Goal: Task Accomplishment & Management: Manage account settings

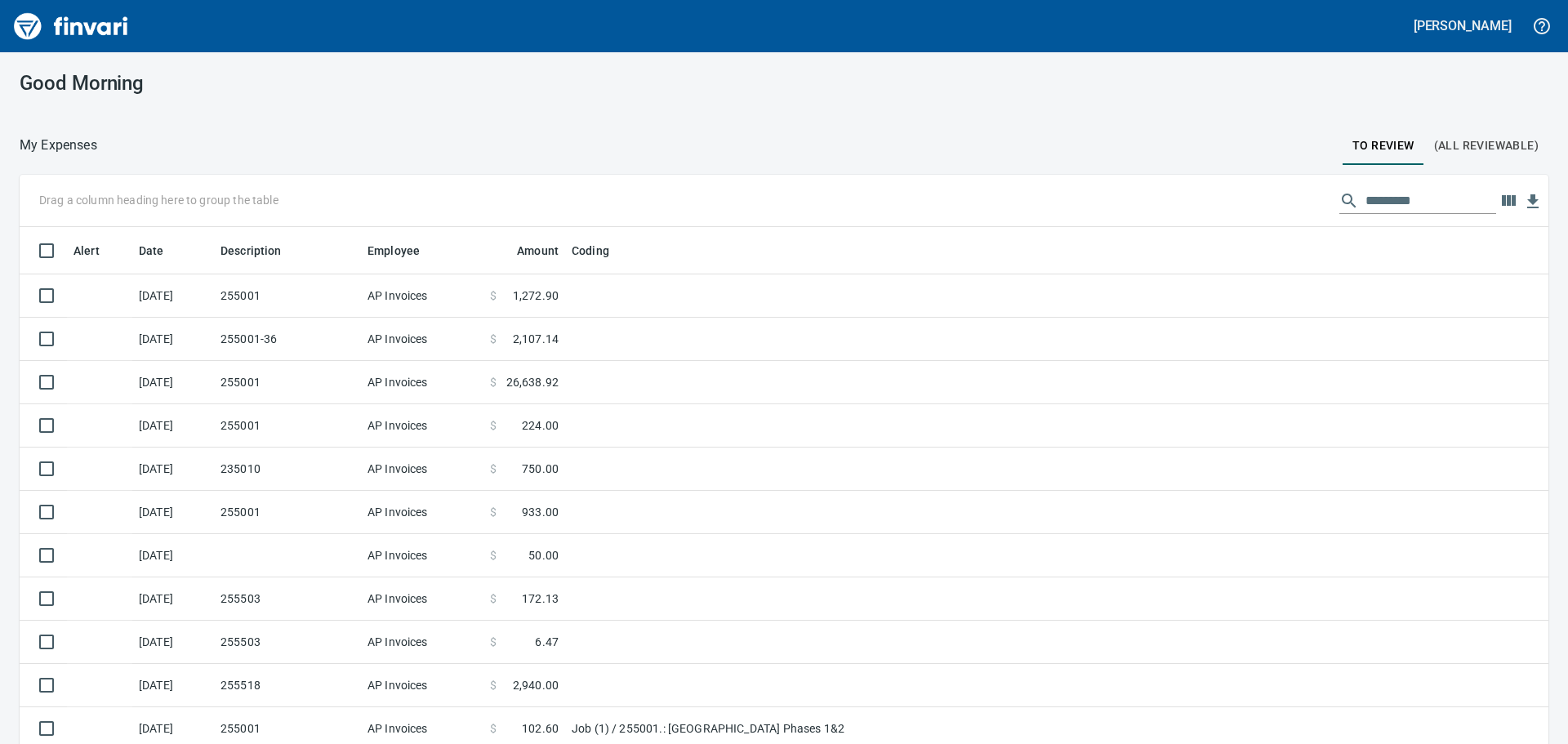
scroll to position [552, 1492]
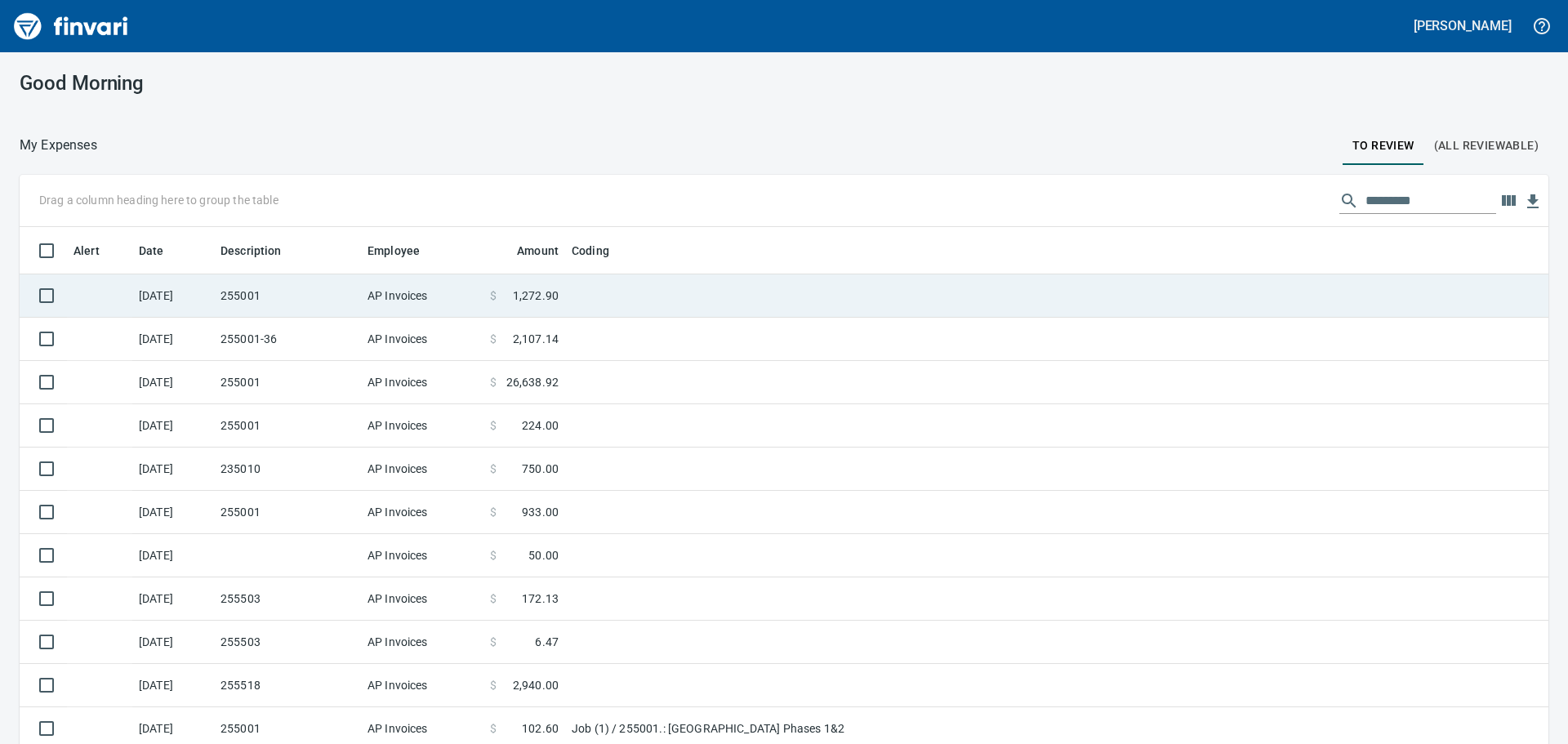
click at [329, 290] on td "255001" at bounding box center [288, 296] width 147 height 43
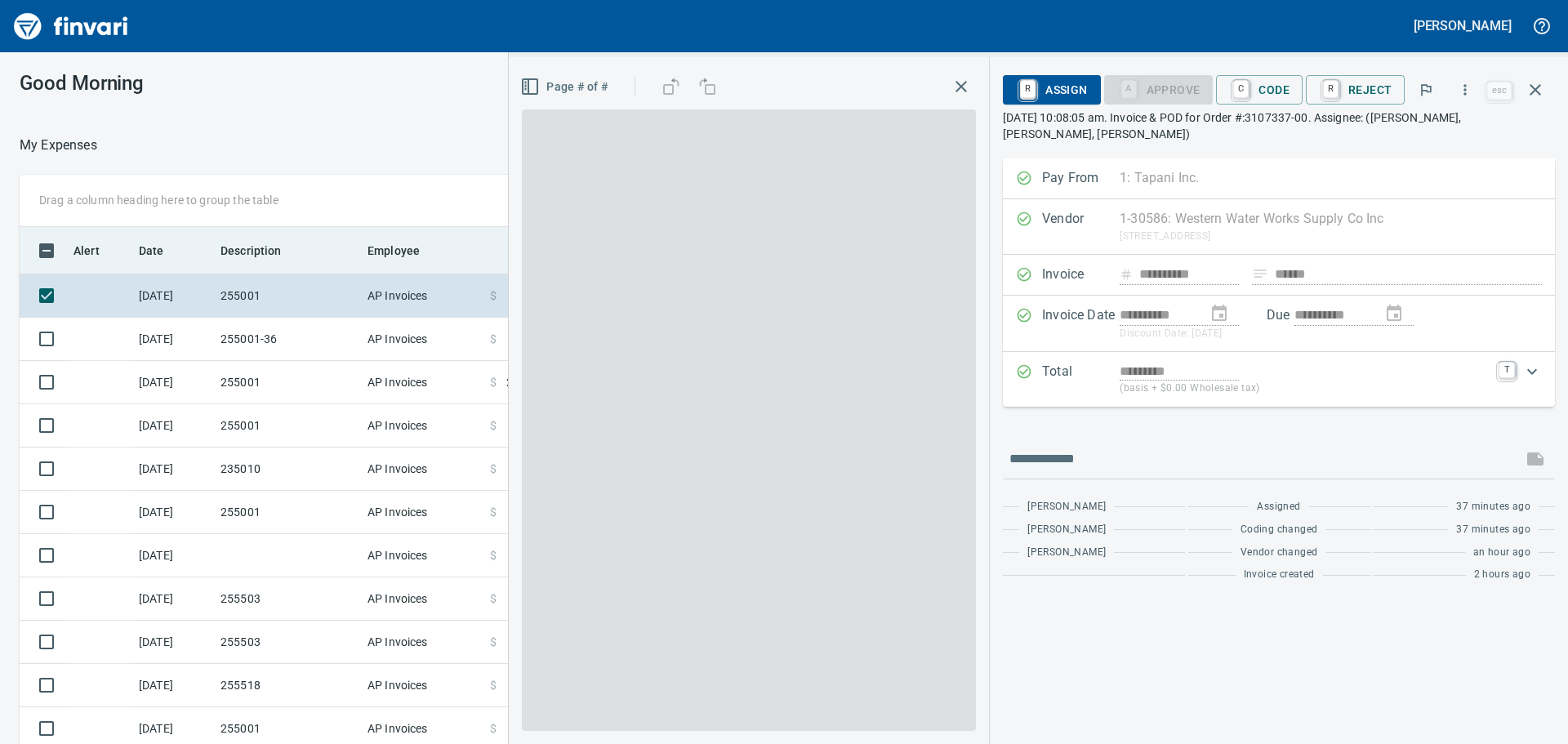
scroll to position [552, 1084]
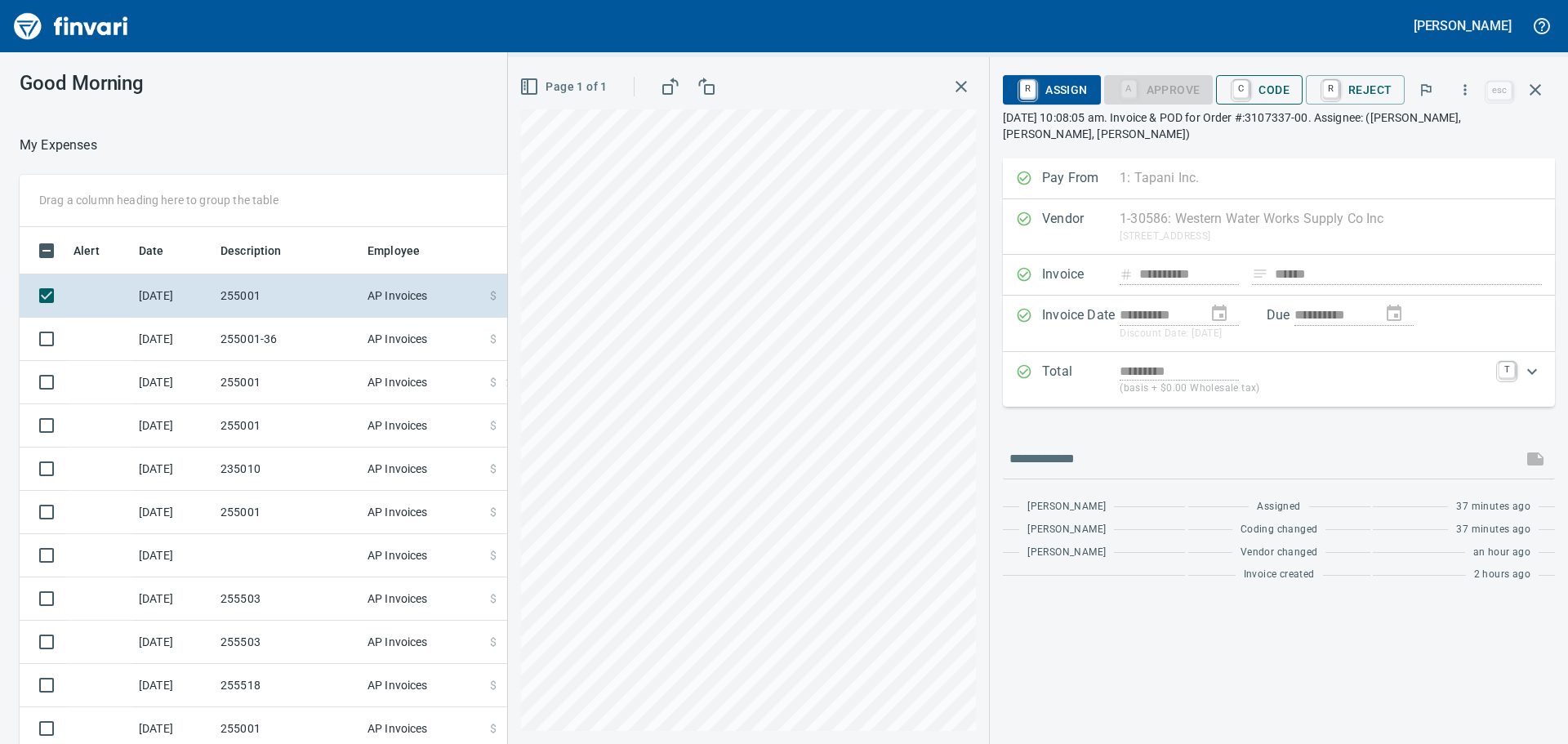
click at [1256, 96] on span "C Code" at bounding box center [1260, 89] width 61 height 28
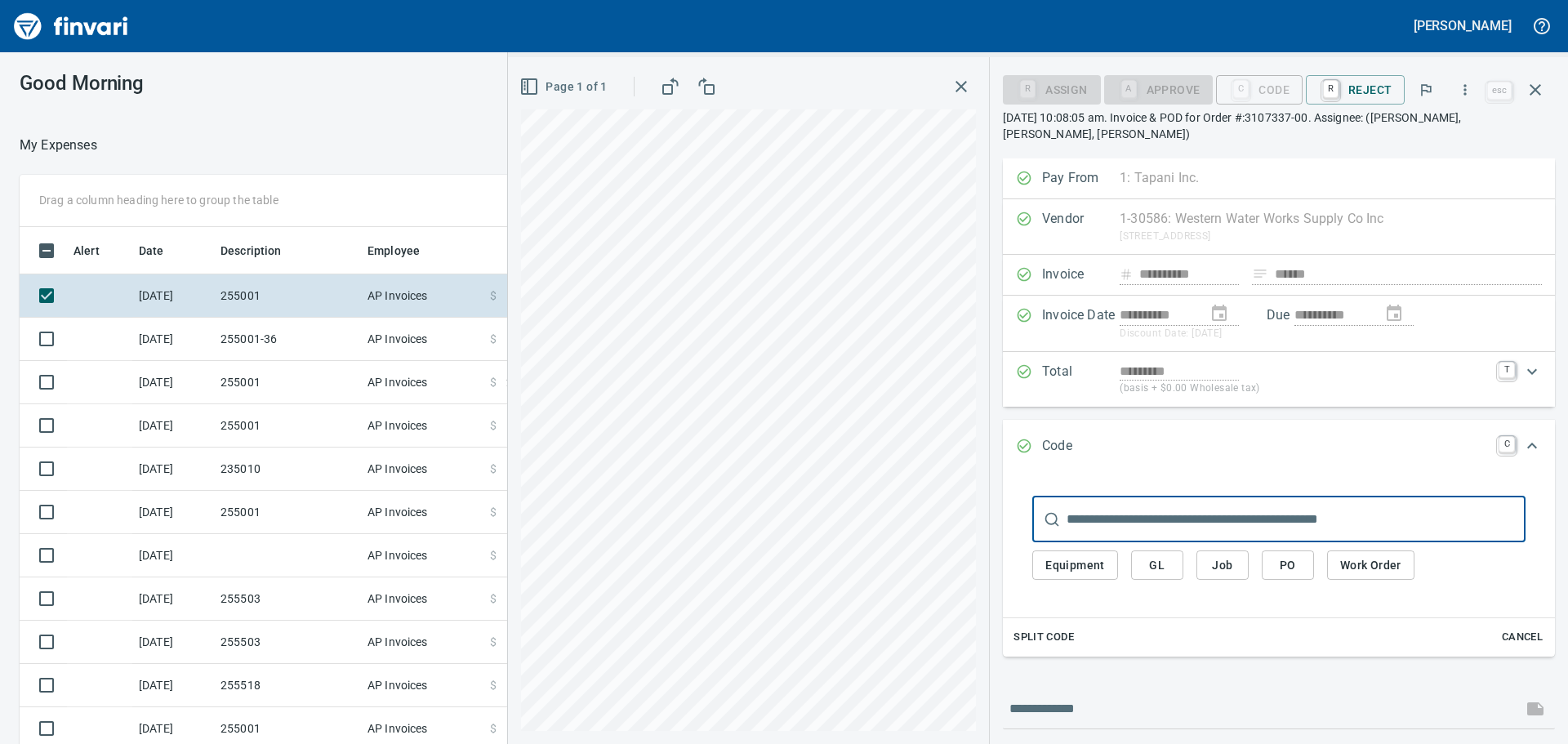
click at [1223, 564] on span "Job" at bounding box center [1222, 565] width 26 height 21
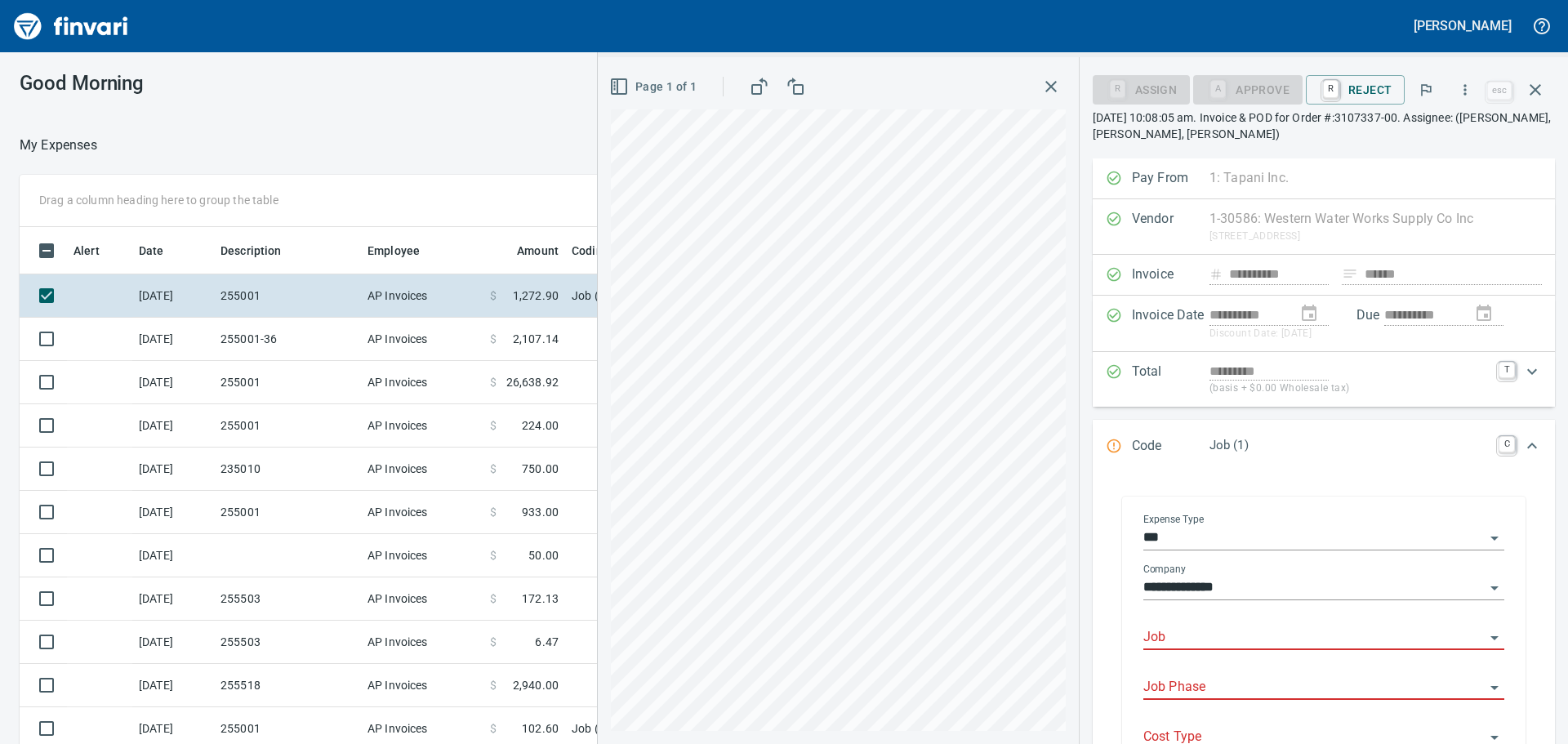
click at [1199, 626] on body "[PERSON_NAME] Good Morning My Expenses To Review (All Reviewable) Drag a column…" at bounding box center [784, 372] width 1568 height 744
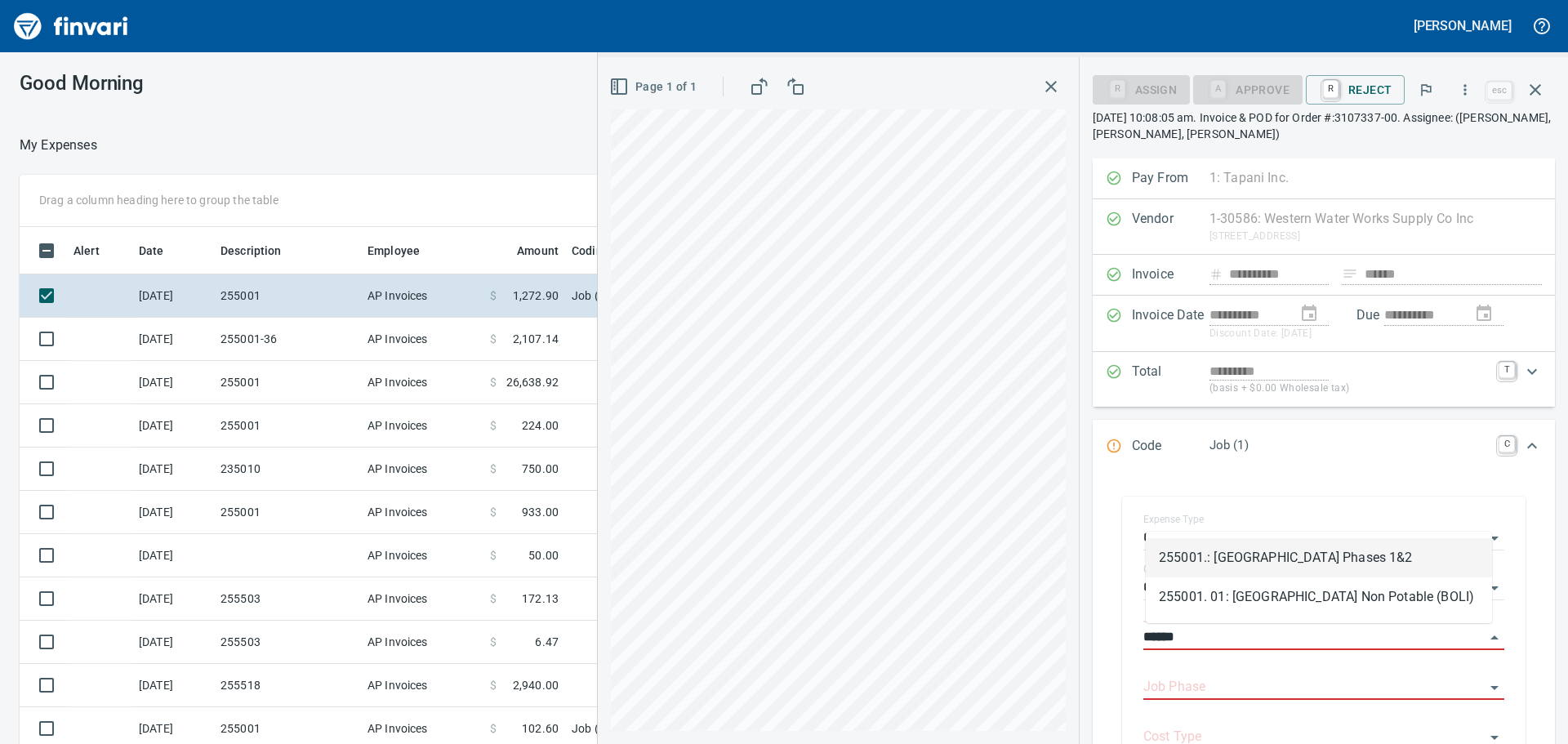
click at [1204, 566] on li "255001.: [GEOGRAPHIC_DATA] Phases 1&2" at bounding box center [1320, 558] width 347 height 39
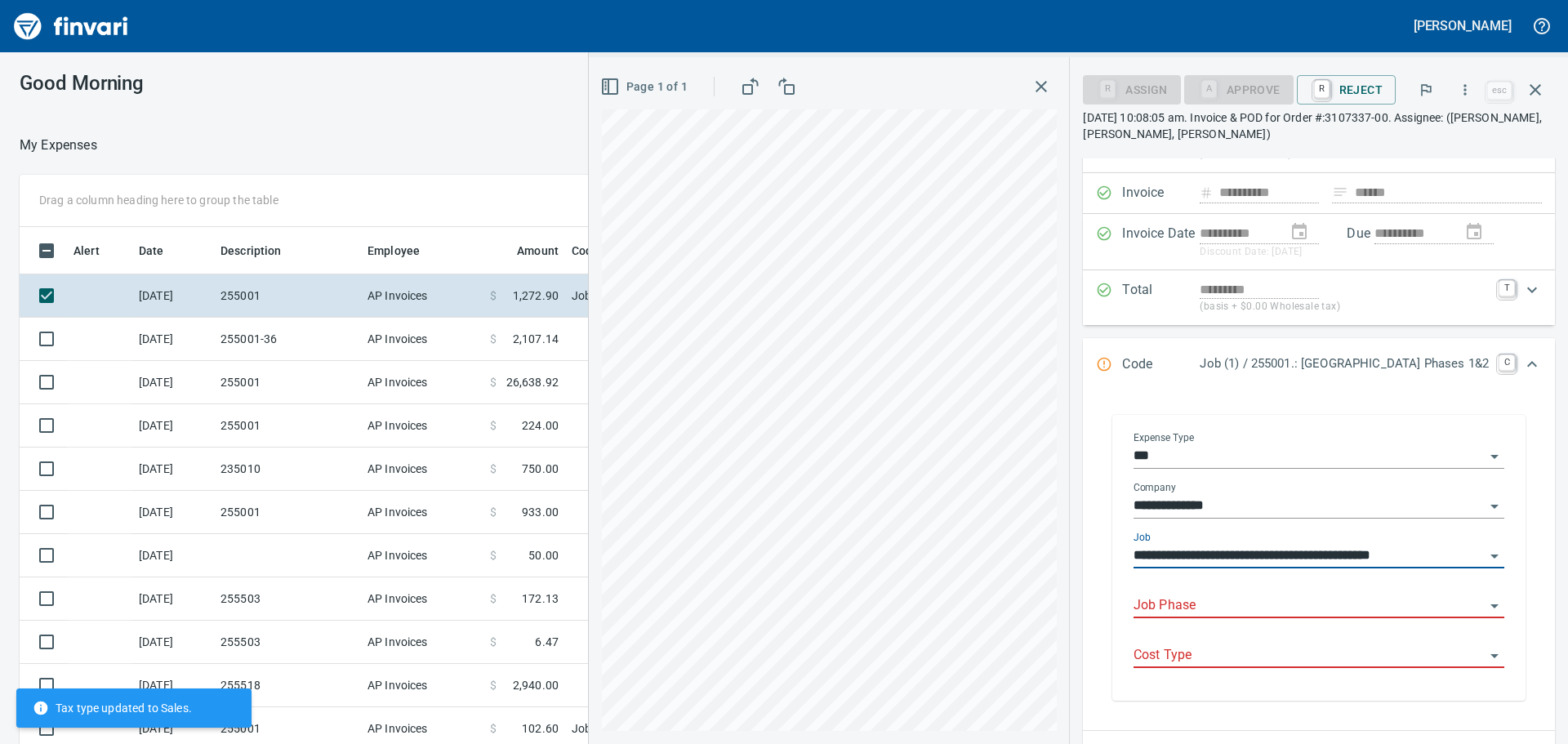
scroll to position [163, 0]
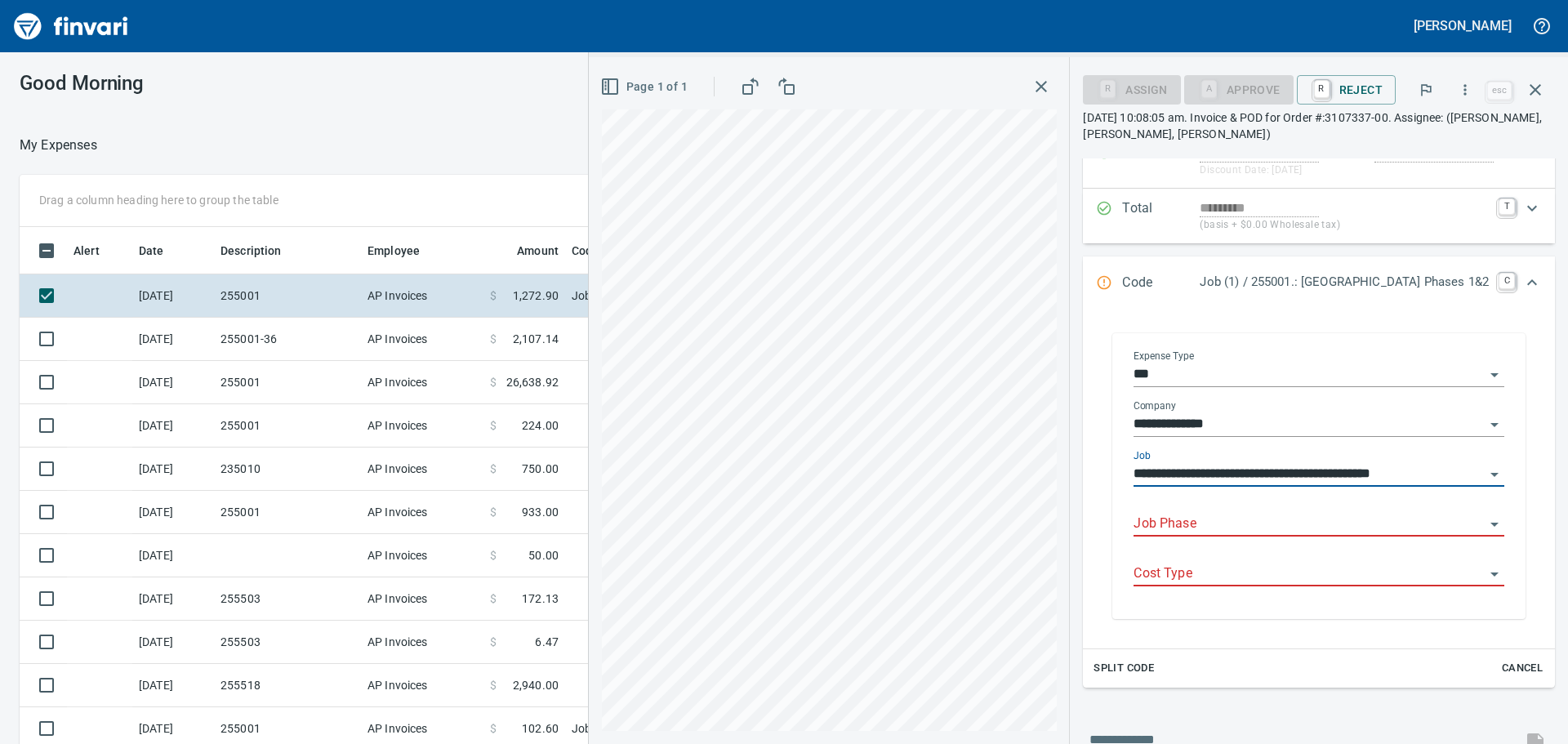
type input "**********"
click at [1164, 526] on input "Job Phase" at bounding box center [1309, 524] width 351 height 23
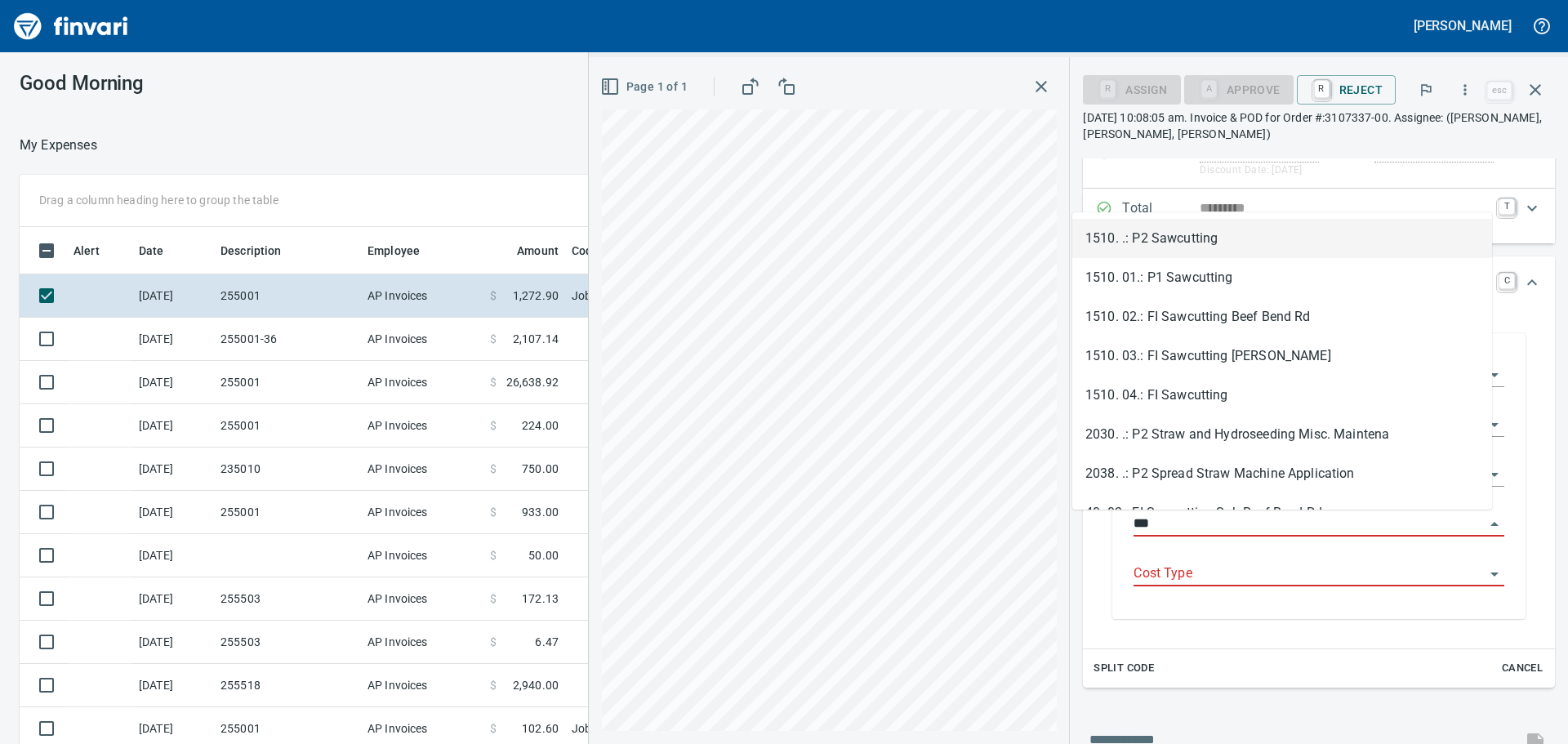
scroll to position [552, 1084]
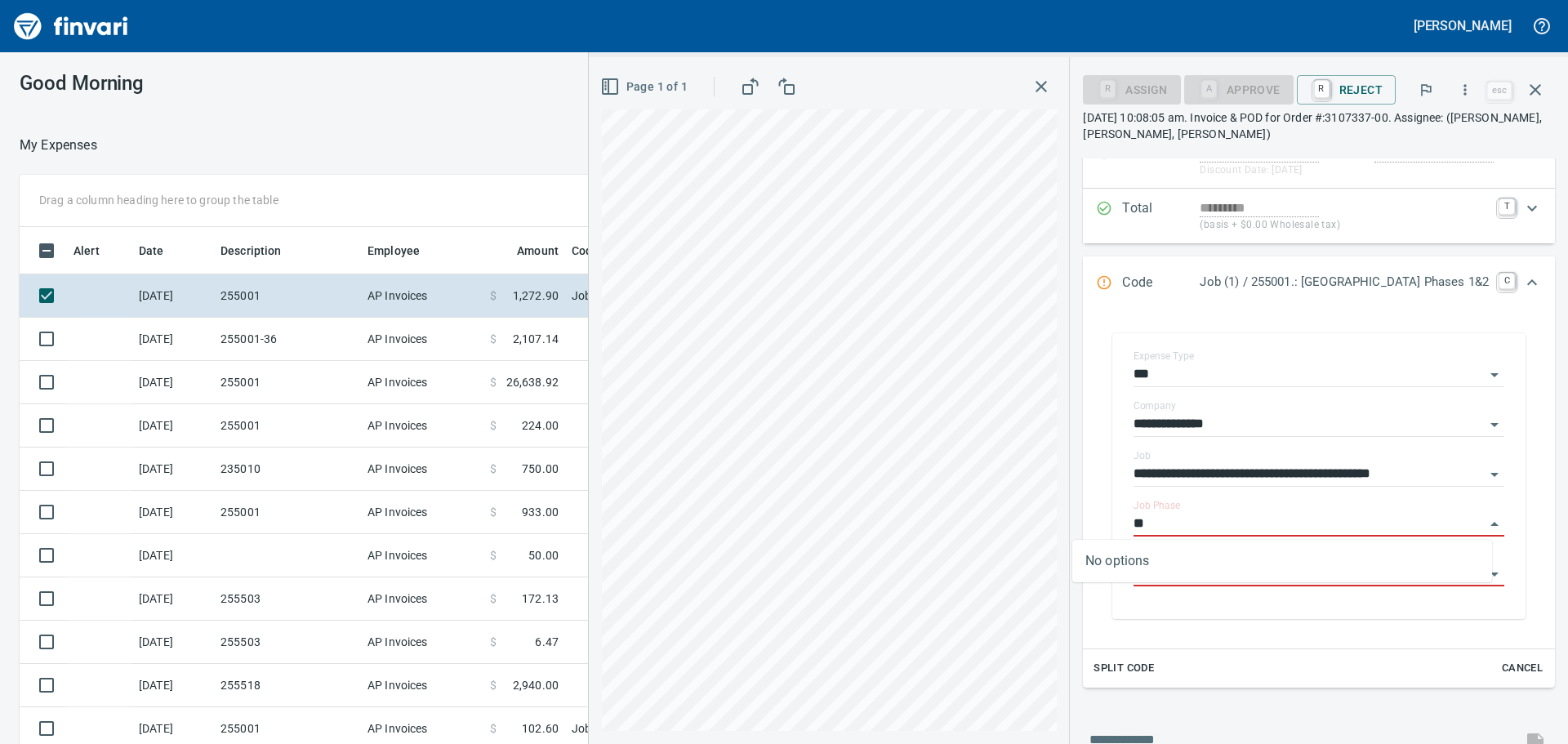
type input "*"
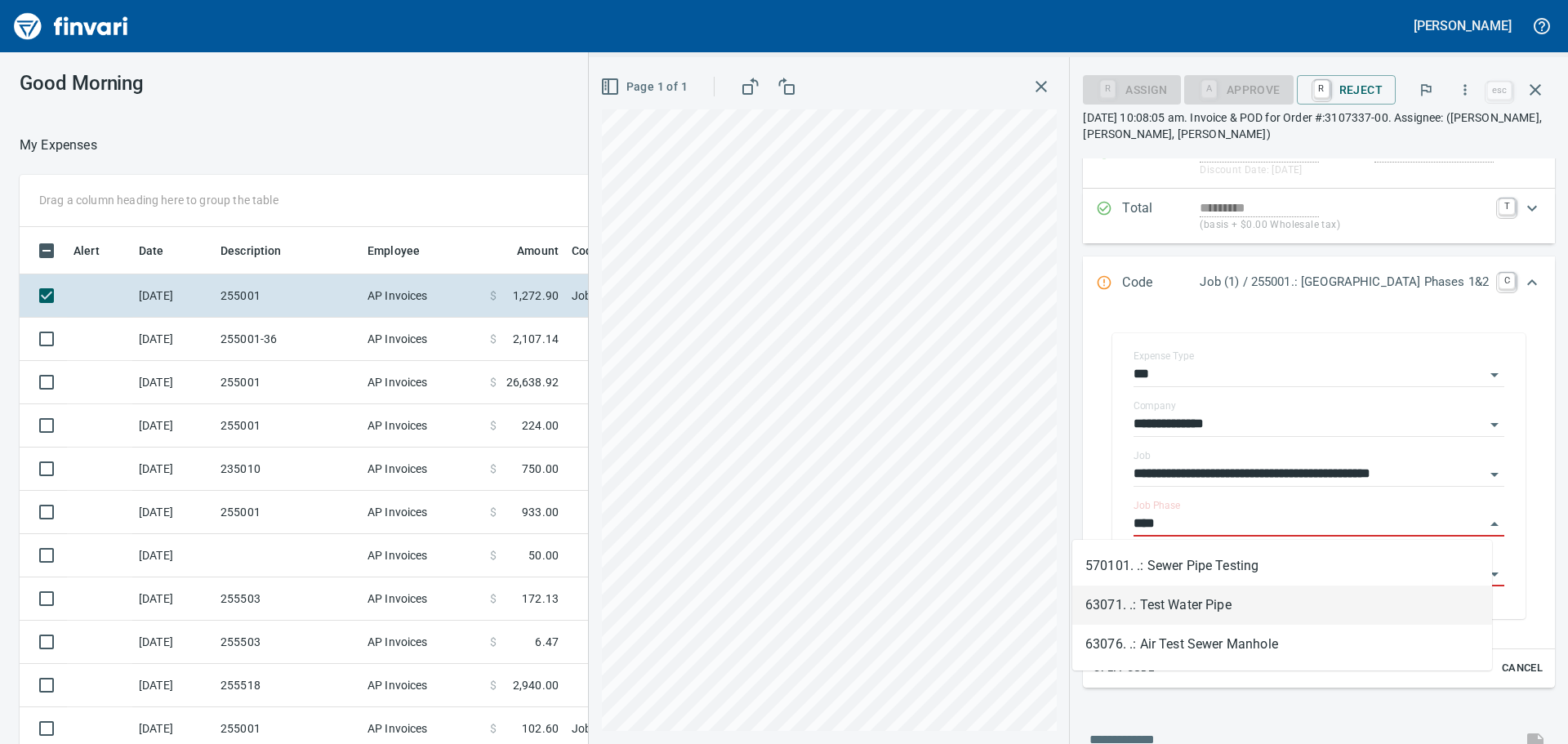
click at [1135, 603] on li "63071. .: Test Water Pipe" at bounding box center [1282, 606] width 420 height 39
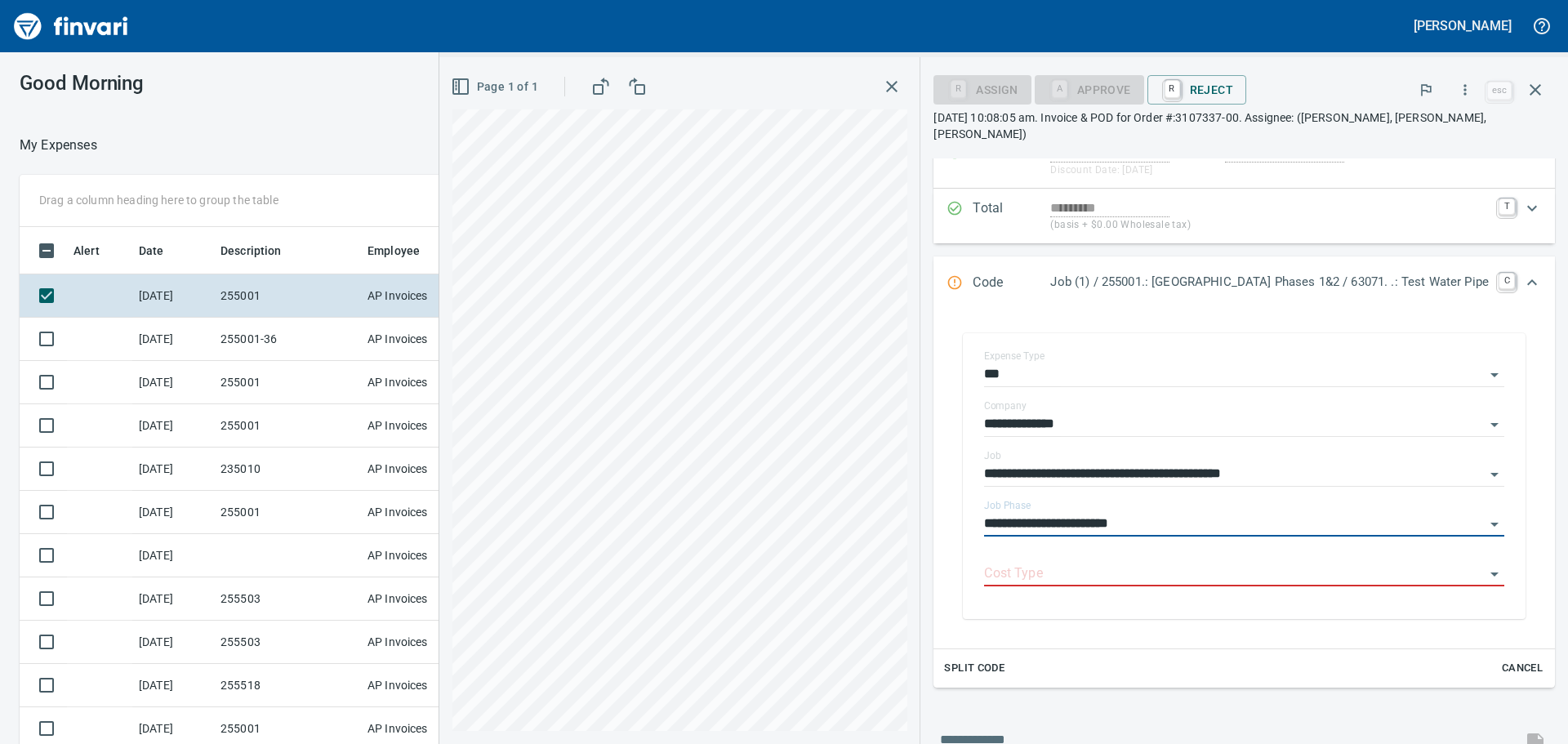
type input "**********"
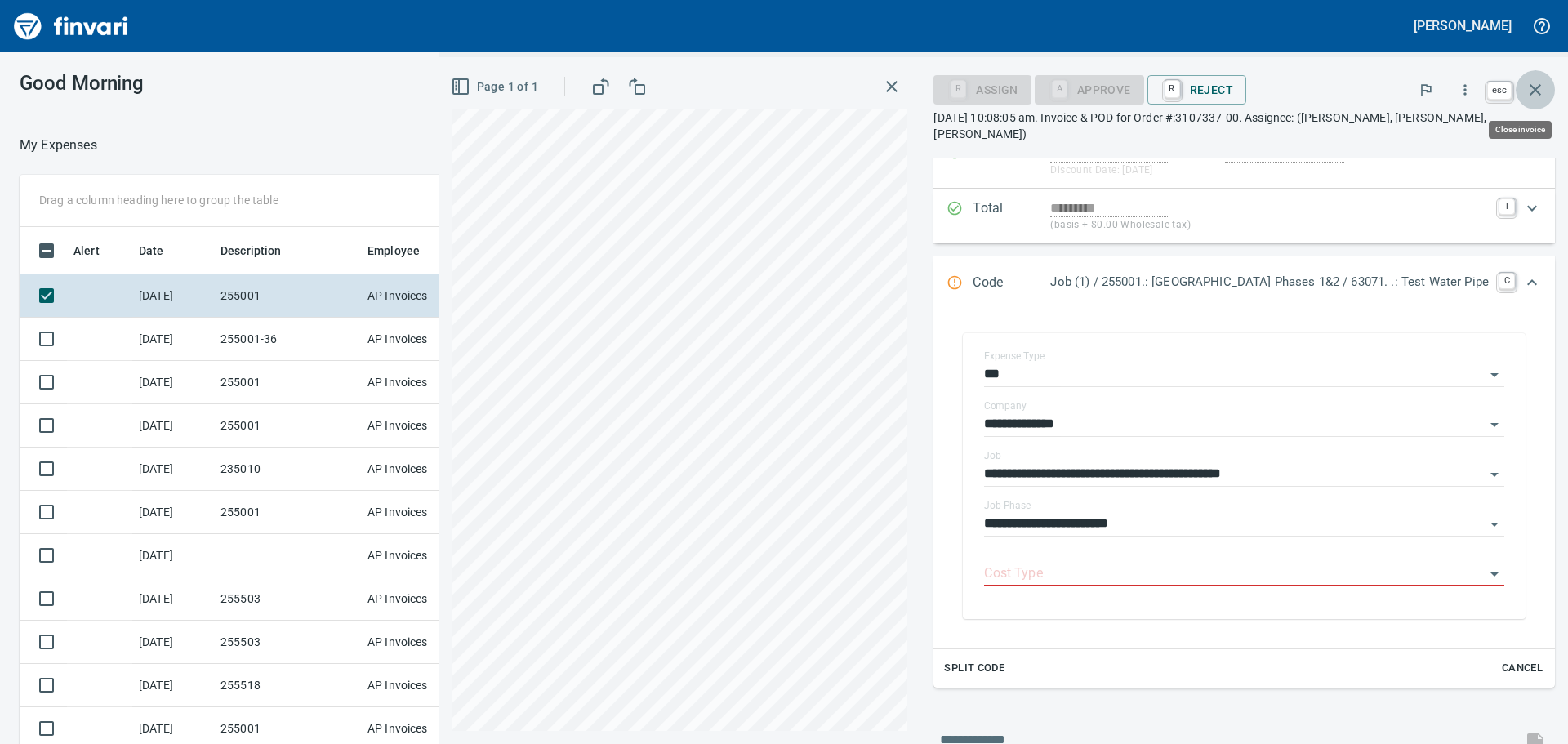
click at [1537, 90] on icon "button" at bounding box center [1535, 89] width 12 height 12
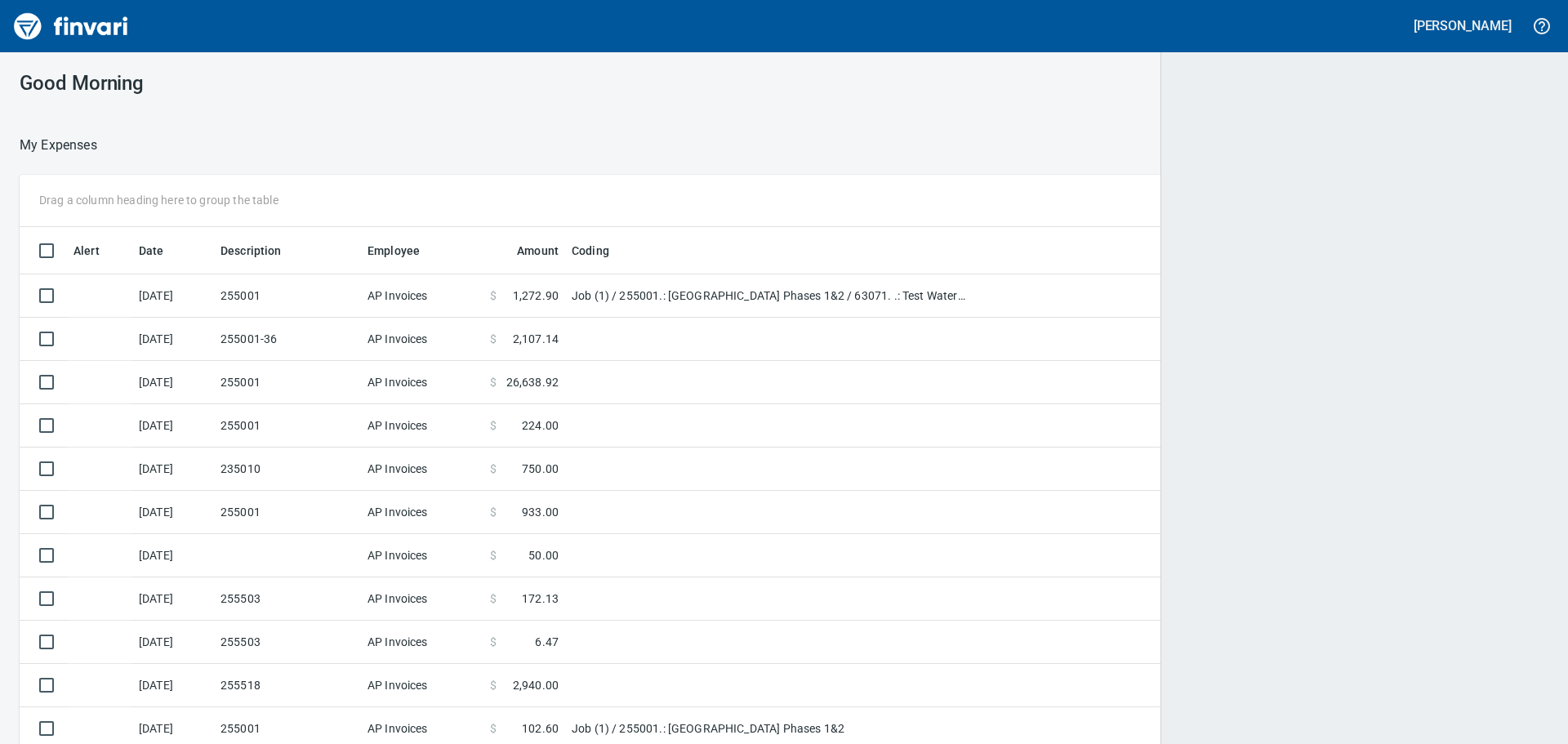
scroll to position [552, 1489]
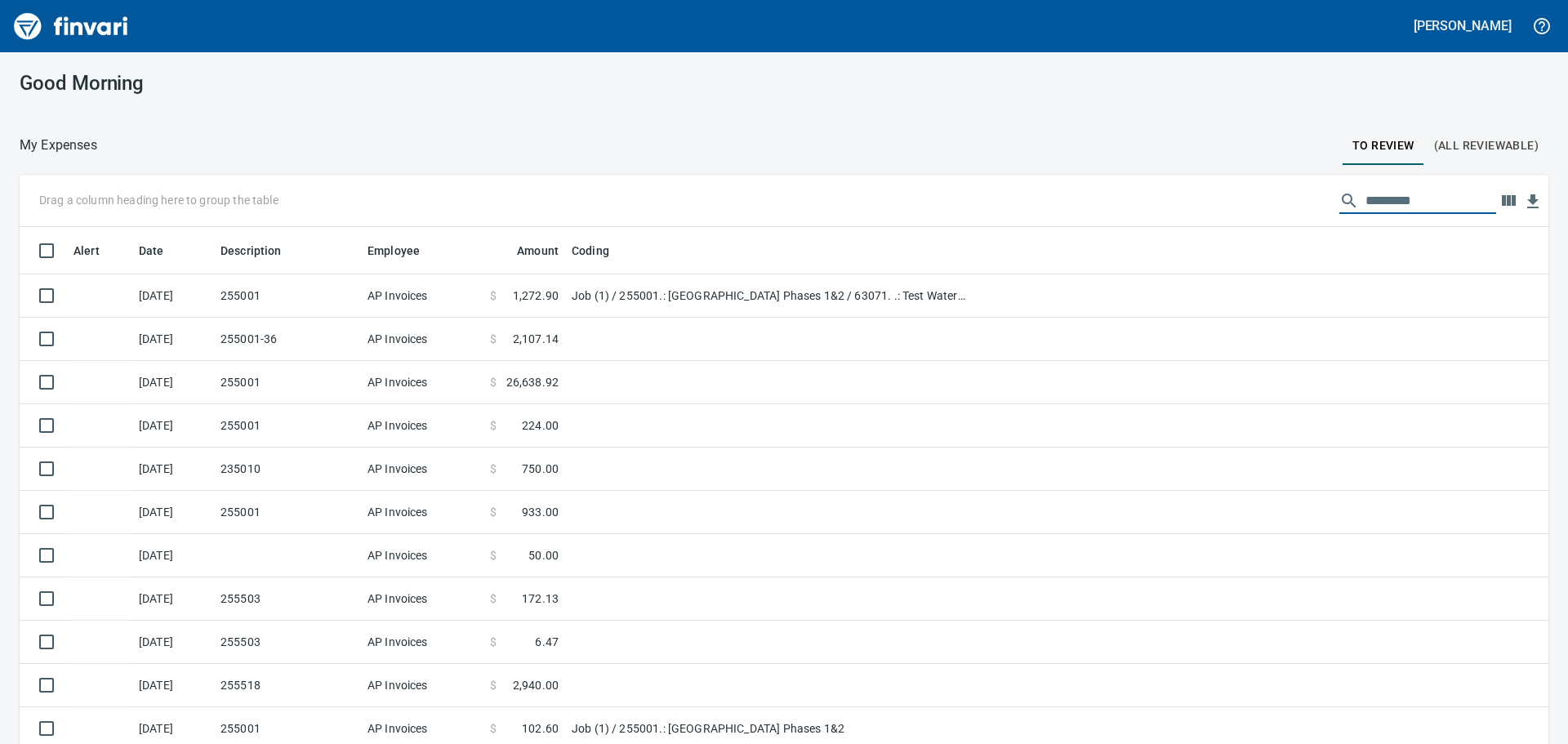
click at [1366, 207] on input "text" at bounding box center [1431, 200] width 130 height 26
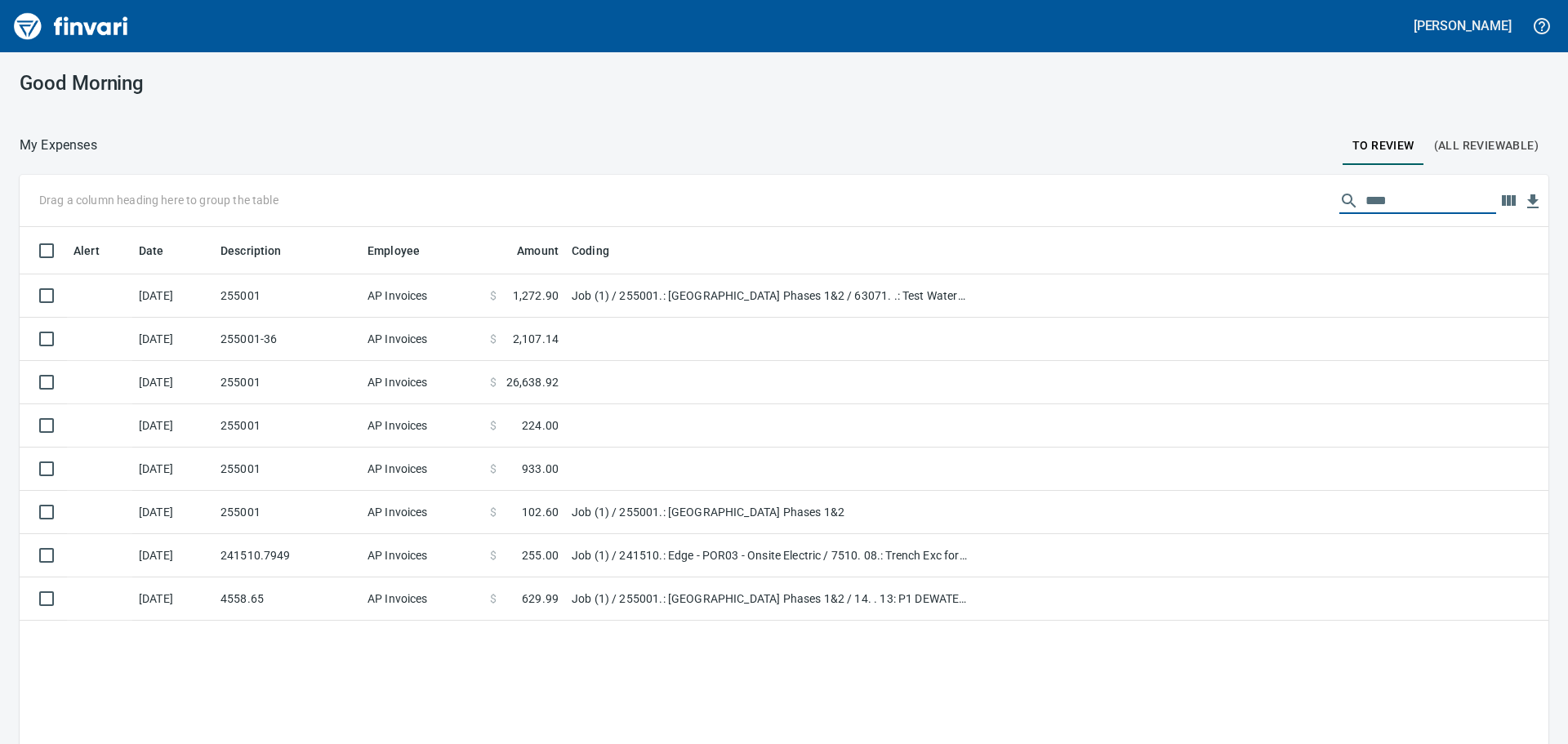
scroll to position [552, 1505]
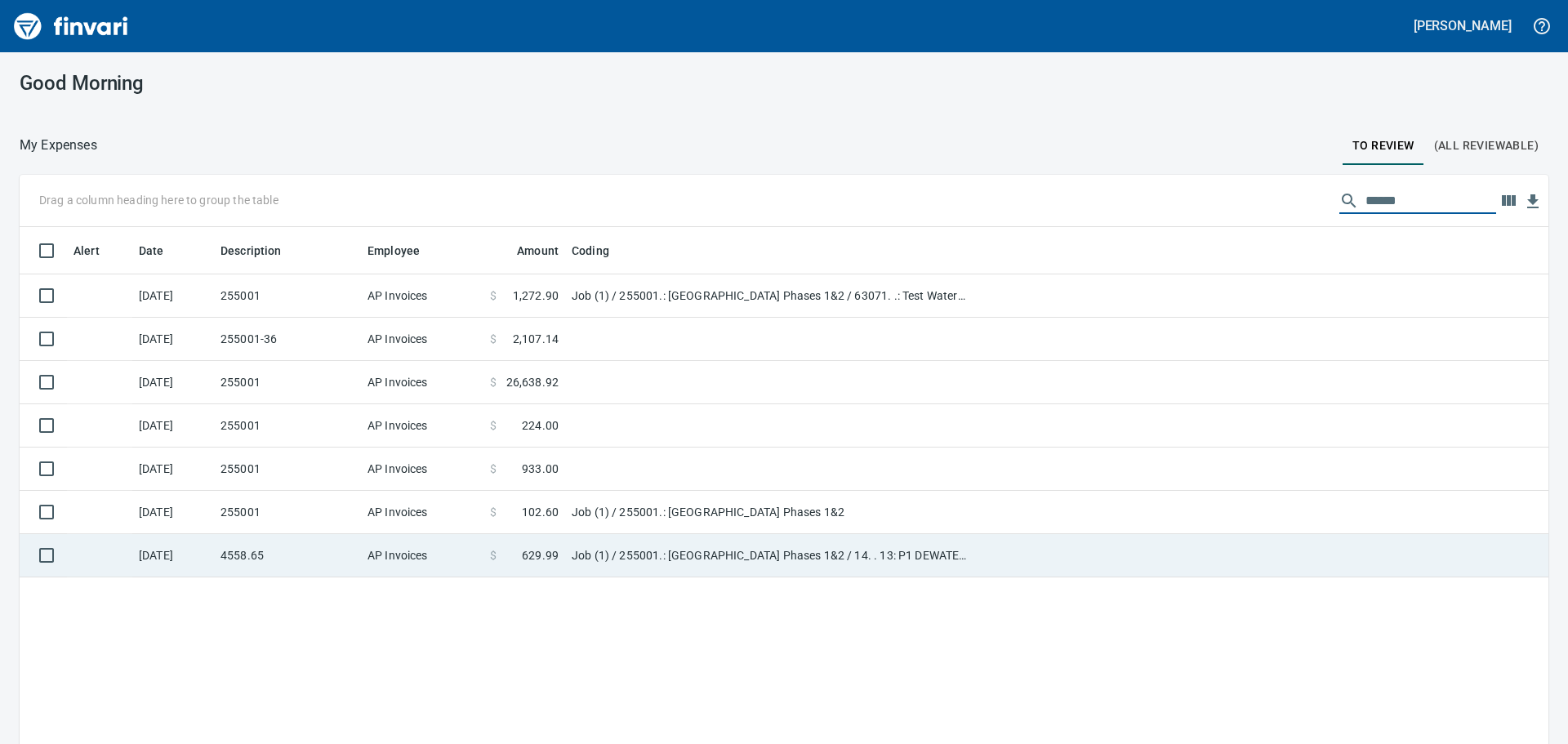
type input "******"
click at [331, 556] on td "4558.65" at bounding box center [288, 556] width 147 height 43
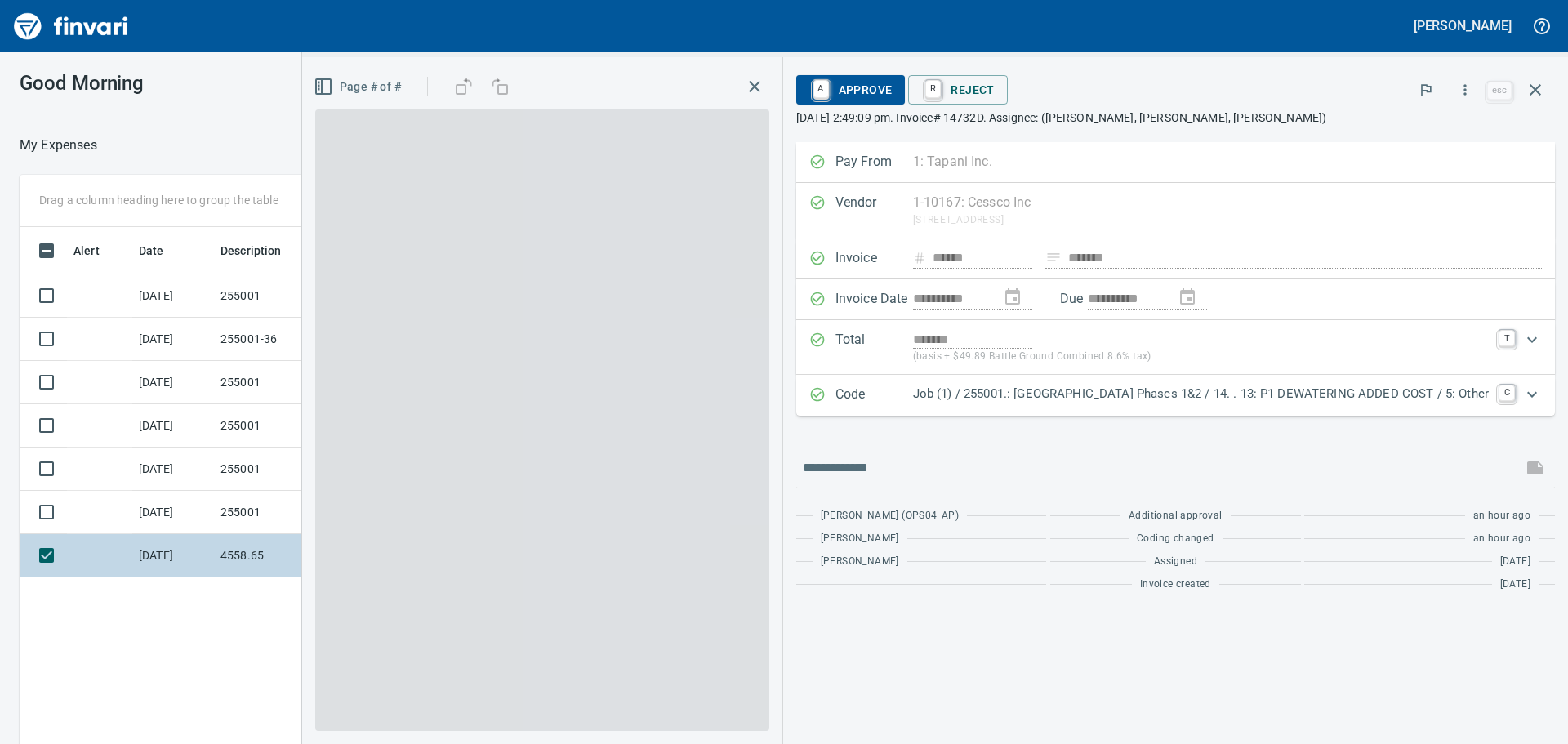
scroll to position [552, 1096]
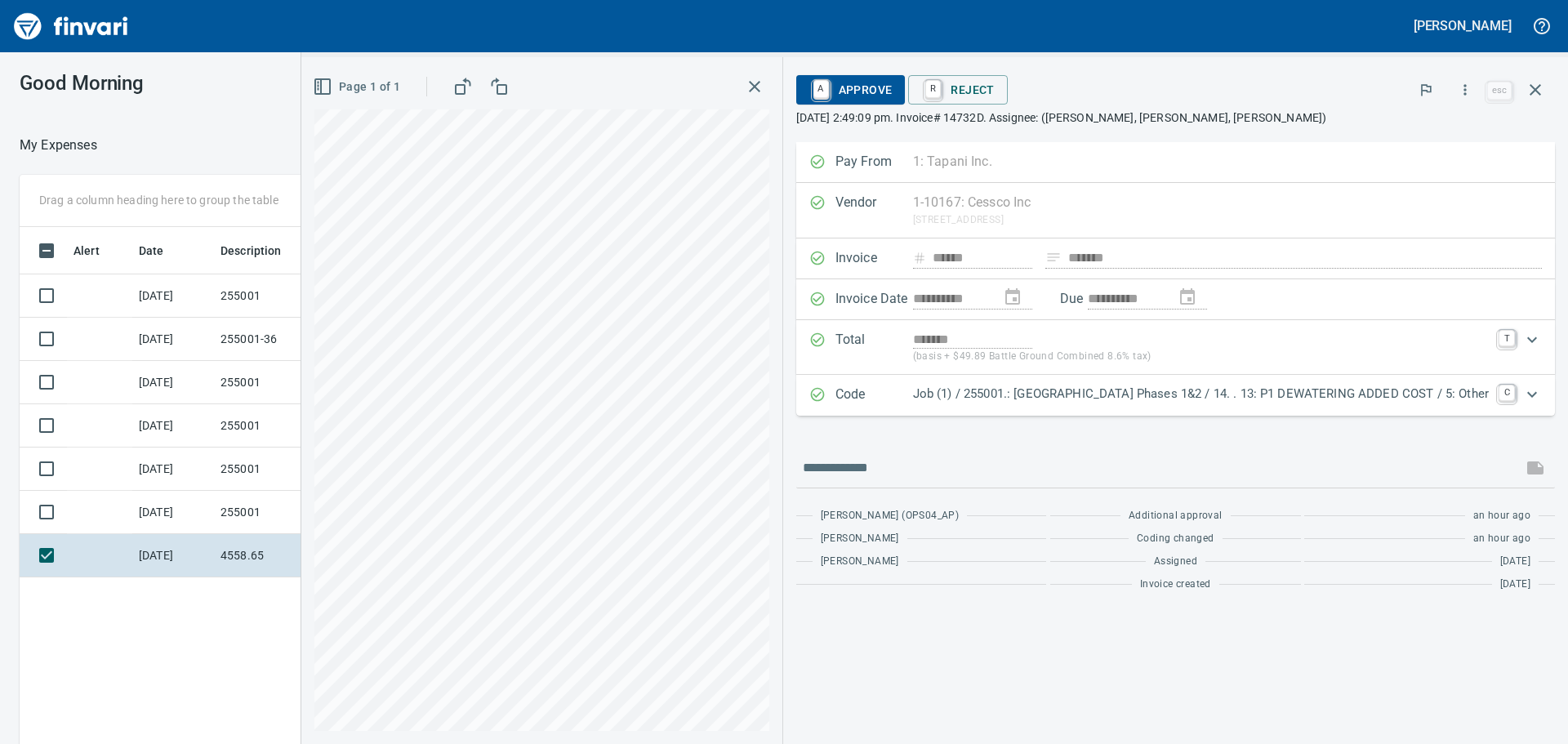
click at [1547, 400] on div "Expand" at bounding box center [1532, 395] width 39 height 39
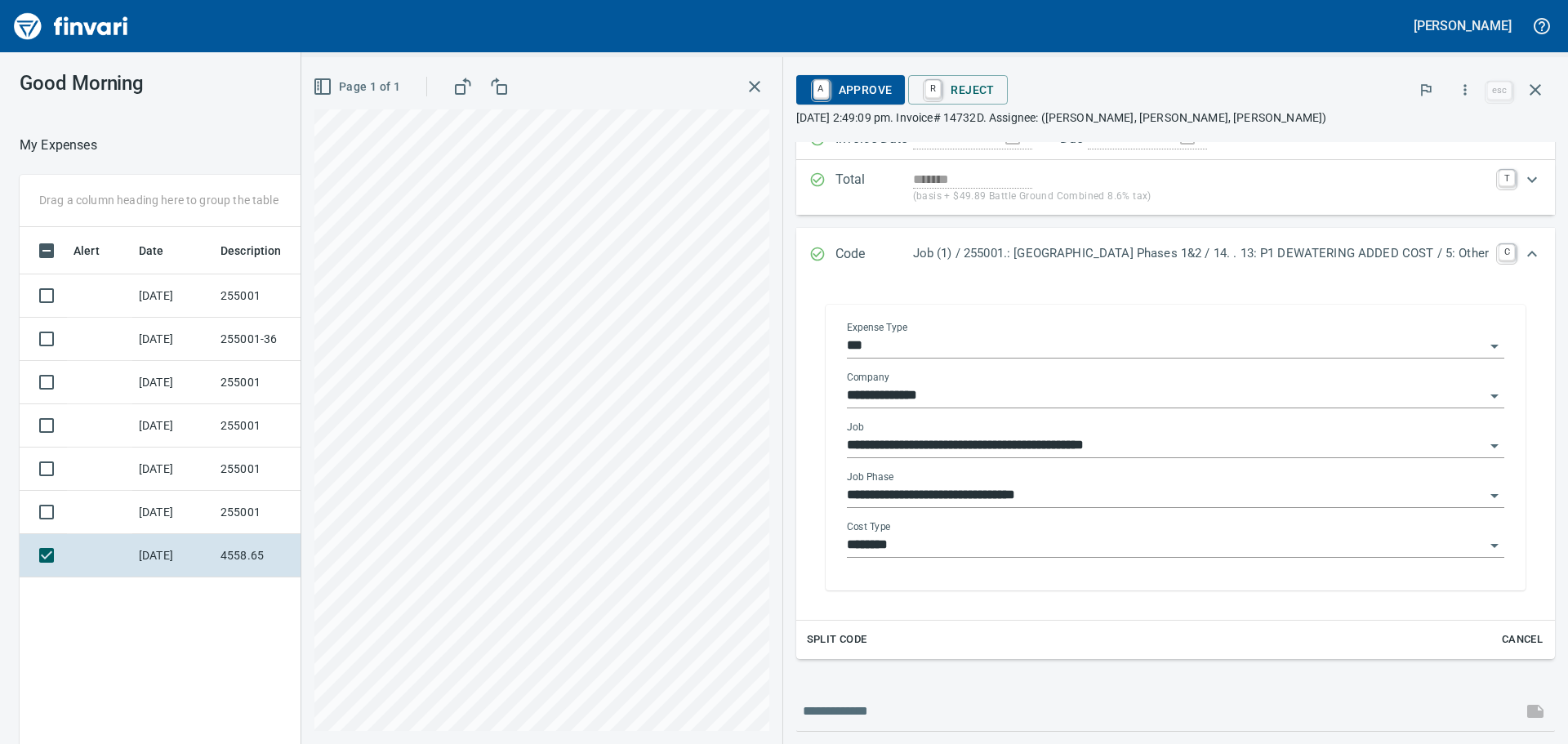
scroll to position [163, 0]
click at [1206, 493] on input "**********" at bounding box center [1166, 493] width 638 height 23
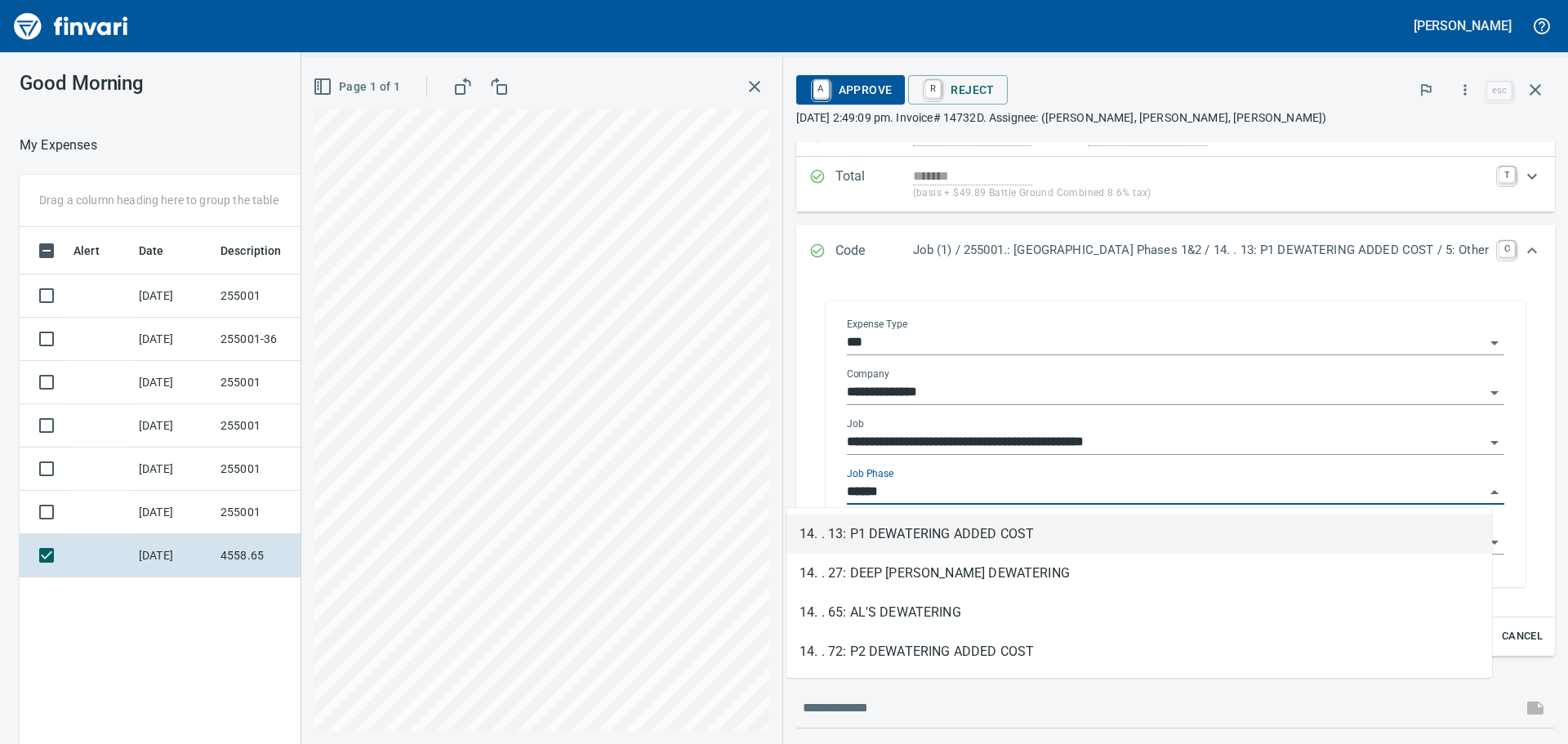
scroll to position [552, 1096]
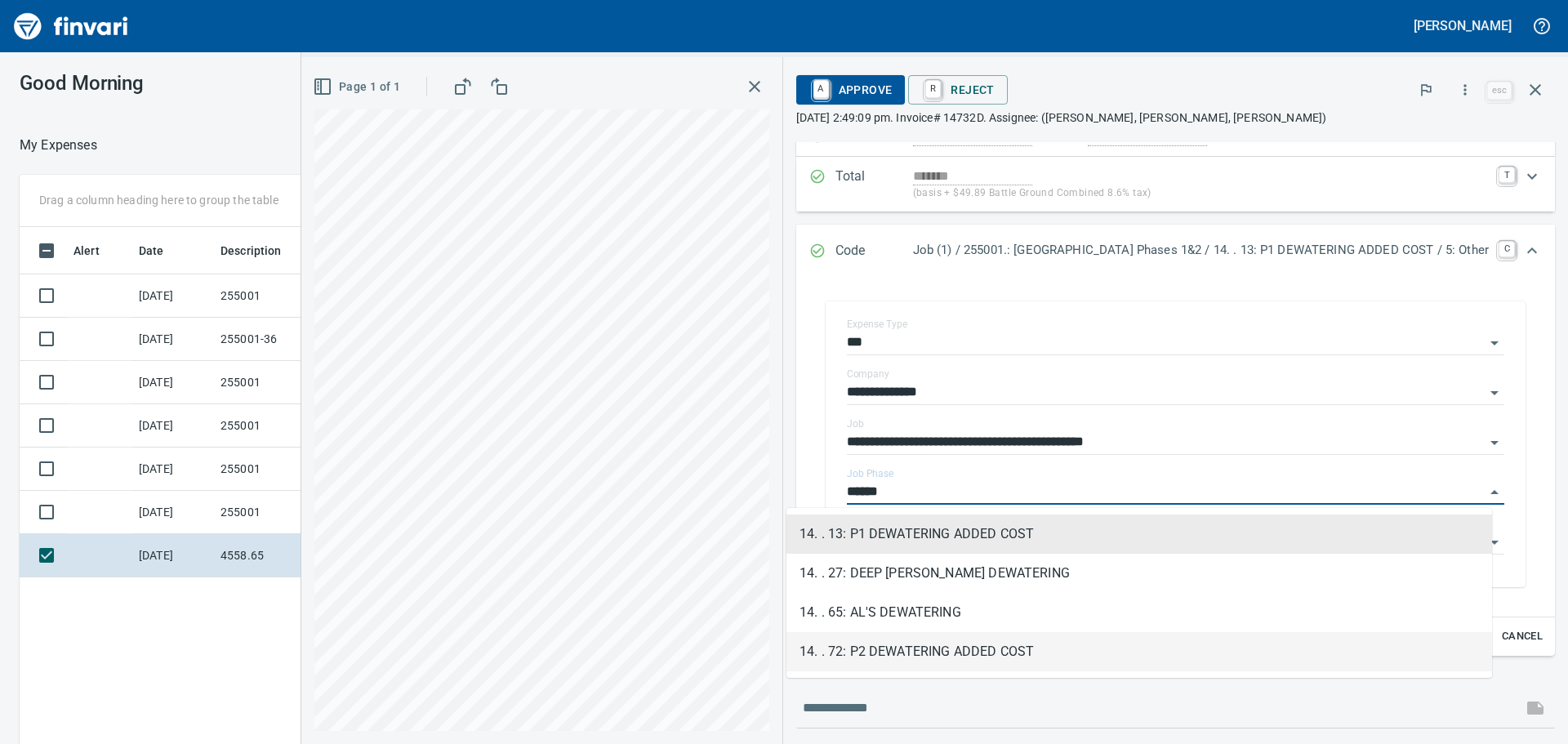
click at [989, 644] on li "14. . 72: P2 DEWATERING ADDED COST" at bounding box center [1139, 652] width 706 height 39
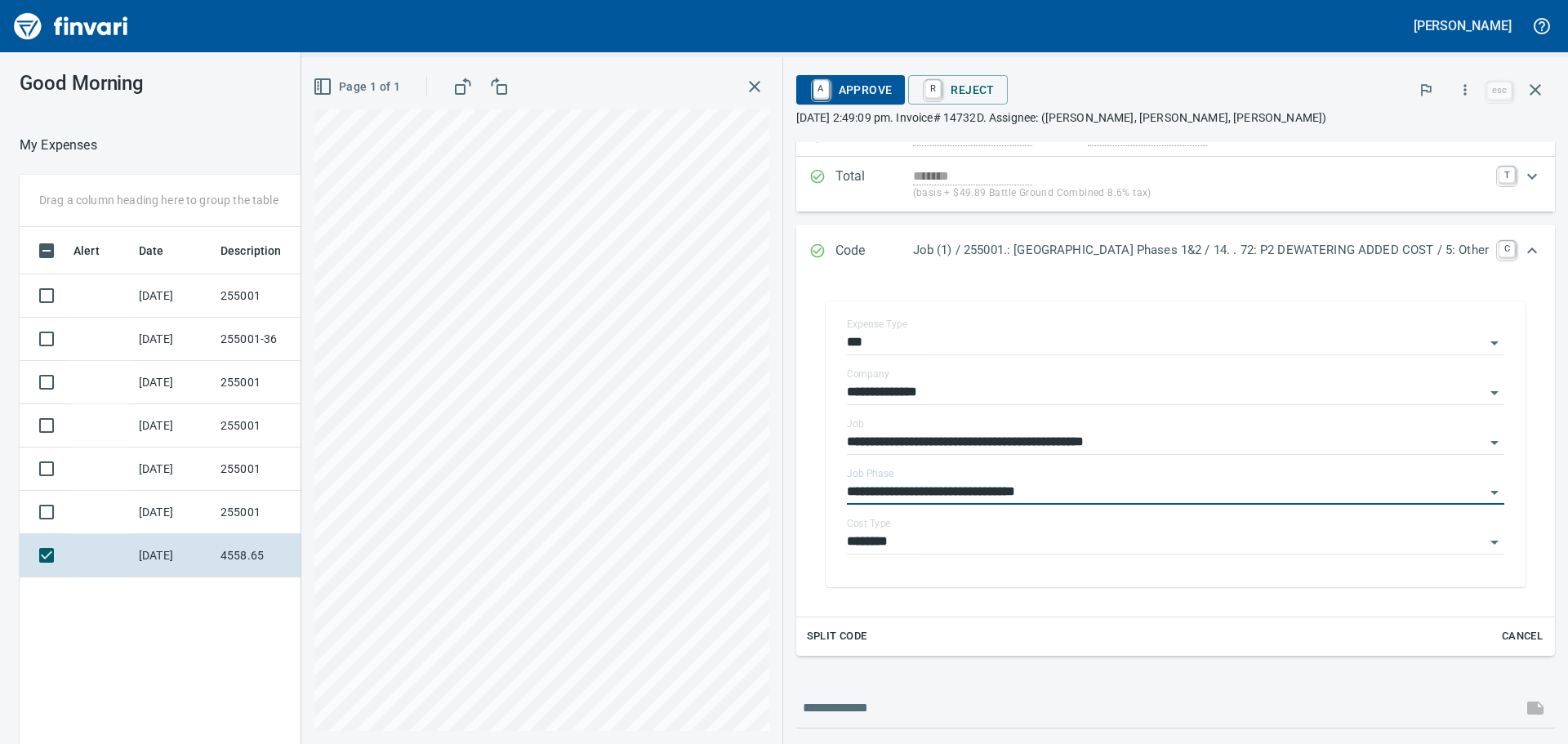
type input "**********"
click at [809, 87] on span "A Approve" at bounding box center [851, 89] width 83 height 28
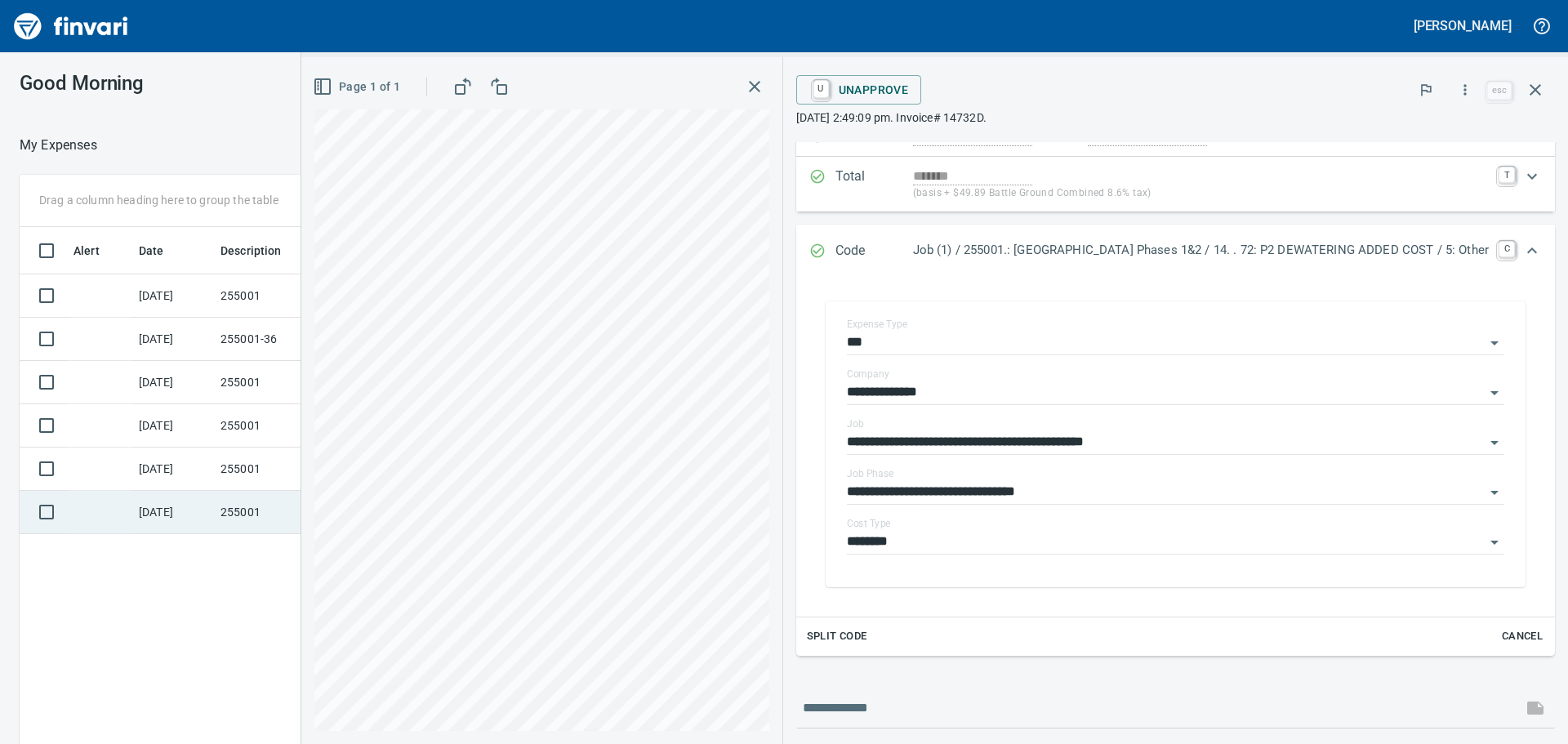
click at [117, 506] on td at bounding box center [99, 512] width 65 height 43
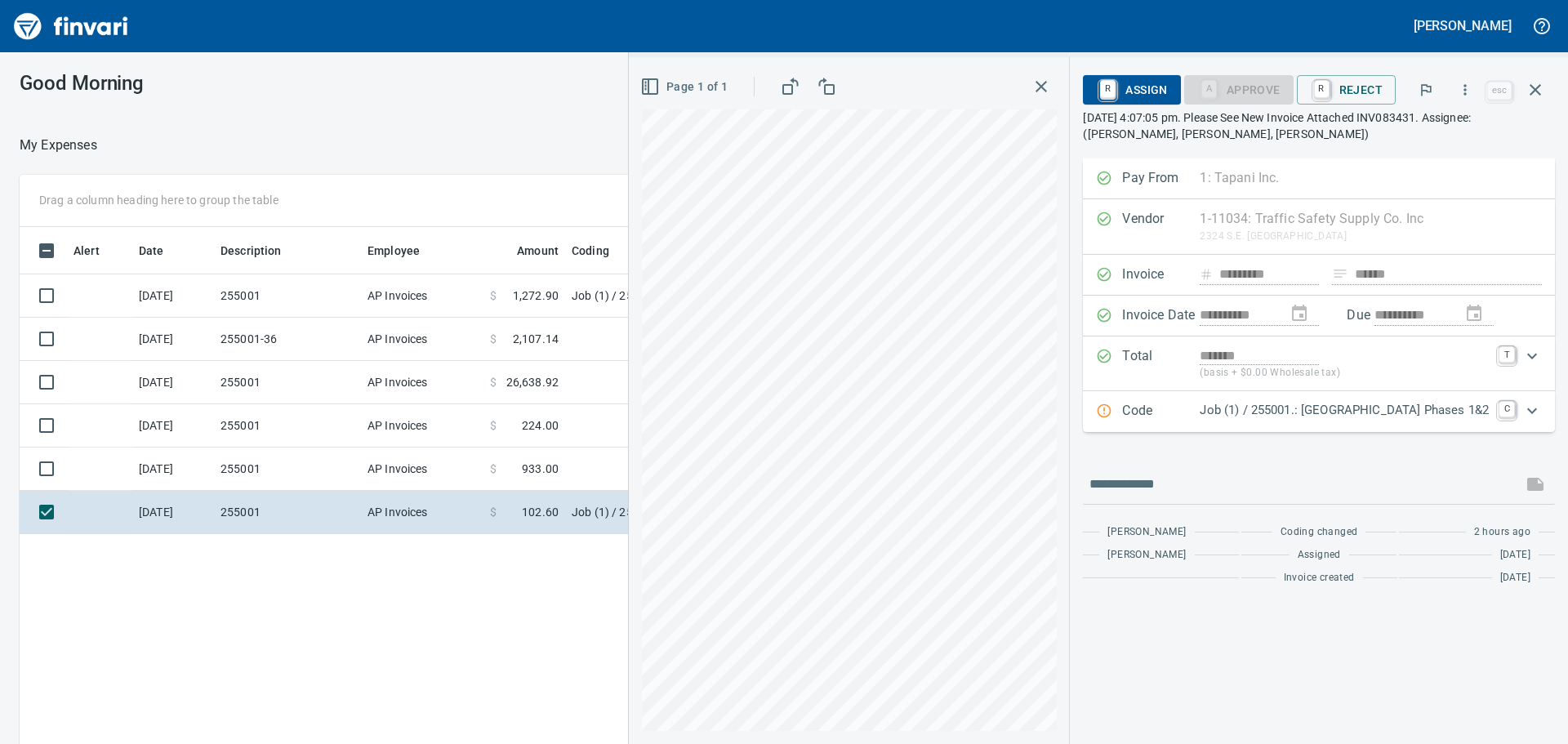
click at [1404, 412] on p "Job (1) / 255001.: [GEOGRAPHIC_DATA] Phases 1&2" at bounding box center [1345, 410] width 289 height 19
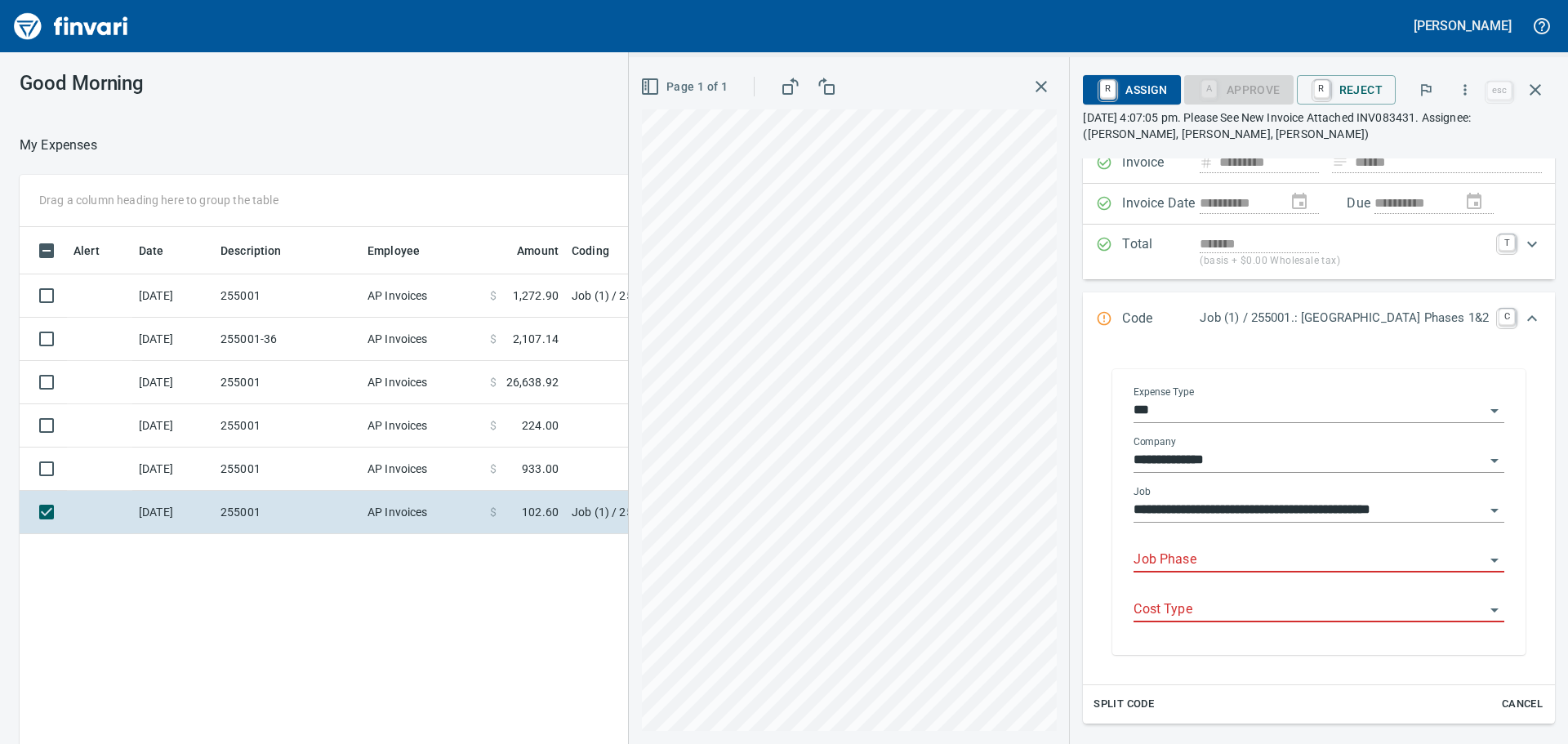
scroll to position [163, 0]
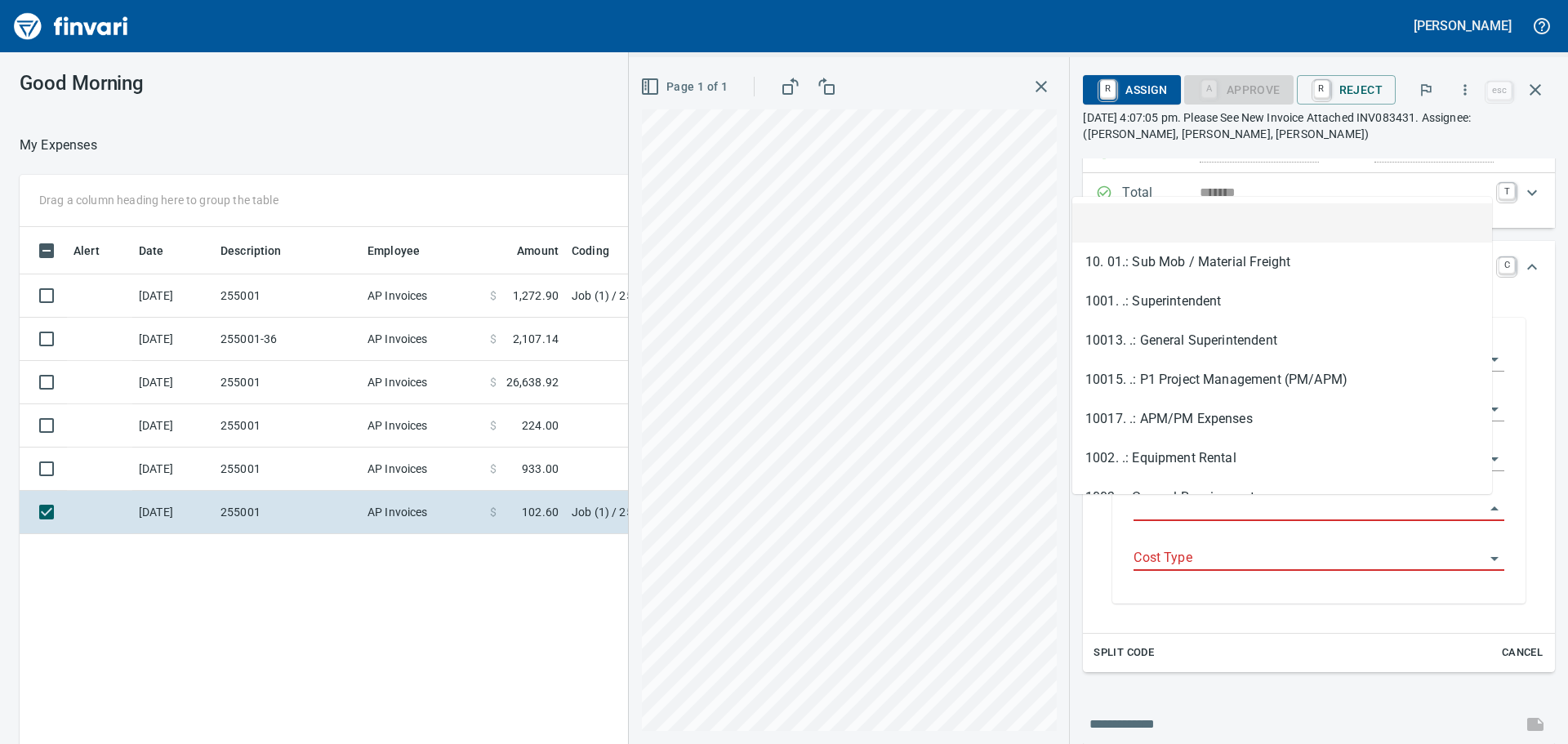
click at [1180, 510] on input "Job Phase" at bounding box center [1309, 509] width 351 height 23
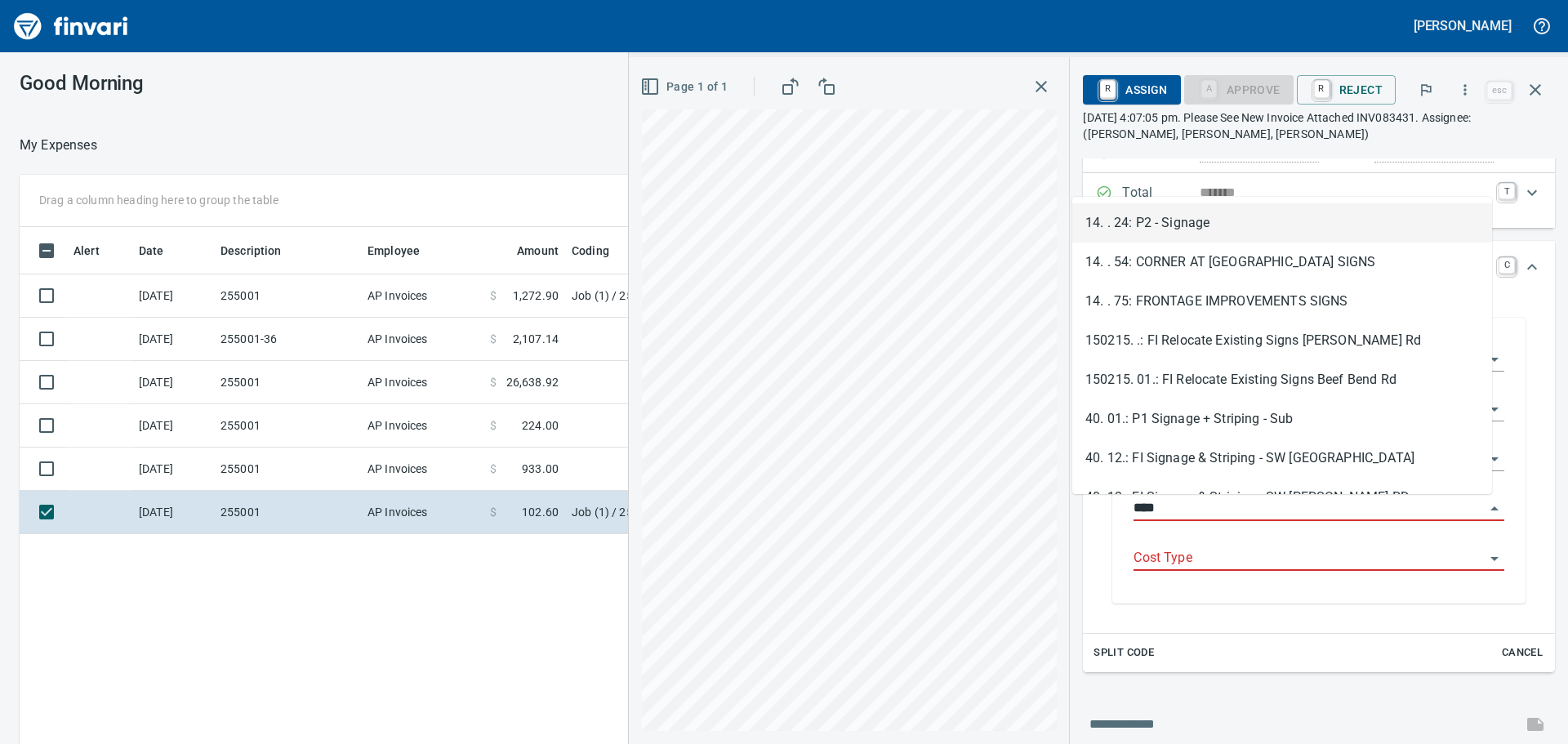
scroll to position [552, 1096]
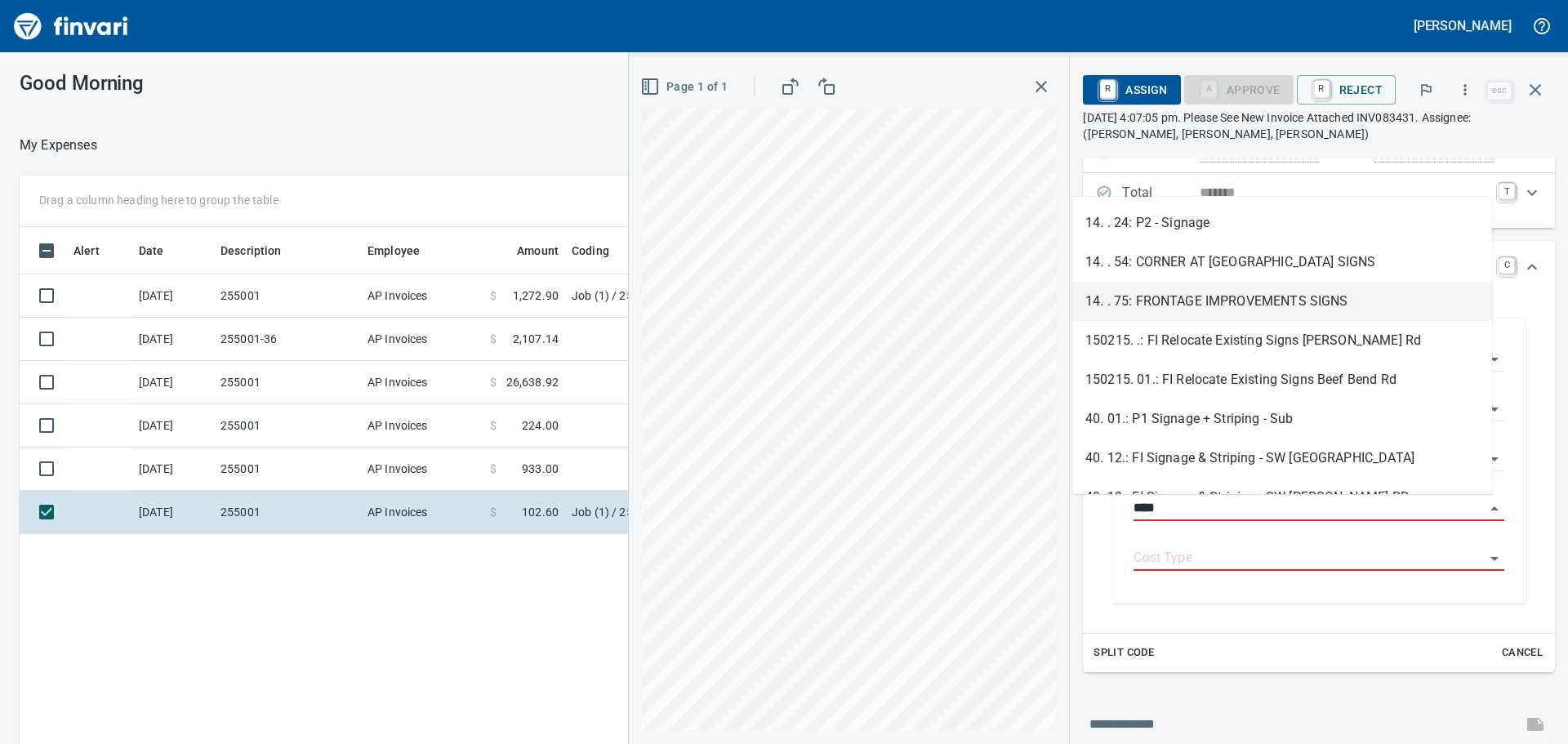
click at [1232, 301] on li "14. . 75: FRONTAGE IMPROVEMENTS SIGNS" at bounding box center [1282, 301] width 420 height 39
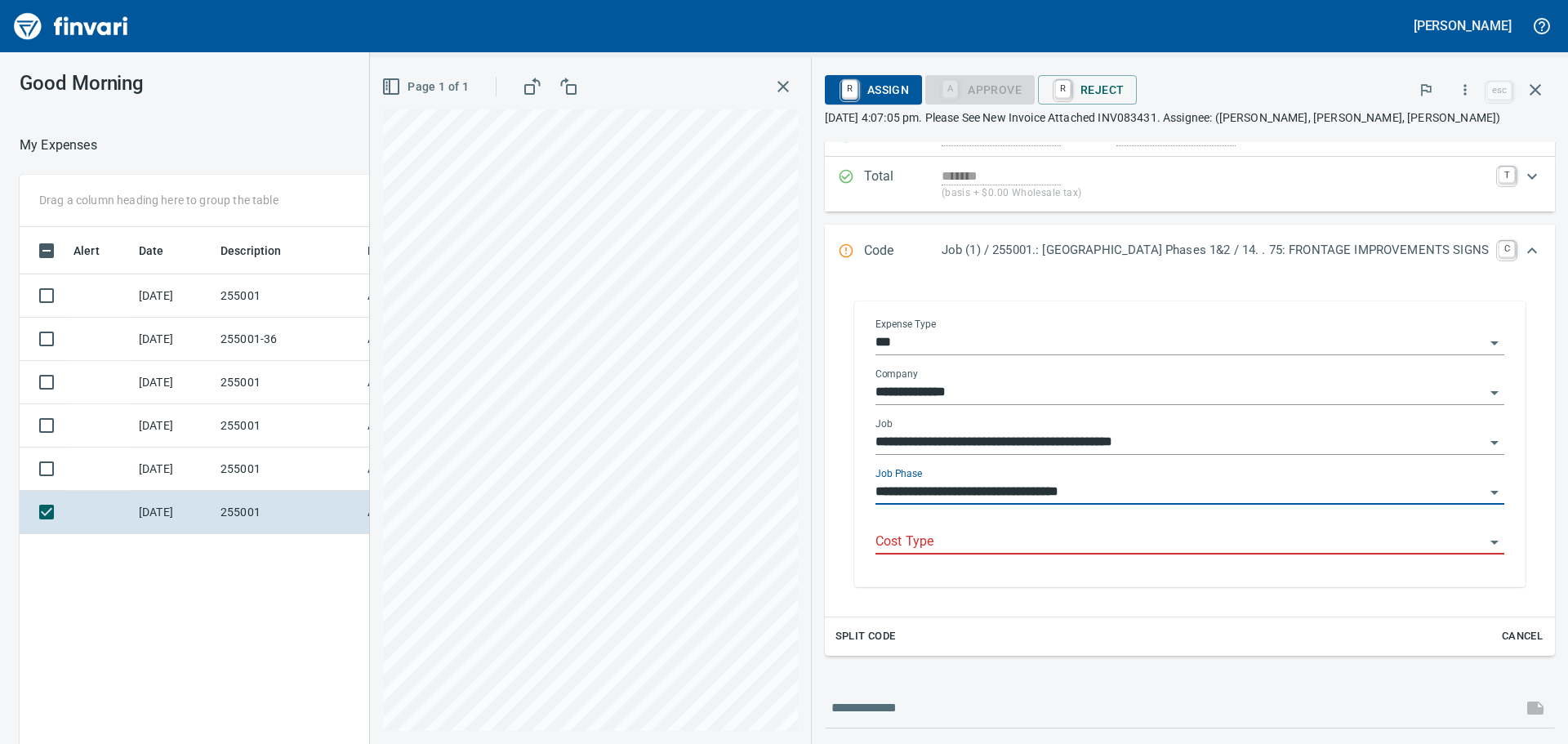
type input "**********"
click at [1056, 542] on input "Cost Type" at bounding box center [1180, 542] width 609 height 23
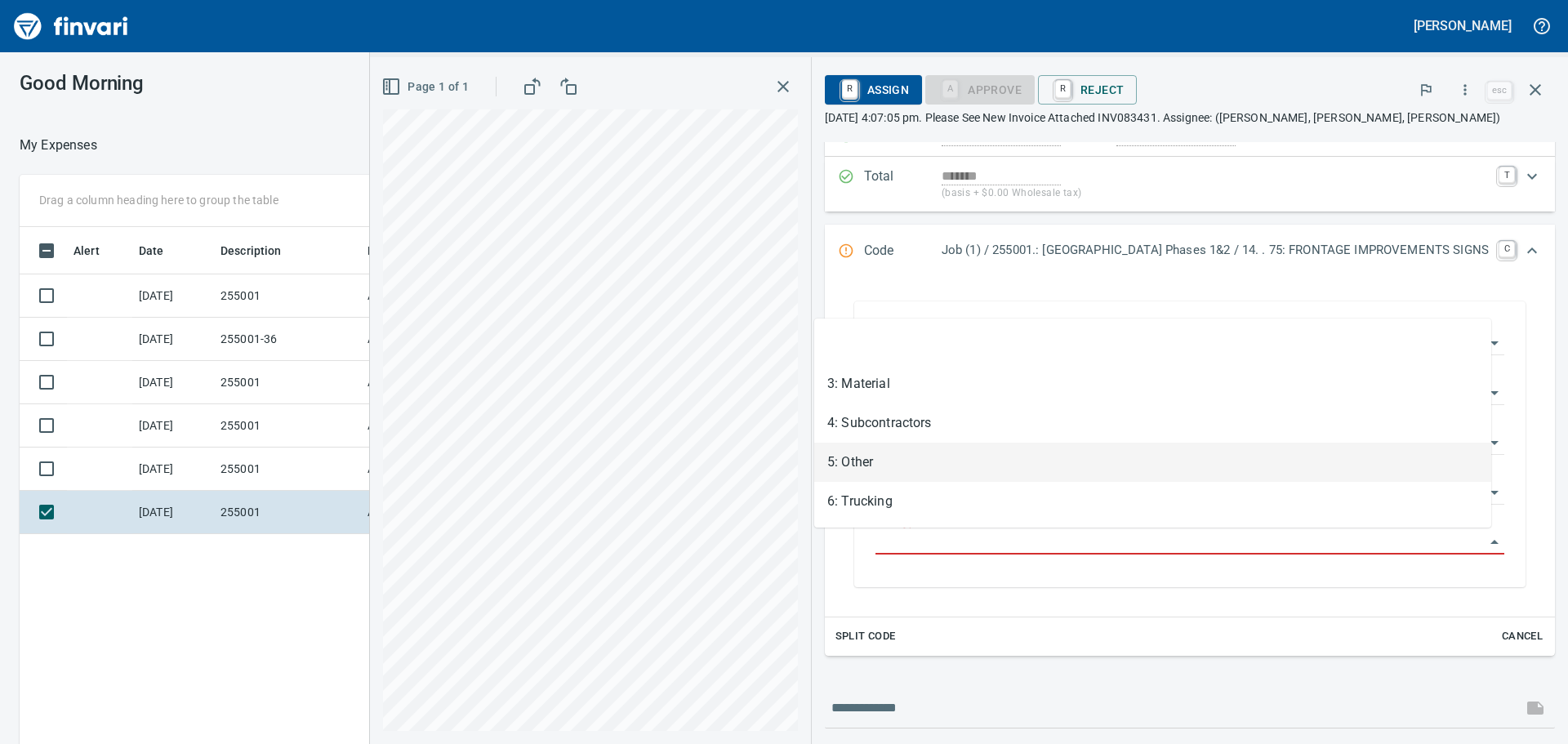
click at [915, 455] on li "5: Other" at bounding box center [1153, 463] width 677 height 39
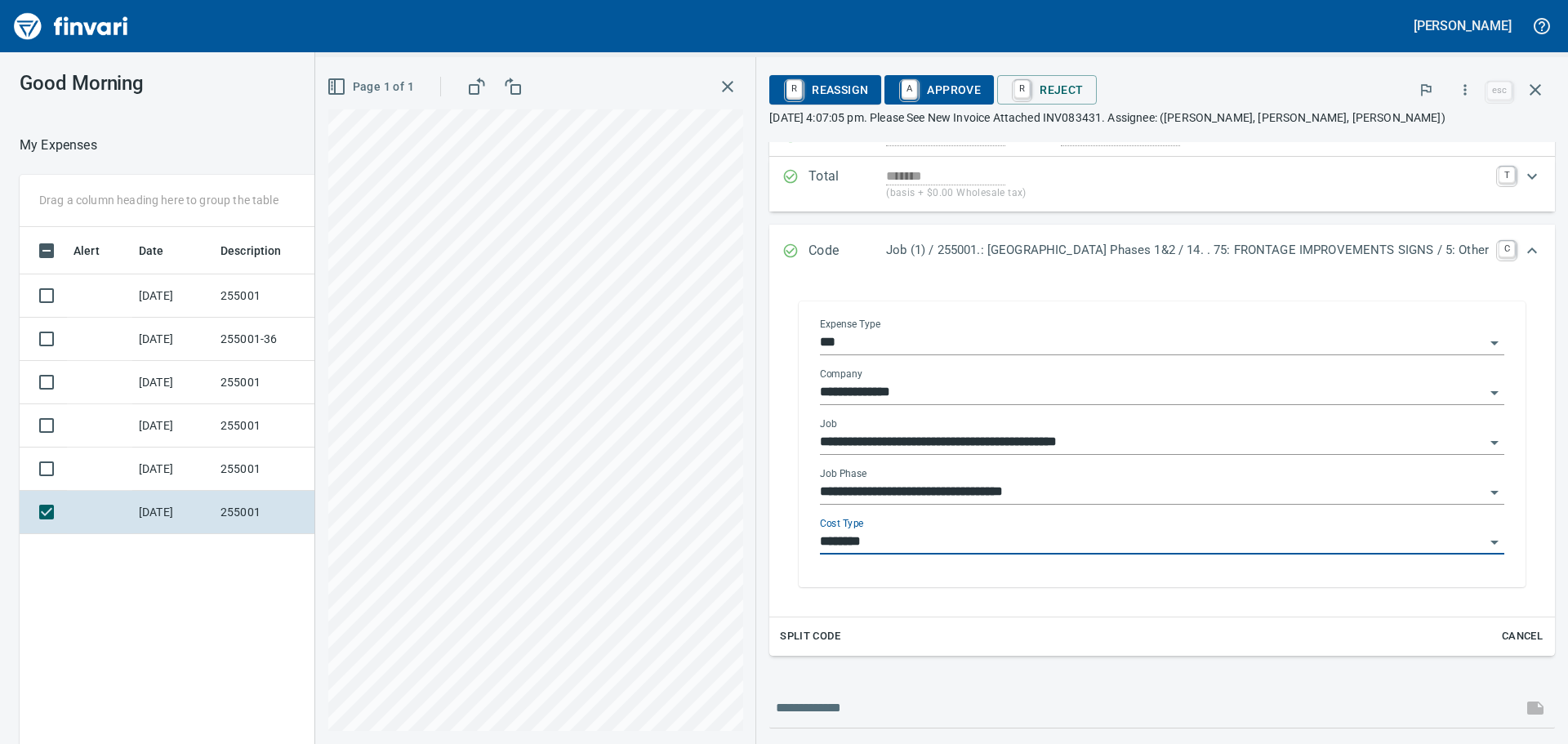
type input "********"
click at [898, 84] on span "A Approve" at bounding box center [939, 89] width 83 height 28
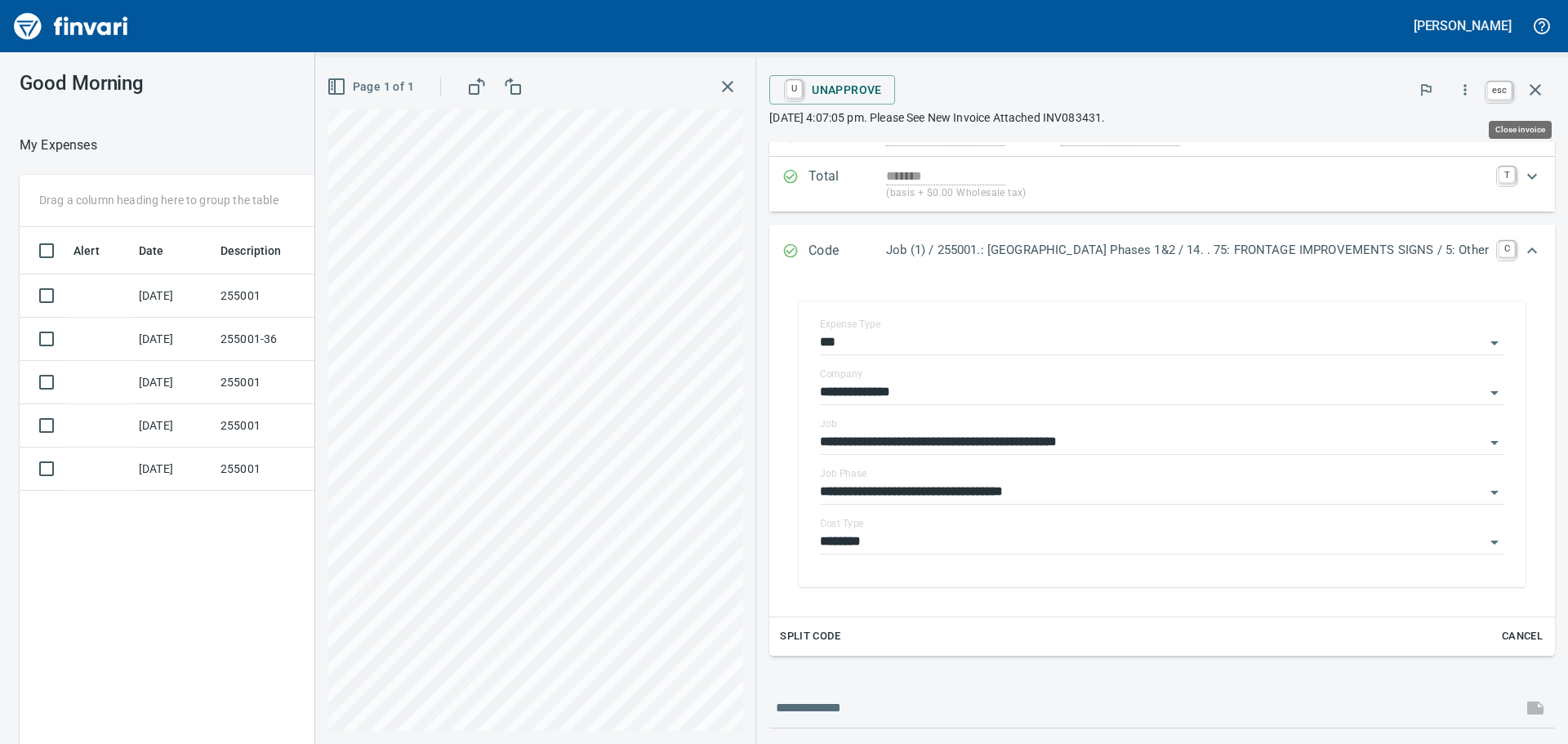
click at [1541, 92] on icon "button" at bounding box center [1536, 90] width 20 height 20
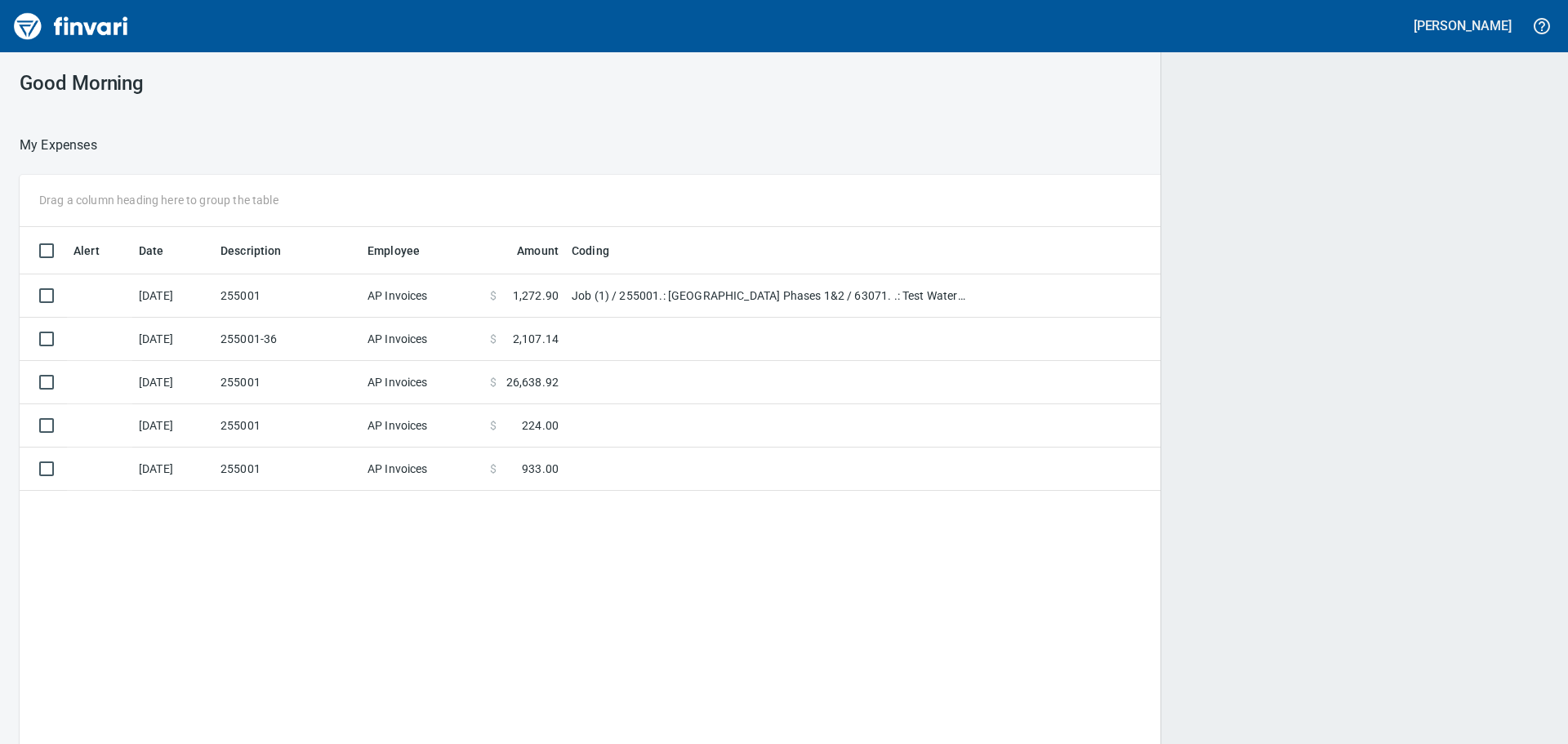
scroll to position [552, 1502]
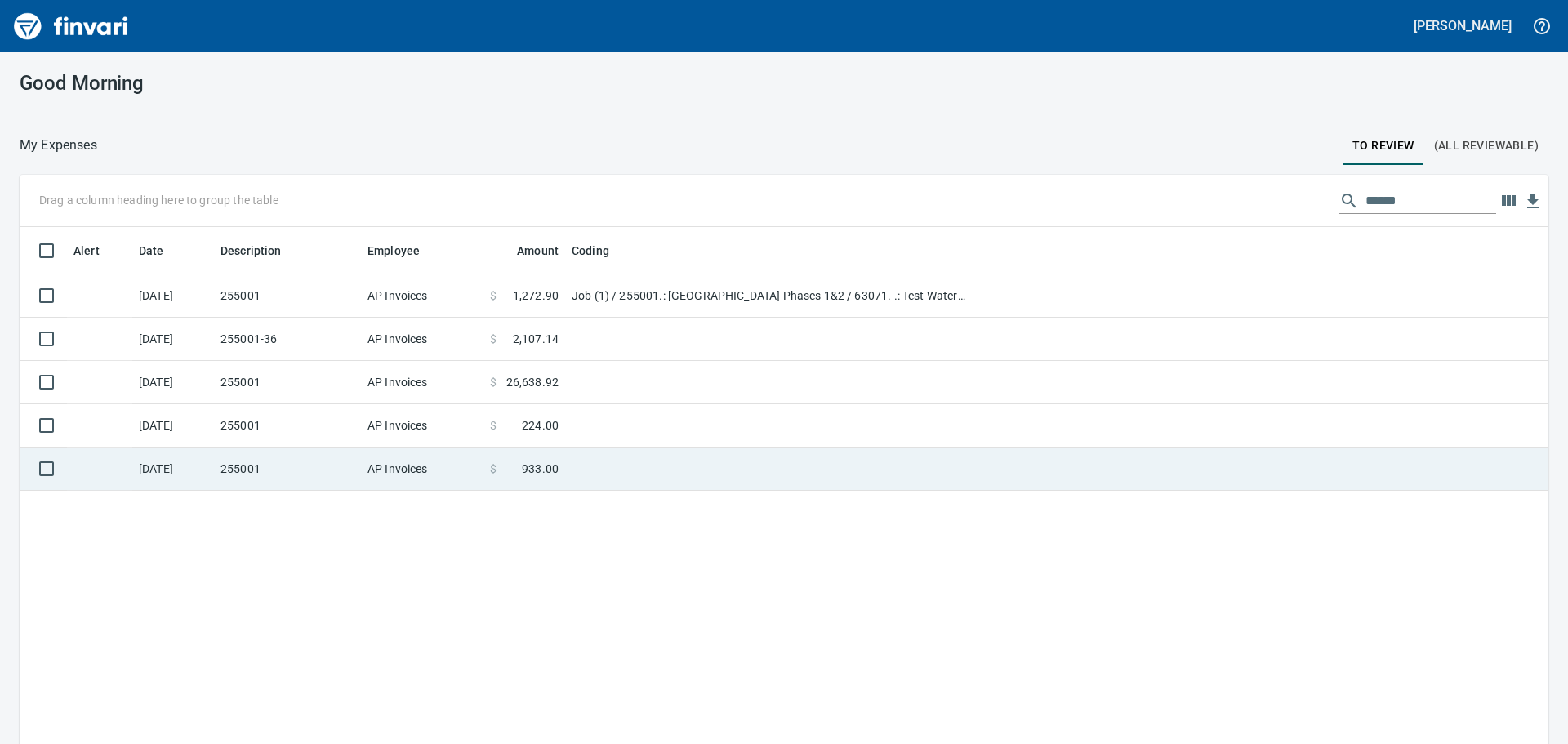
click at [341, 464] on td "255001" at bounding box center [288, 469] width 147 height 43
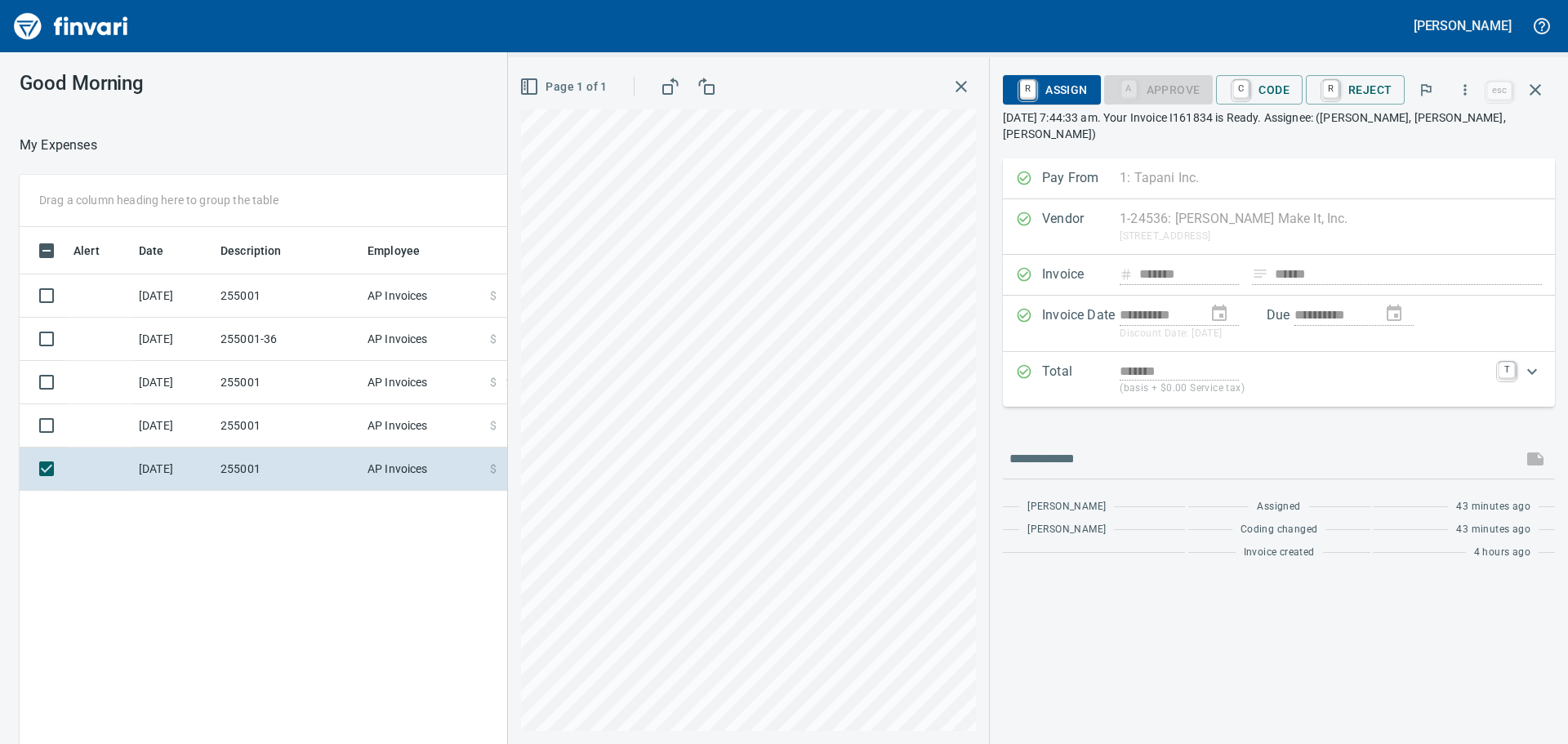
scroll to position [552, 1096]
click at [1274, 90] on span "C Code" at bounding box center [1260, 89] width 61 height 28
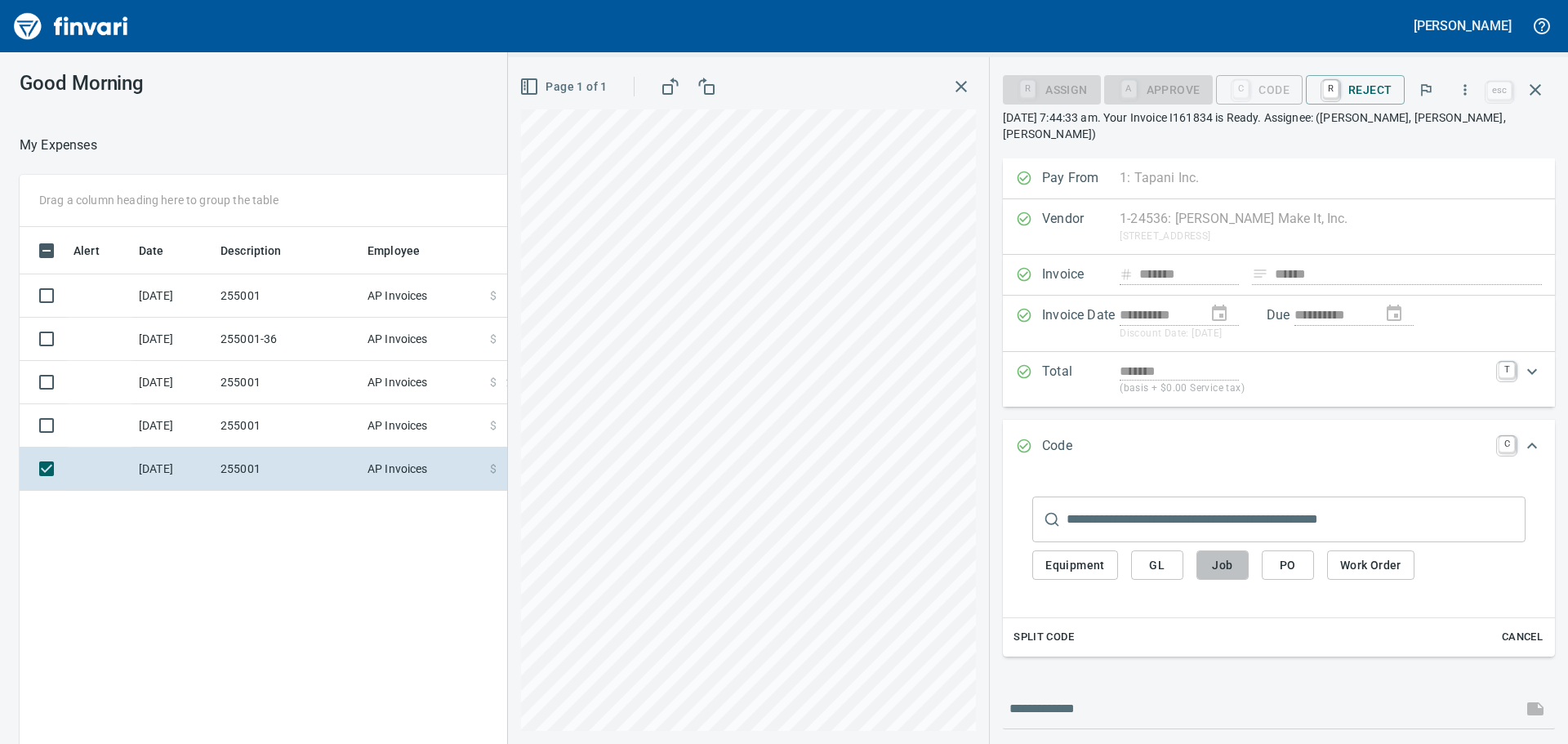
click at [1235, 570] on span "Job" at bounding box center [1222, 565] width 26 height 21
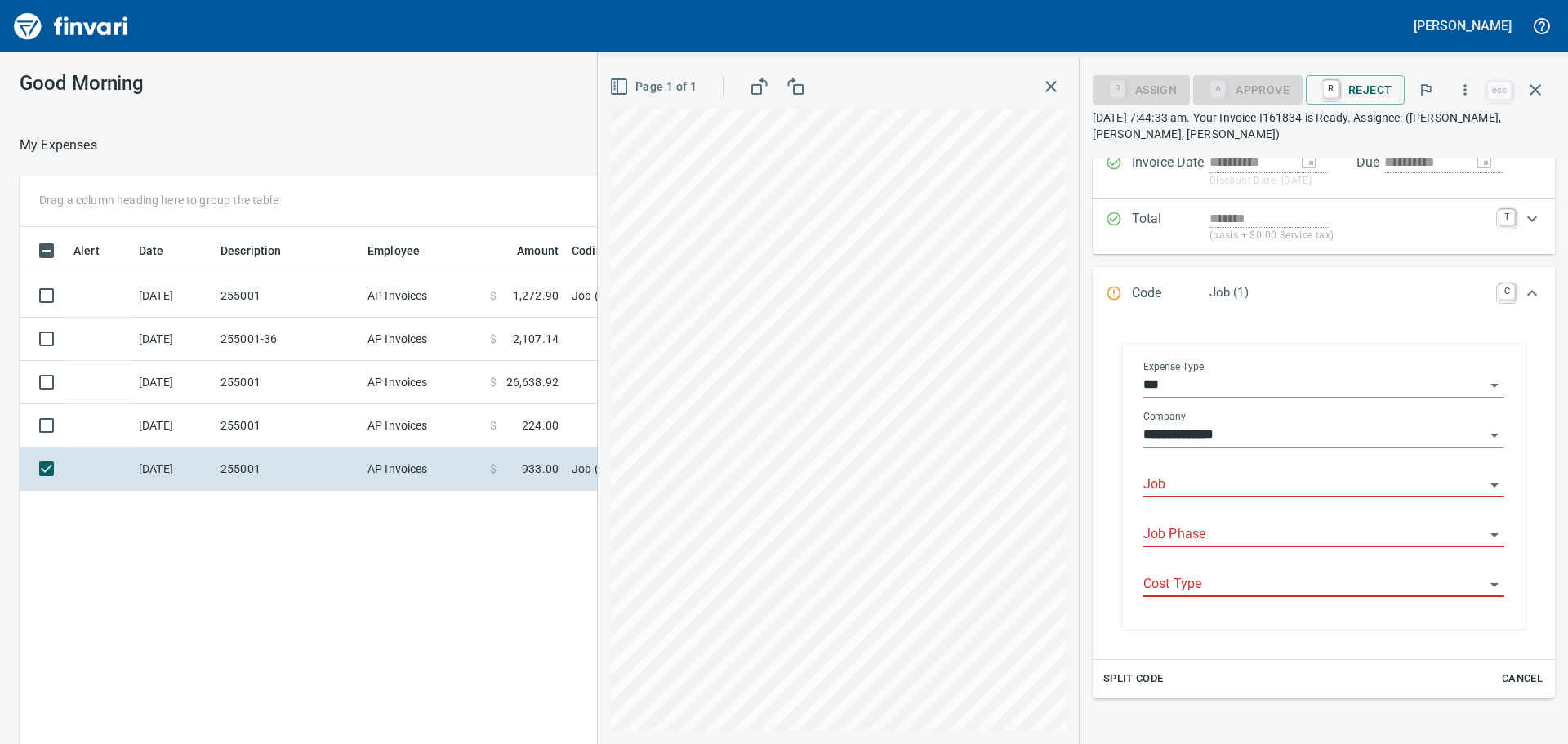
scroll to position [163, 0]
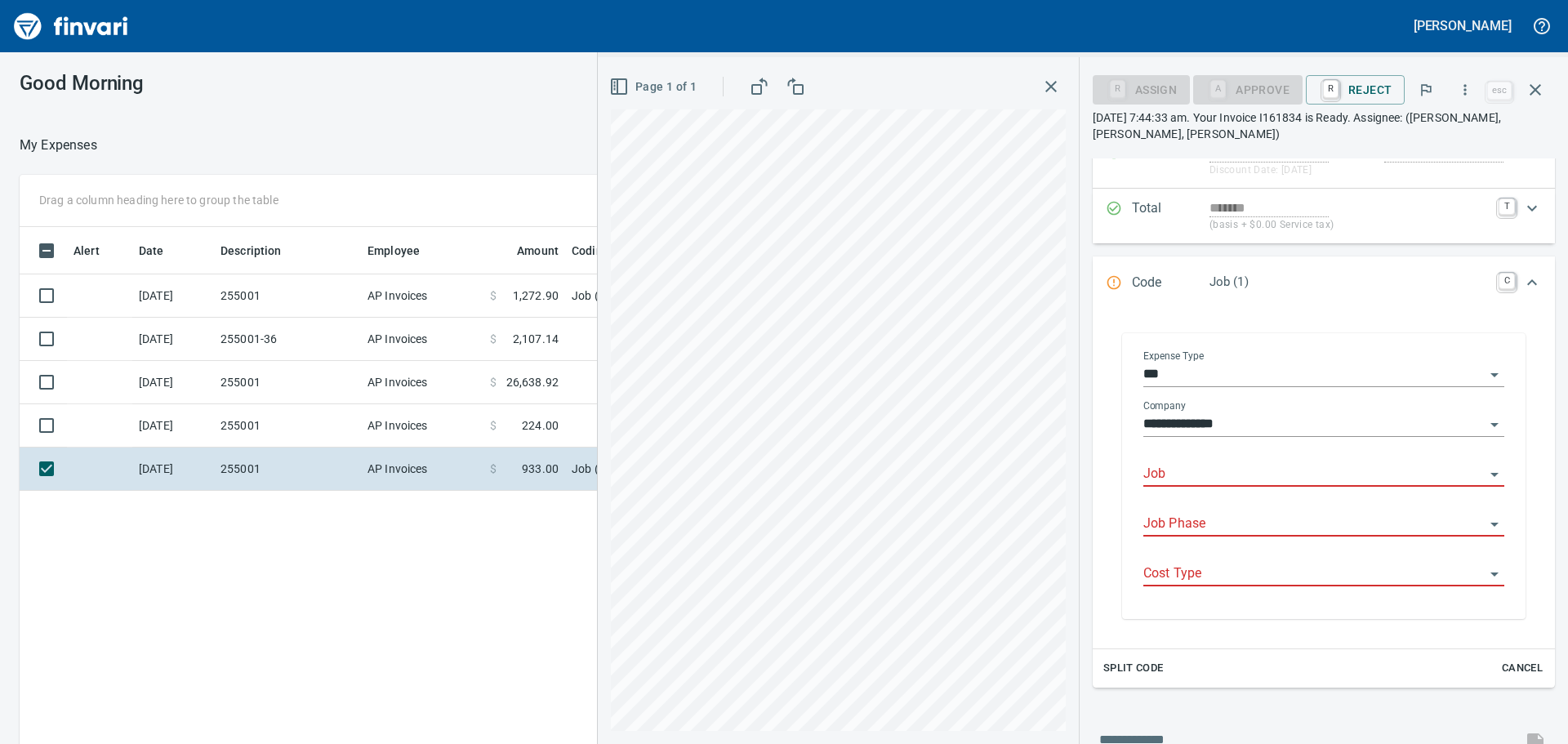
drag, startPoint x: 1201, startPoint y: 497, endPoint x: 1215, endPoint y: 483, distance: 19.8
click at [1202, 497] on div "Job" at bounding box center [1324, 475] width 361 height 50
click at [1215, 483] on input "Job" at bounding box center [1314, 474] width 341 height 23
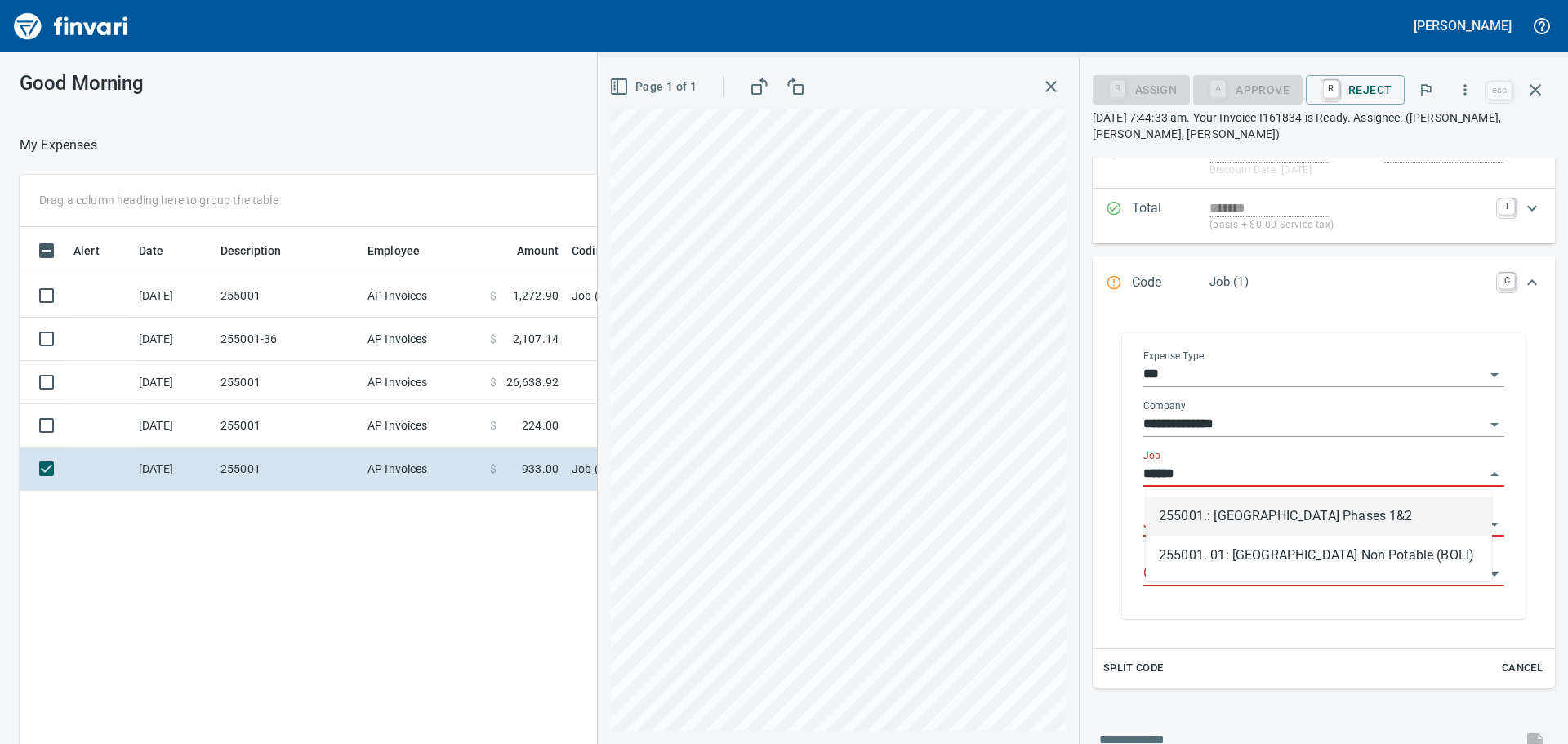
scroll to position [552, 1096]
click at [1218, 506] on li "255001.: [GEOGRAPHIC_DATA] Phases 1&2" at bounding box center [1320, 516] width 347 height 39
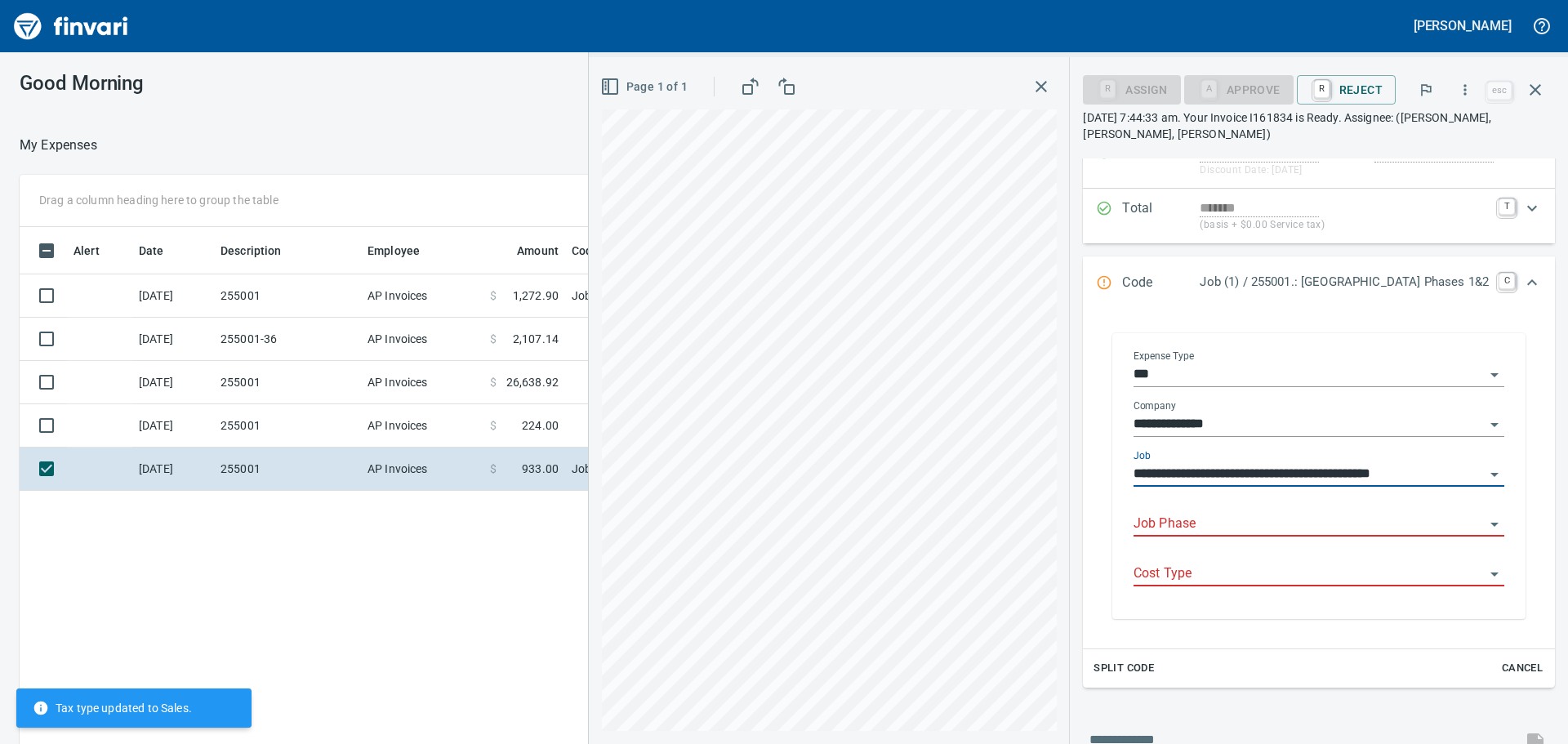
type input "**********"
click at [1220, 520] on input "Job Phase" at bounding box center [1309, 524] width 351 height 23
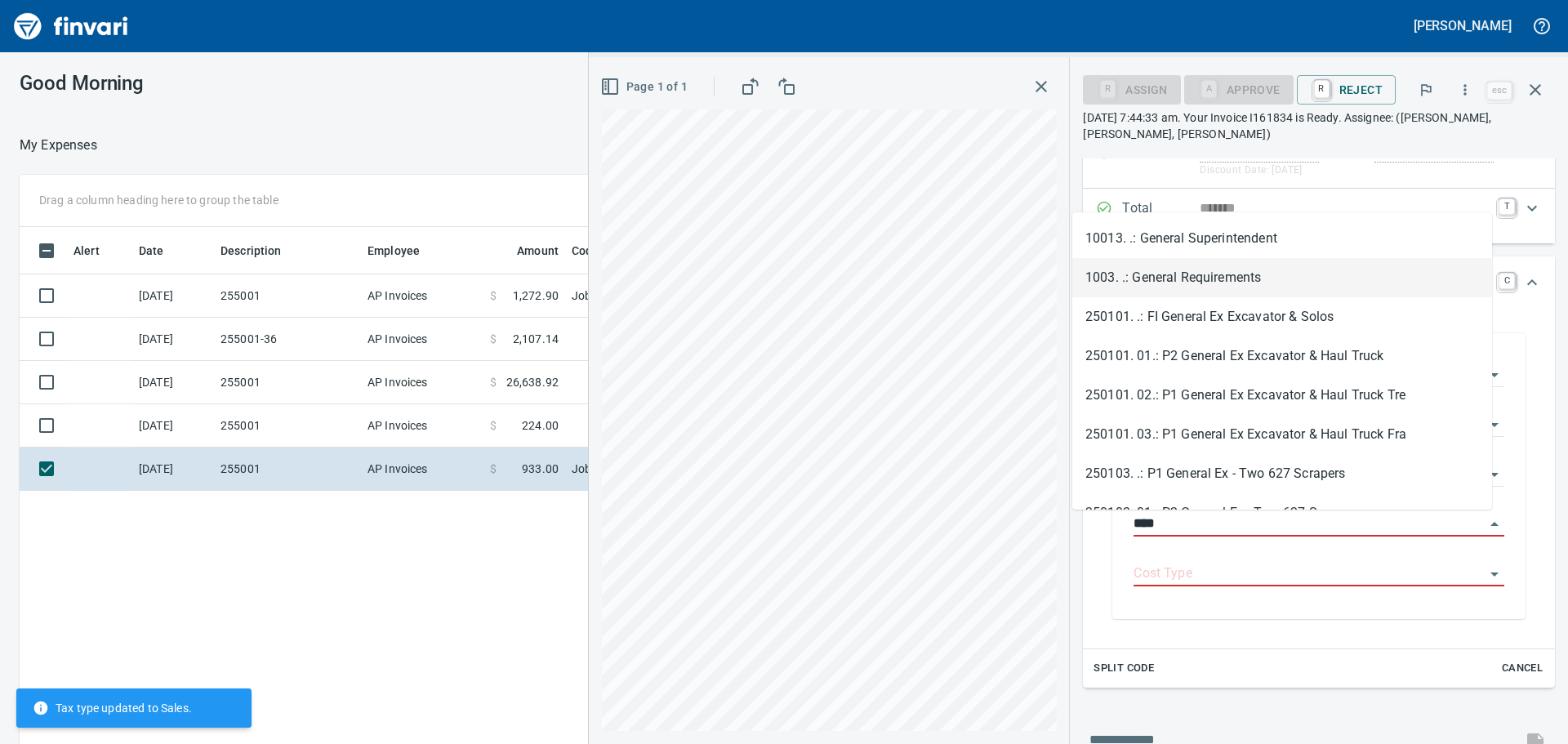
click at [1245, 290] on li "1003. .: General Requirements" at bounding box center [1282, 278] width 420 height 39
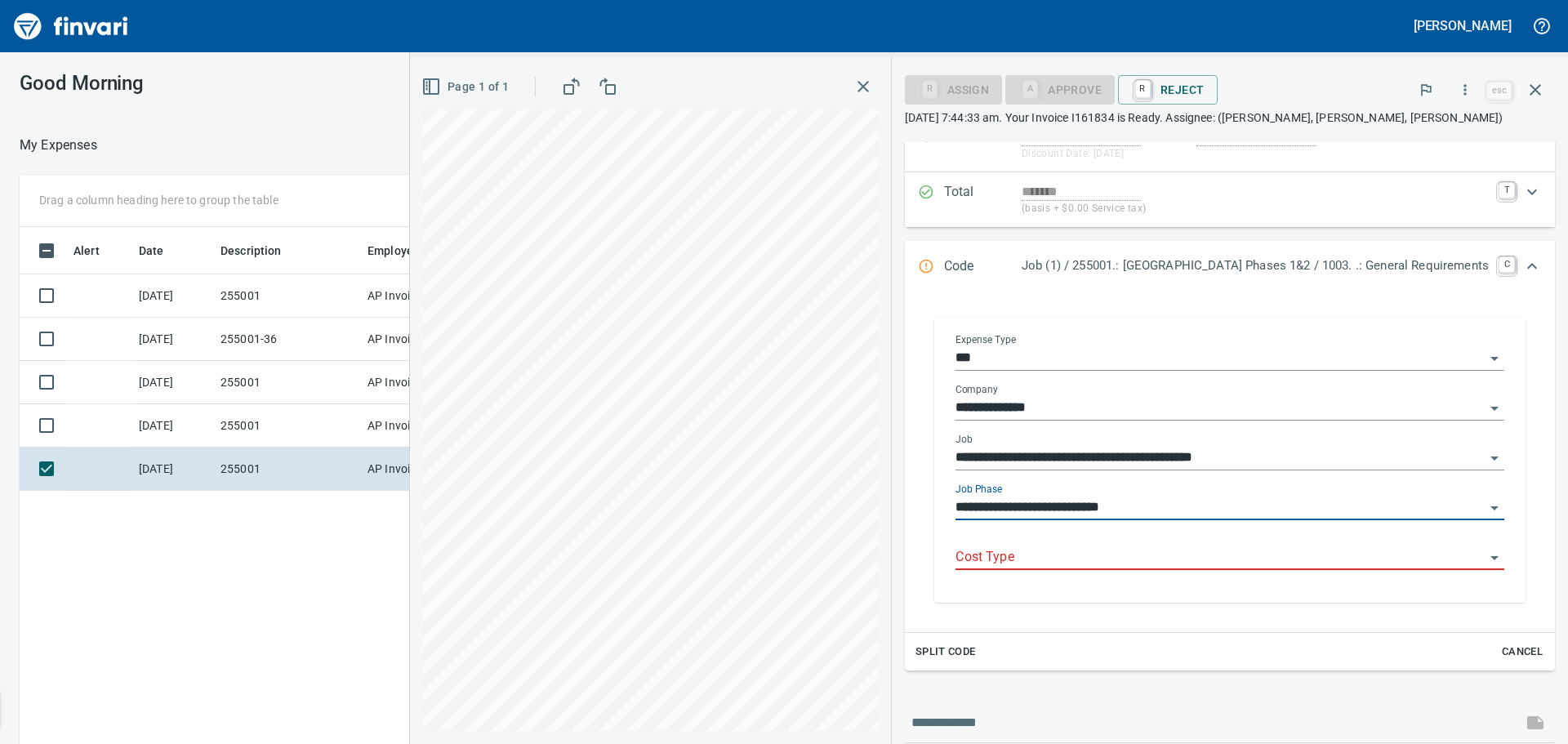
type input "**********"
click at [1163, 559] on input "Cost Type" at bounding box center [1220, 558] width 529 height 23
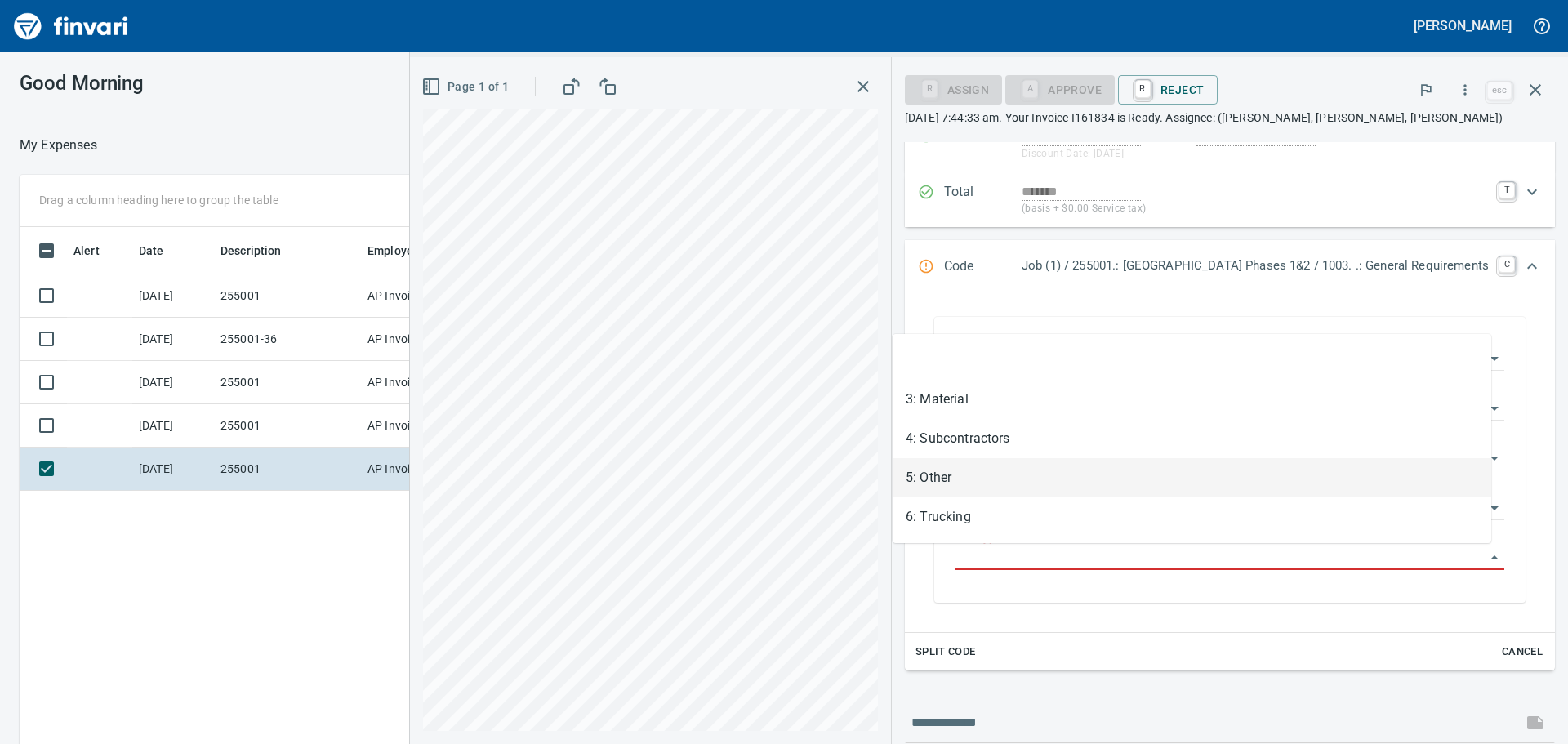
click at [1063, 488] on li "5: Other" at bounding box center [1192, 478] width 599 height 39
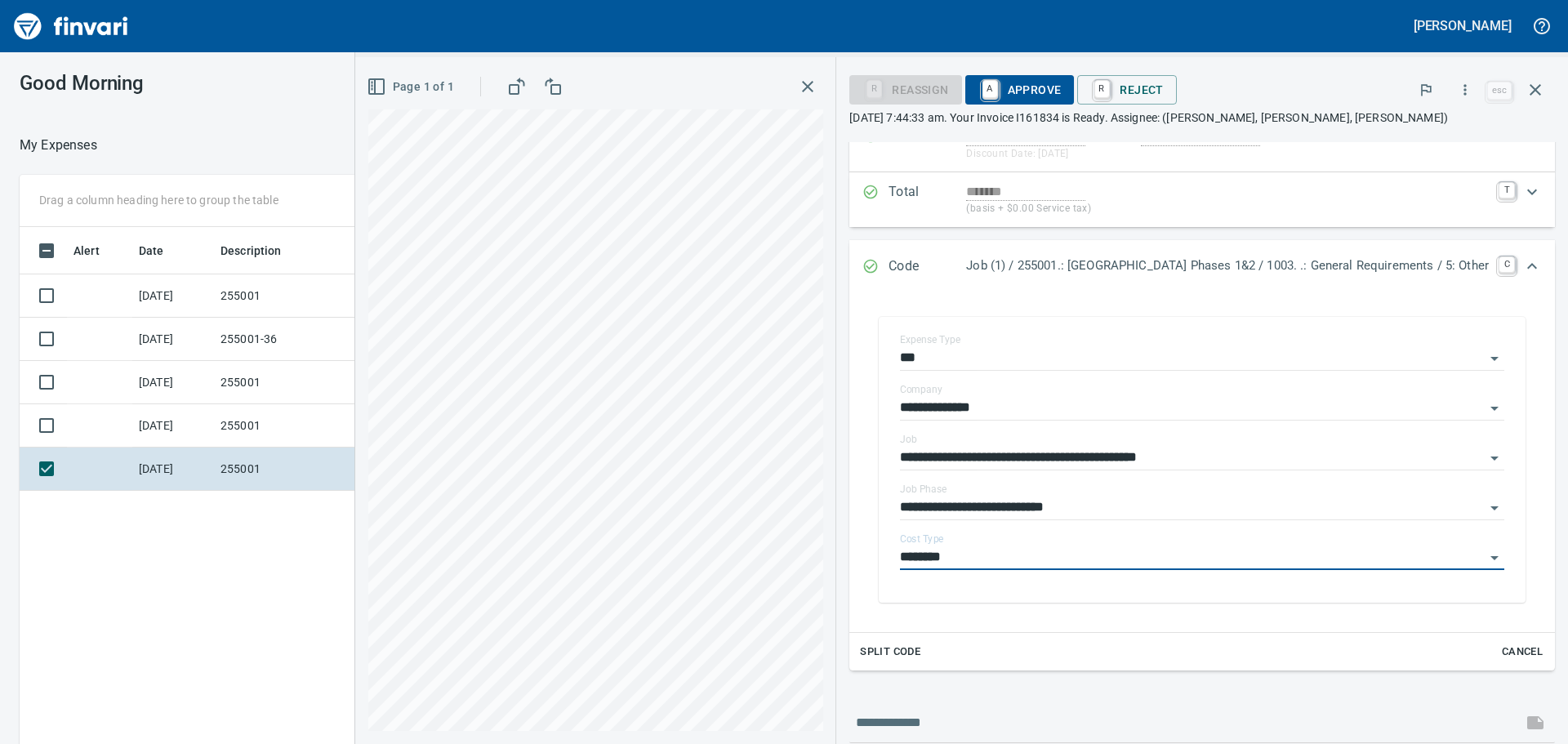
type input "********"
click at [978, 93] on span "A Approve" at bounding box center [1019, 89] width 83 height 28
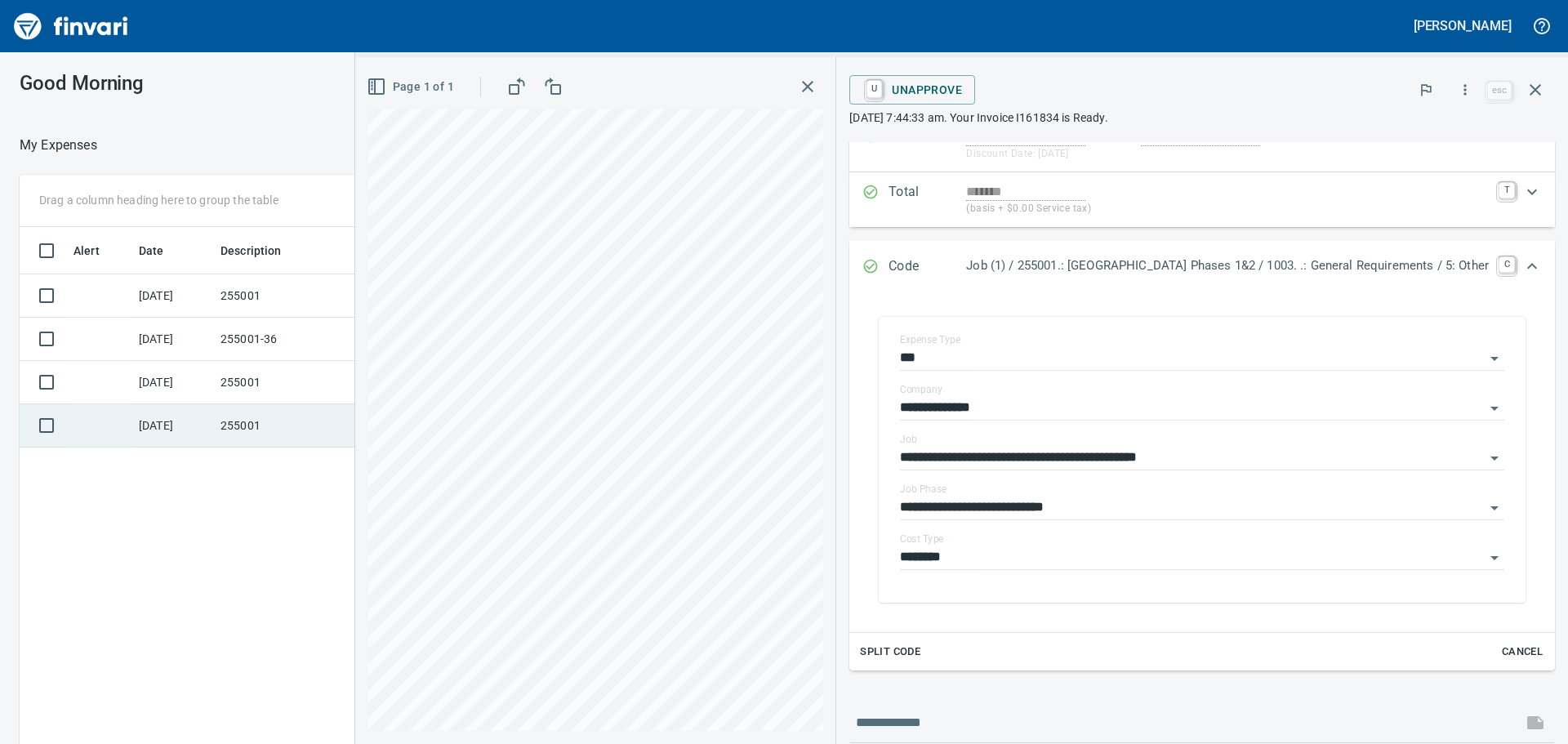
click at [231, 429] on td "255001" at bounding box center [288, 426] width 147 height 43
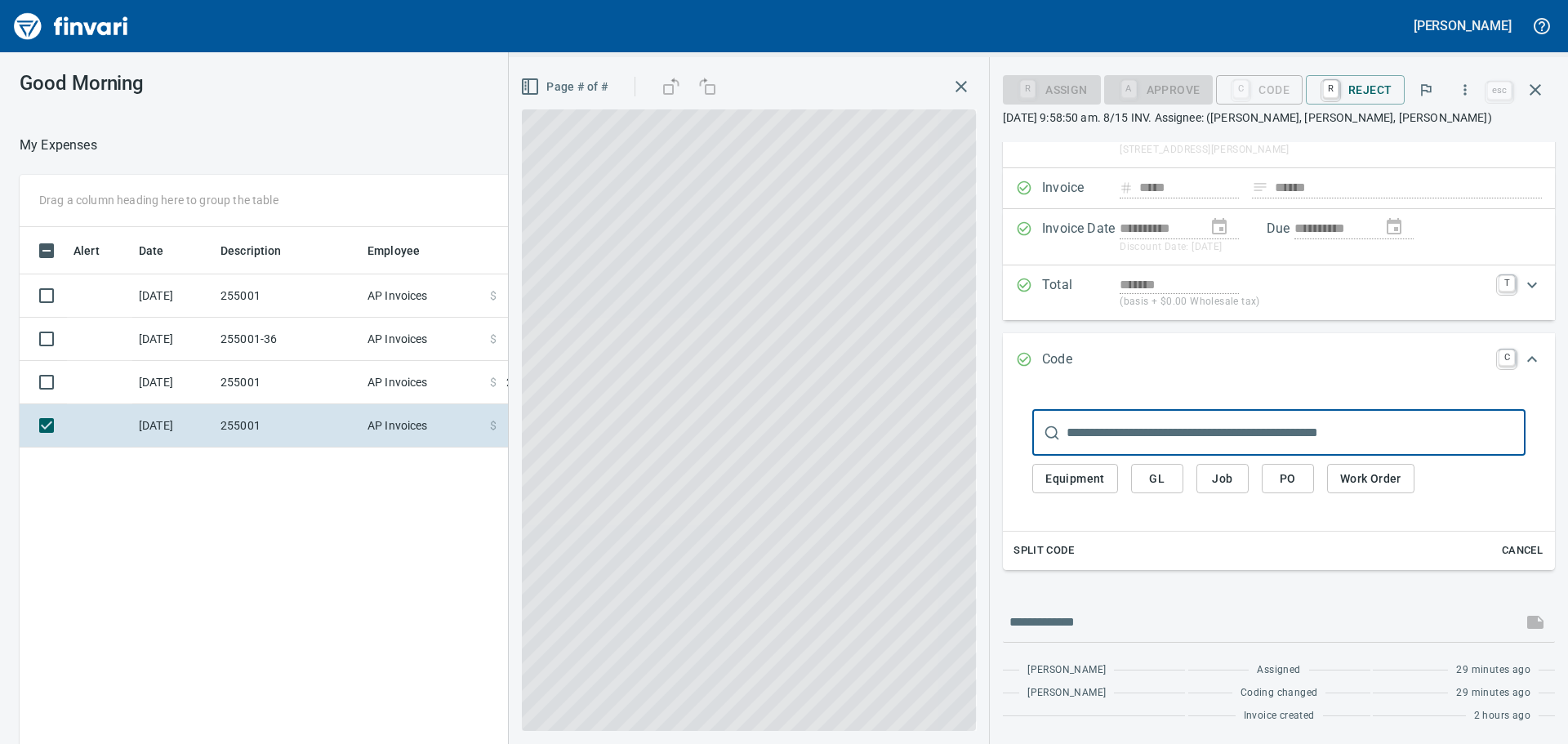
scroll to position [71, 0]
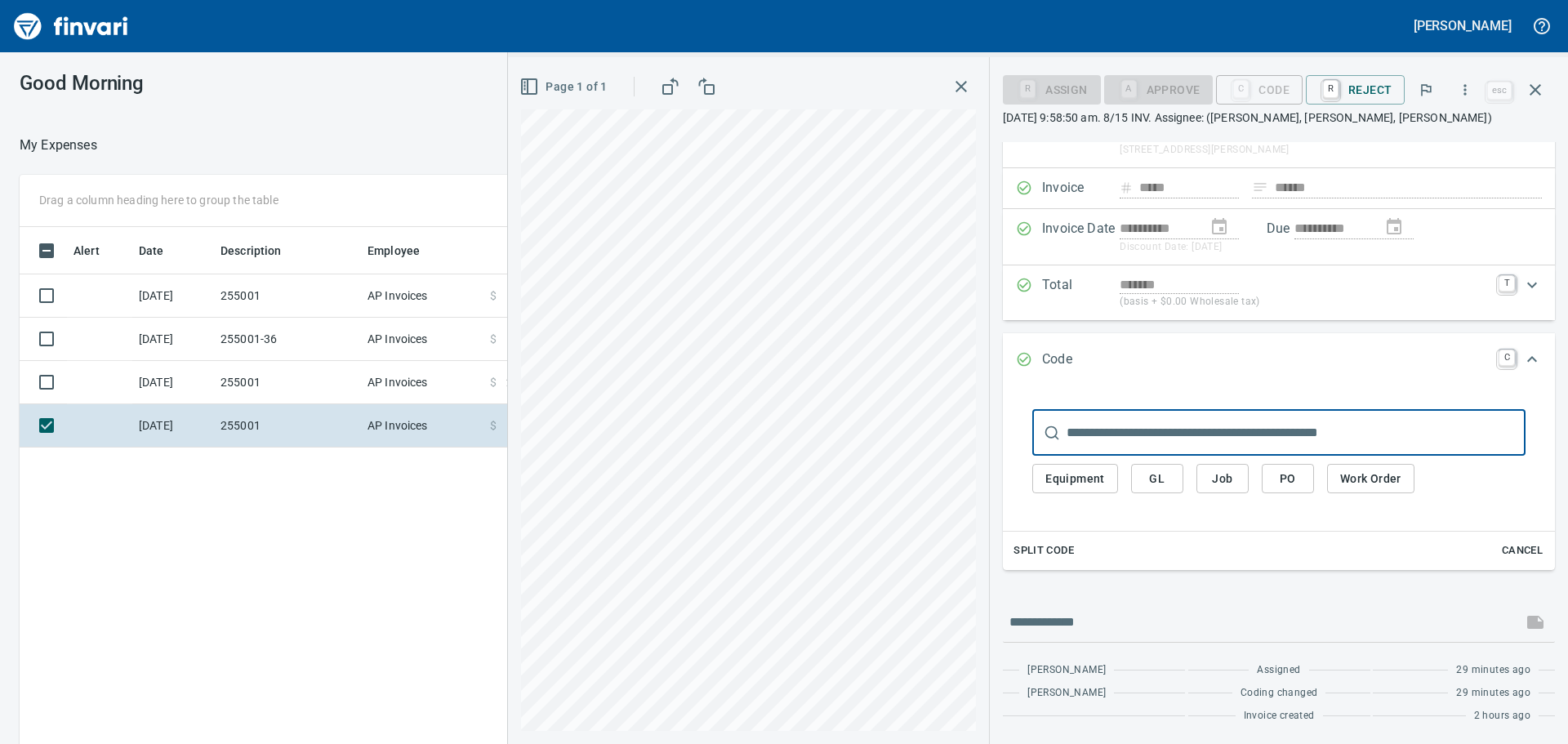
click at [1229, 481] on span "Job" at bounding box center [1222, 479] width 26 height 21
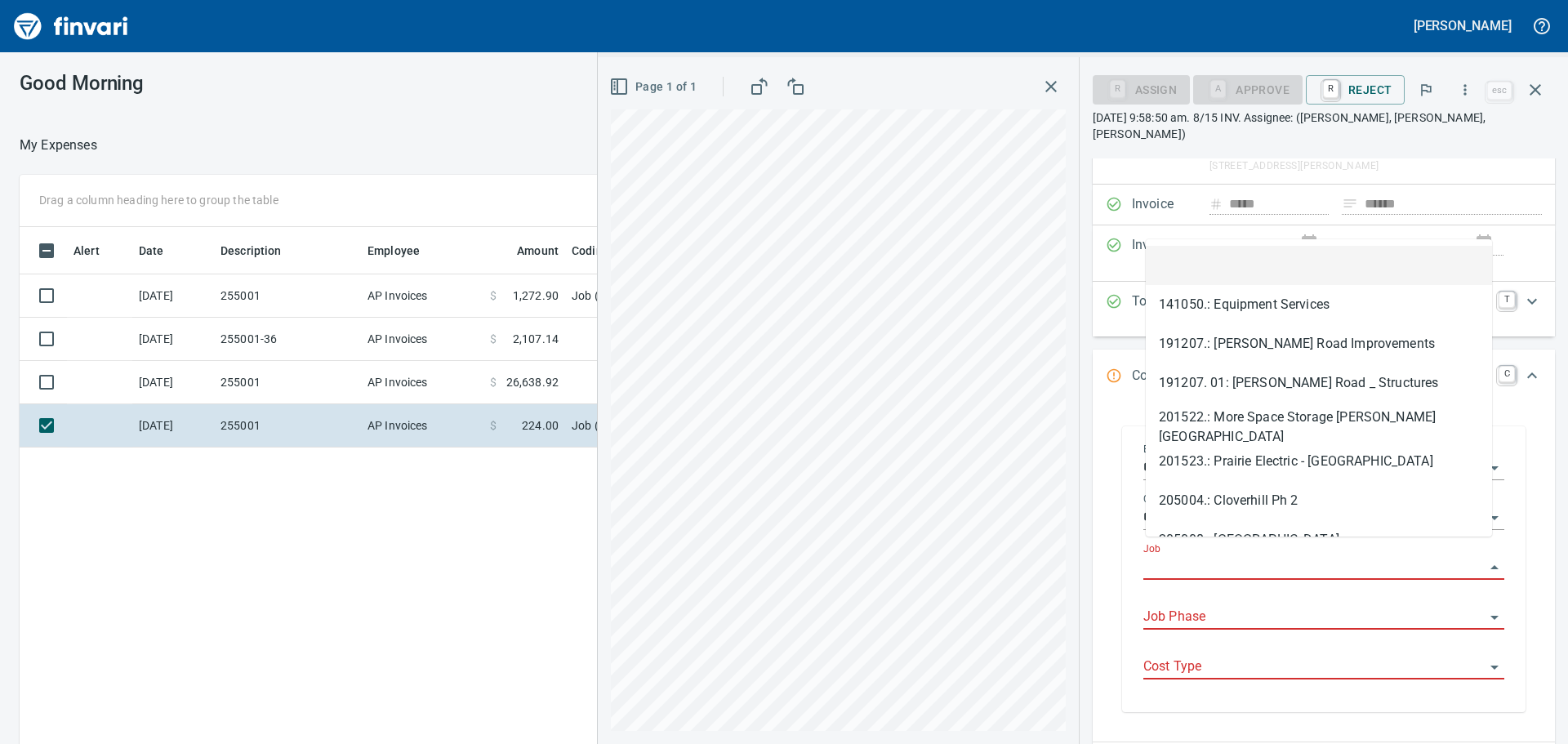
scroll to position [552, 1096]
click at [1225, 556] on input "Job" at bounding box center [1314, 568] width 341 height 23
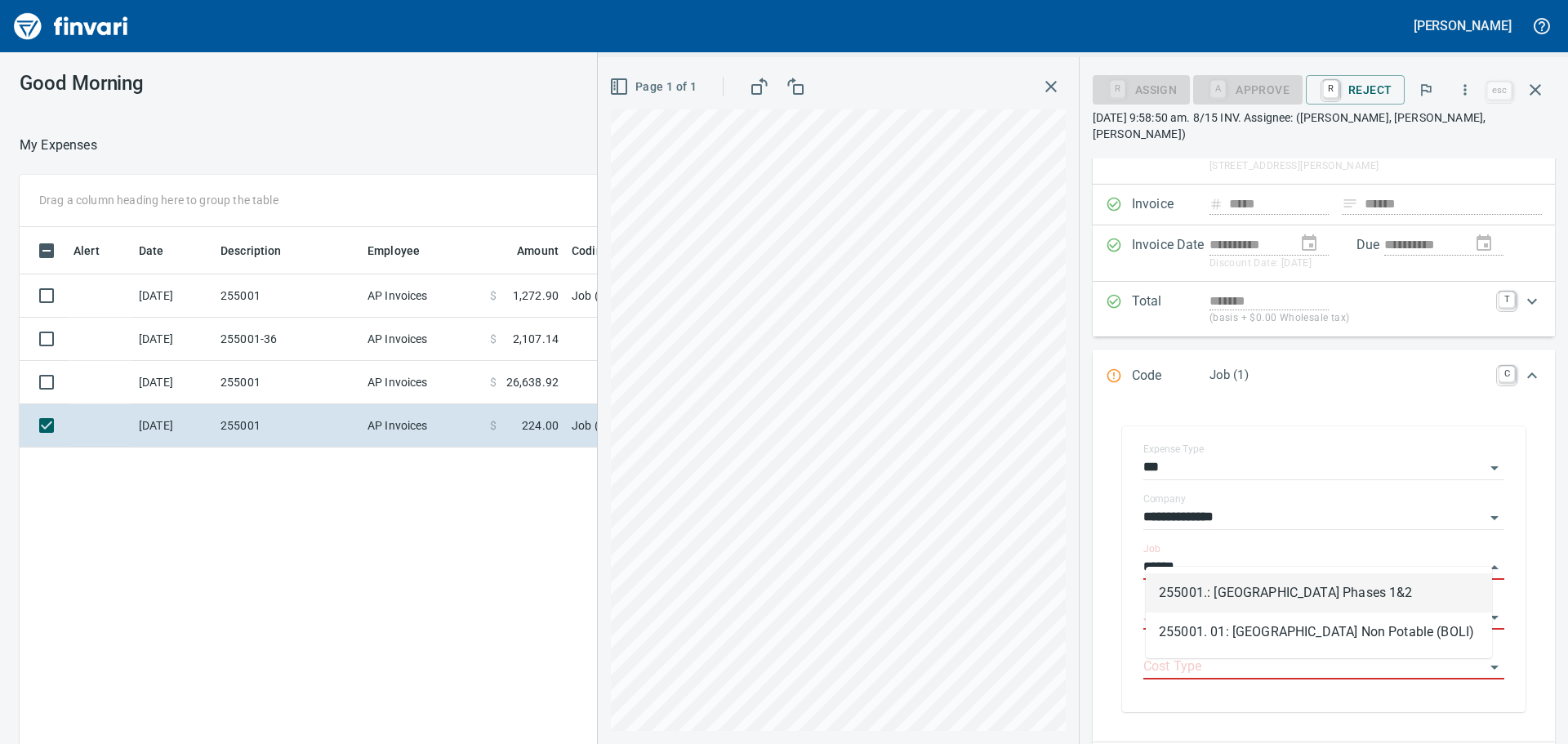
click at [1242, 592] on li "255001.: [GEOGRAPHIC_DATA] Phases 1&2" at bounding box center [1320, 593] width 347 height 39
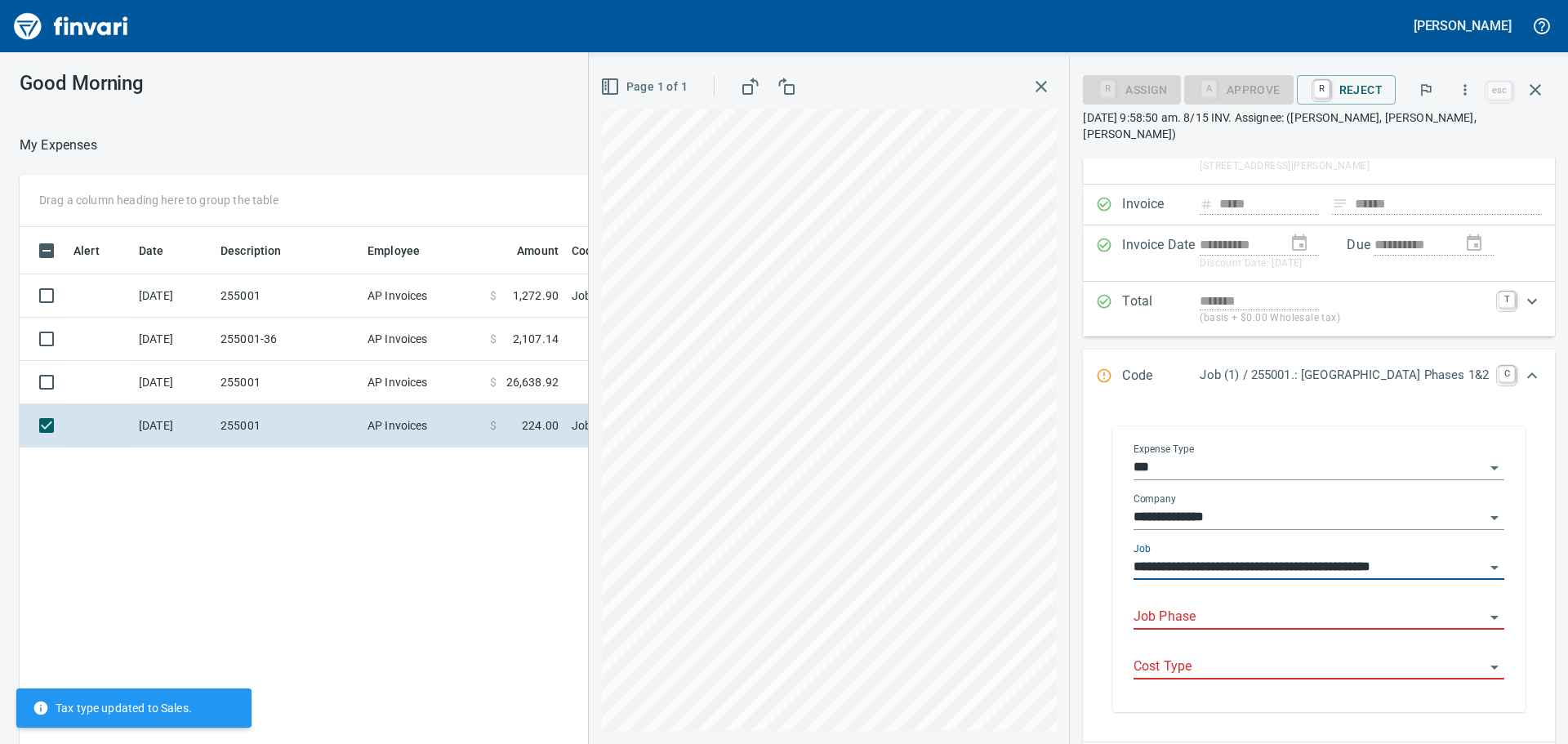
type input "**********"
click at [1228, 606] on input "Job Phase" at bounding box center [1309, 617] width 351 height 23
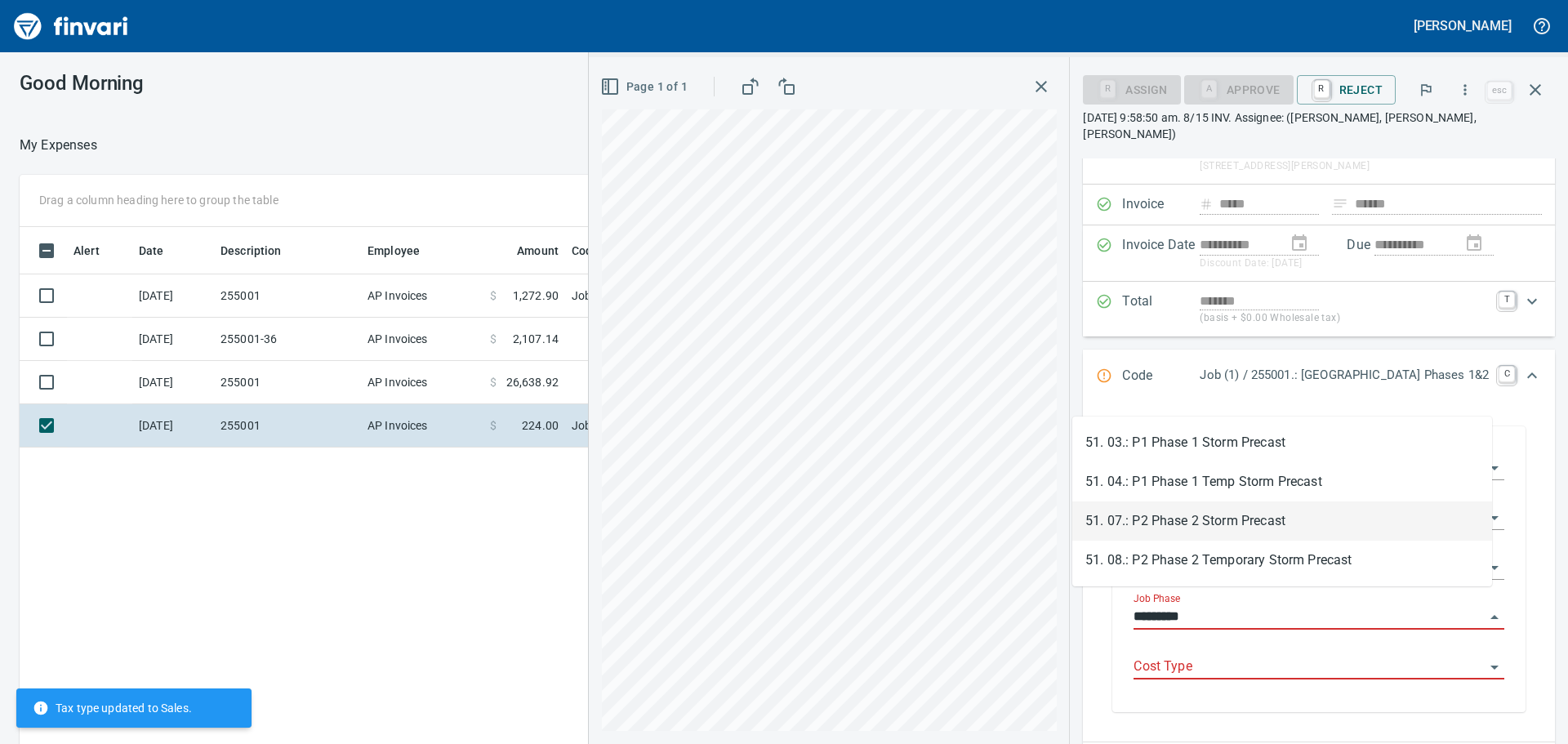
drag, startPoint x: 1188, startPoint y: 521, endPoint x: 1162, endPoint y: 598, distance: 81.3
click at [1186, 521] on li "51. 07.: P2 Phase 2 Storm Precast" at bounding box center [1282, 521] width 420 height 39
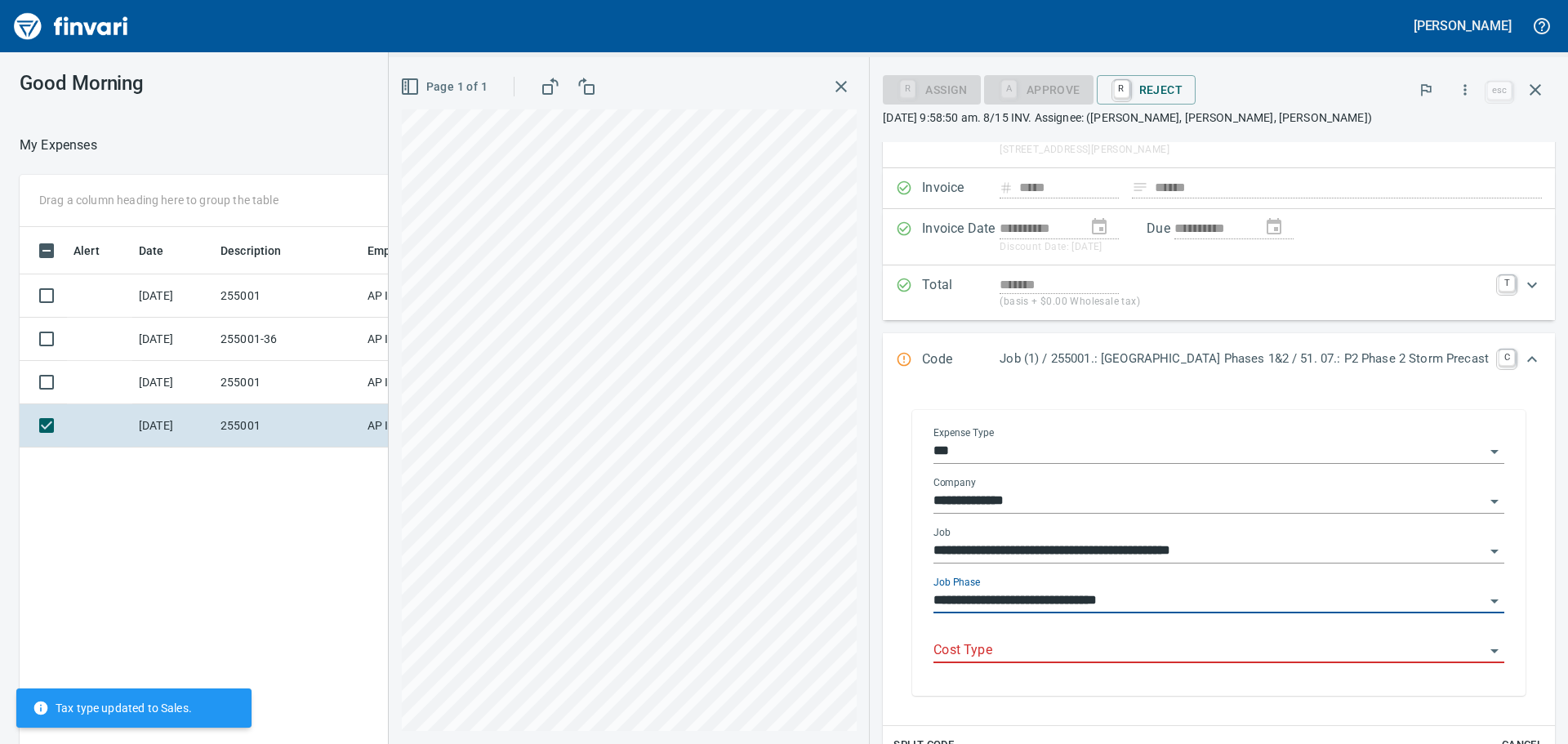
type input "**********"
click at [1109, 646] on input "Cost Type" at bounding box center [1209, 651] width 551 height 23
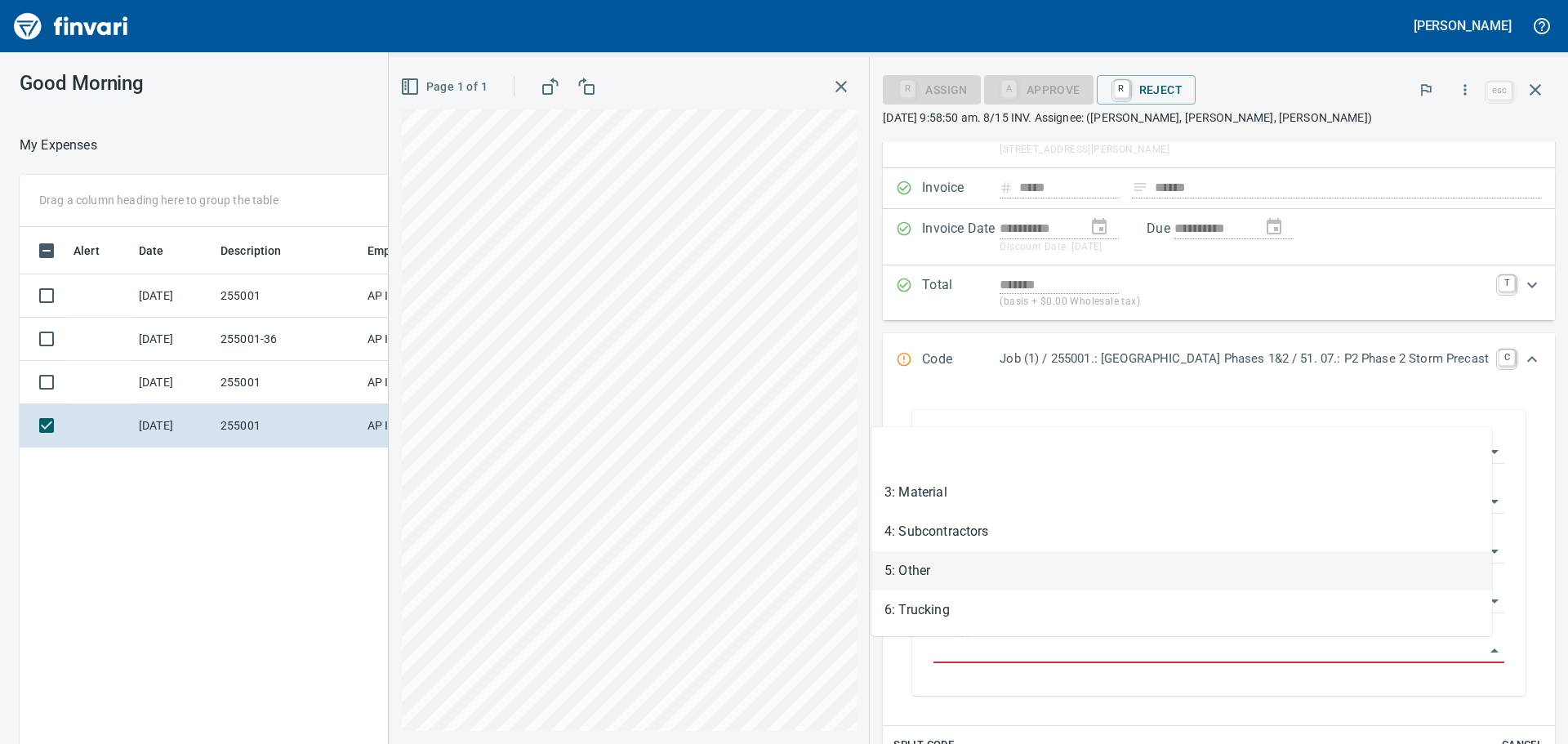
click at [965, 579] on li "5: Other" at bounding box center [1182, 571] width 621 height 39
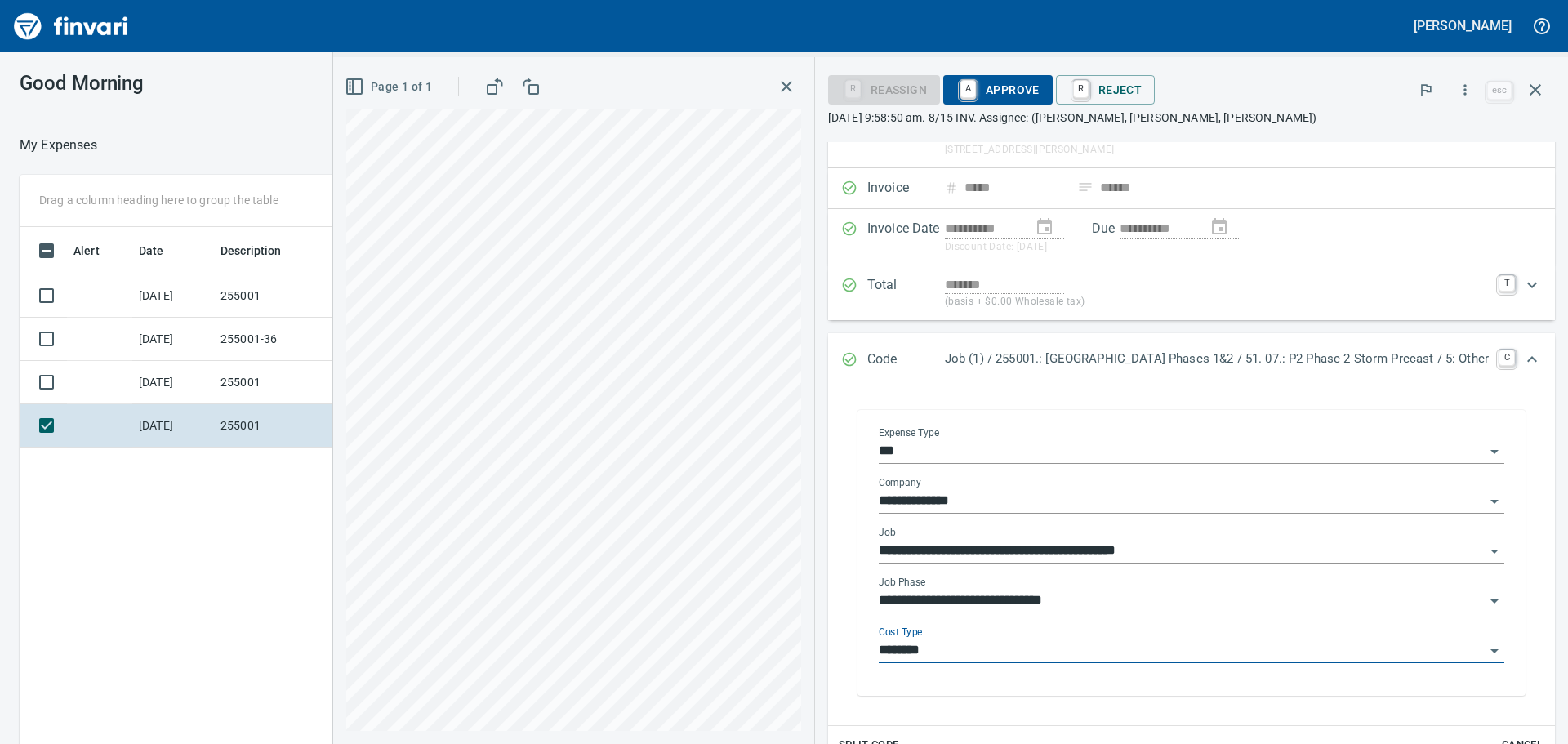
click at [885, 658] on input "********" at bounding box center [1182, 651] width 606 height 23
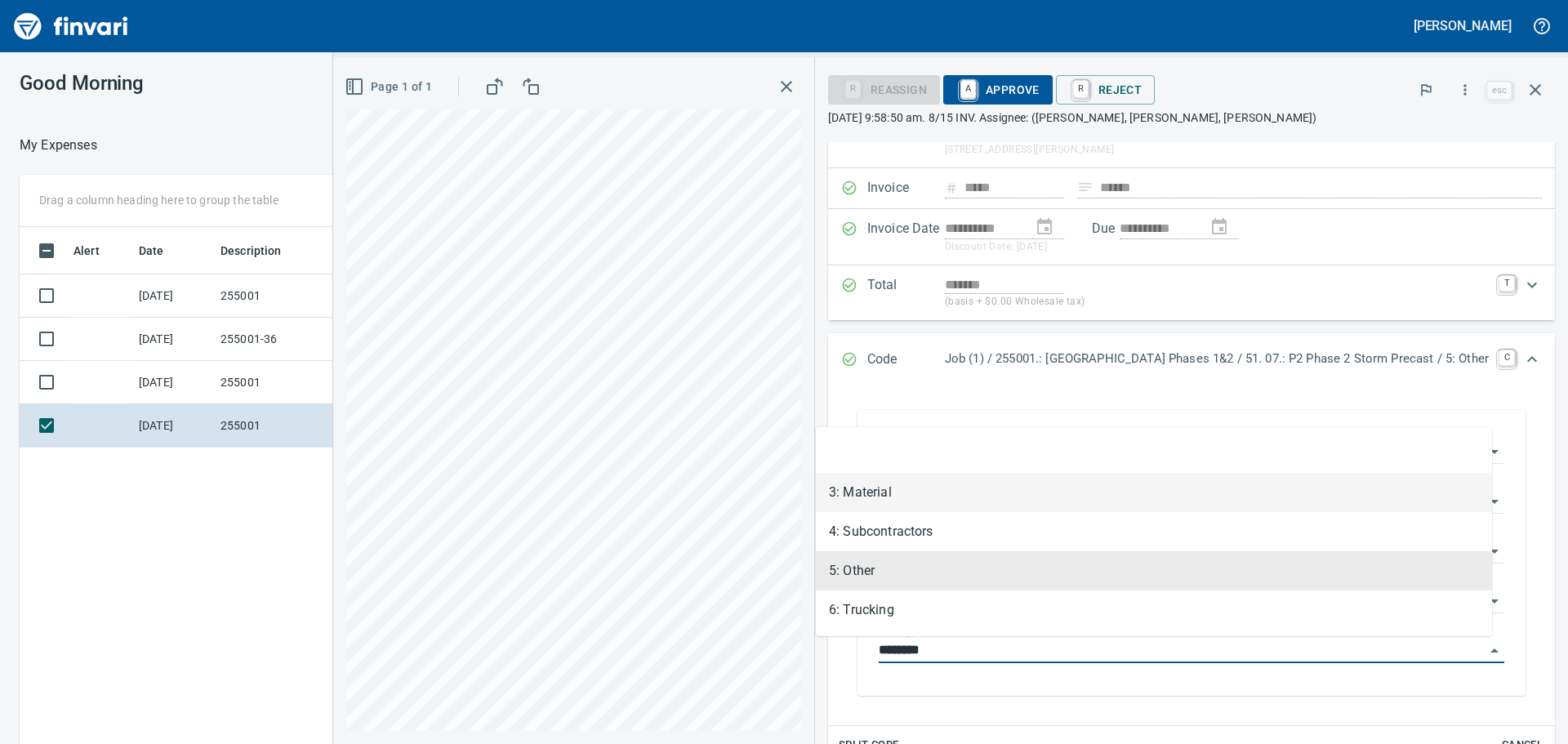
click at [874, 495] on li "3: Material" at bounding box center [1153, 492] width 676 height 39
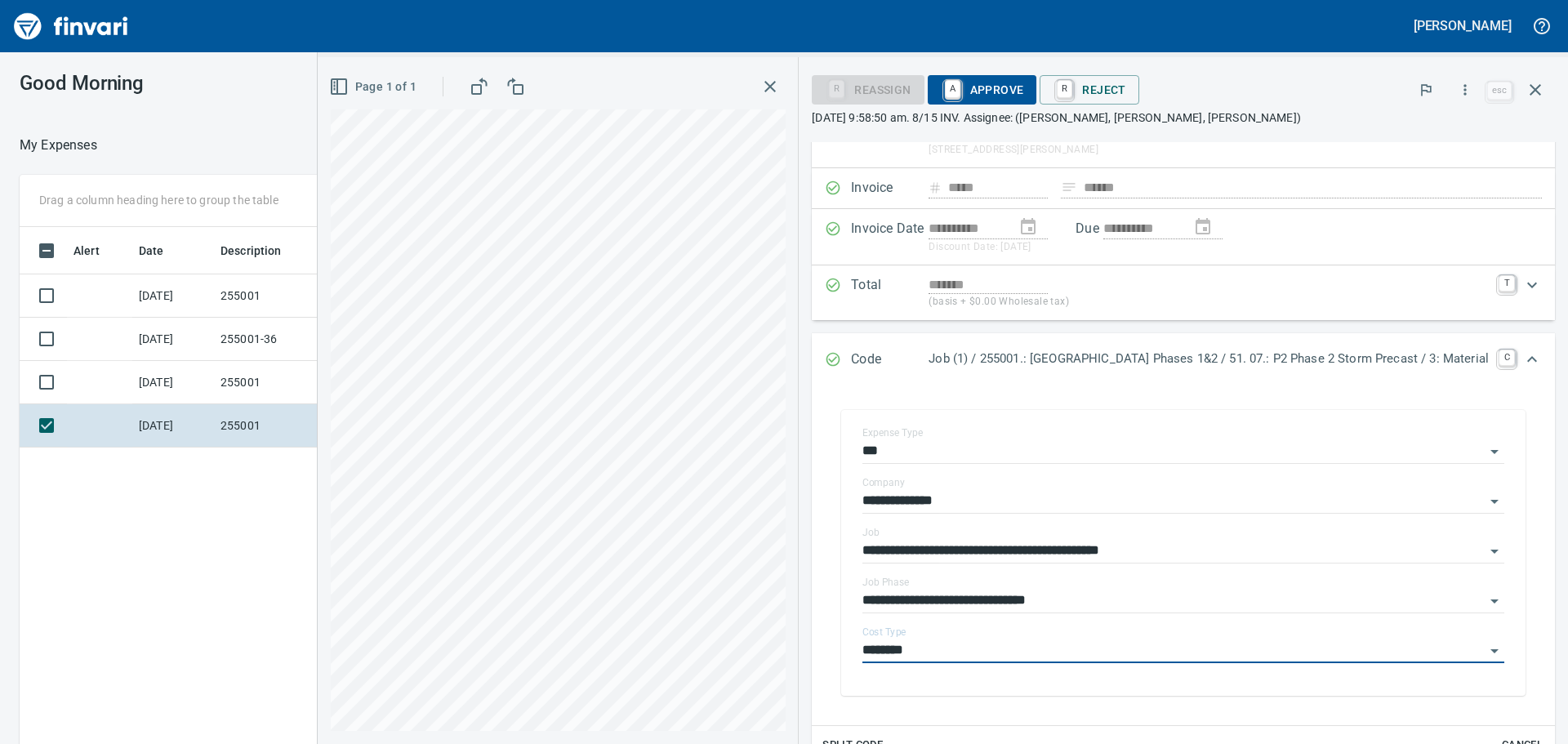
type input "**********"
click at [941, 88] on span "A Approve" at bounding box center [982, 89] width 83 height 28
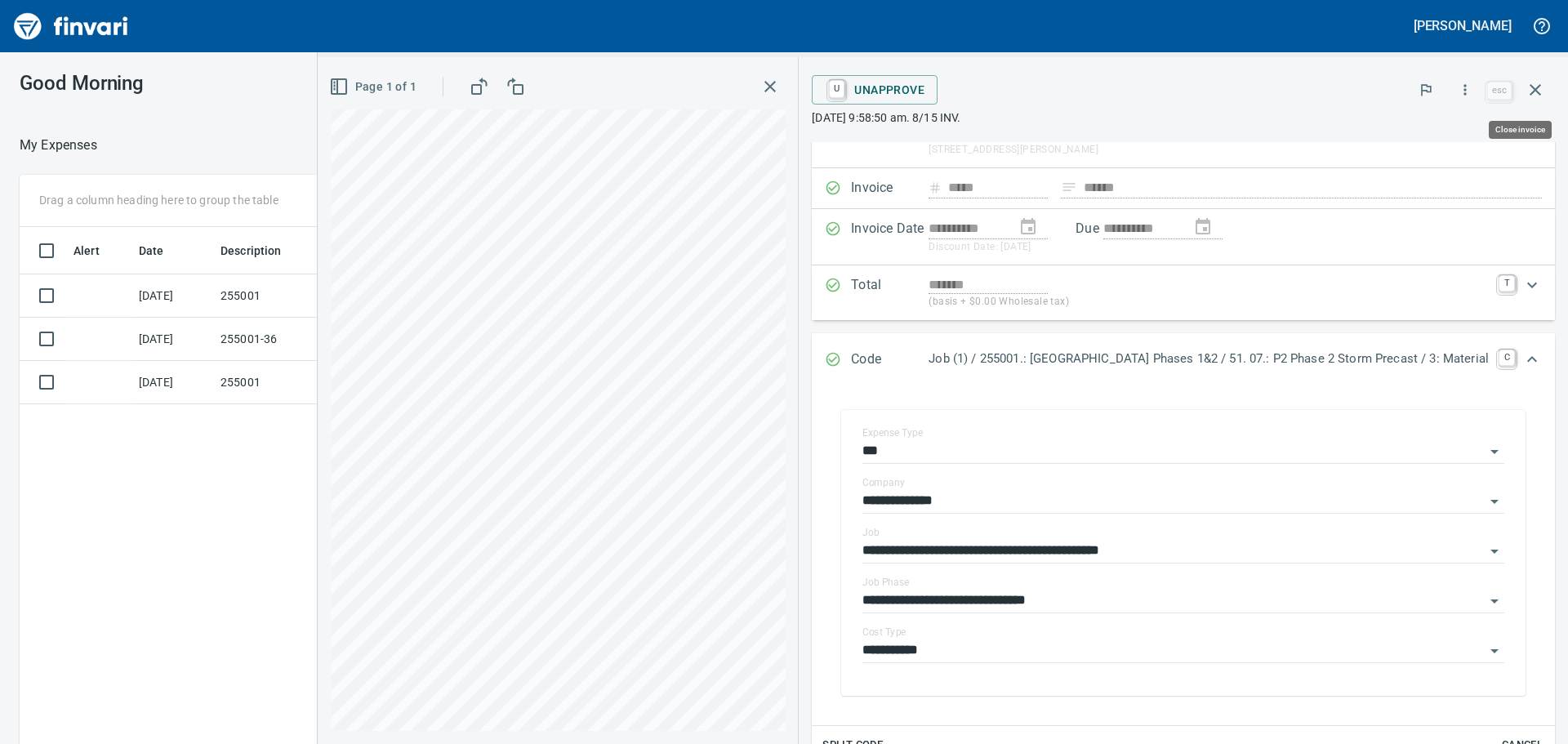
click at [1527, 93] on icon "button" at bounding box center [1536, 90] width 20 height 20
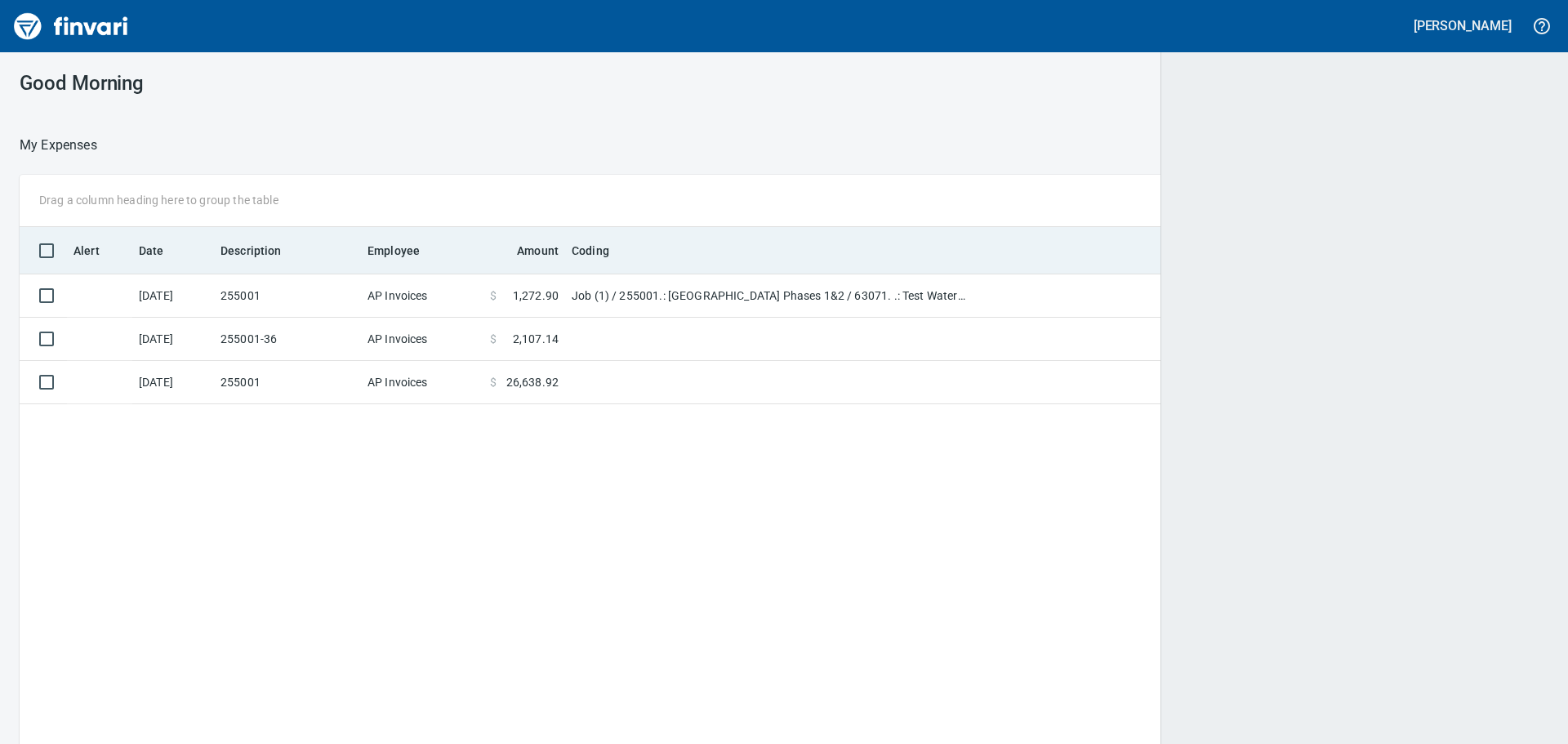
scroll to position [552, 1501]
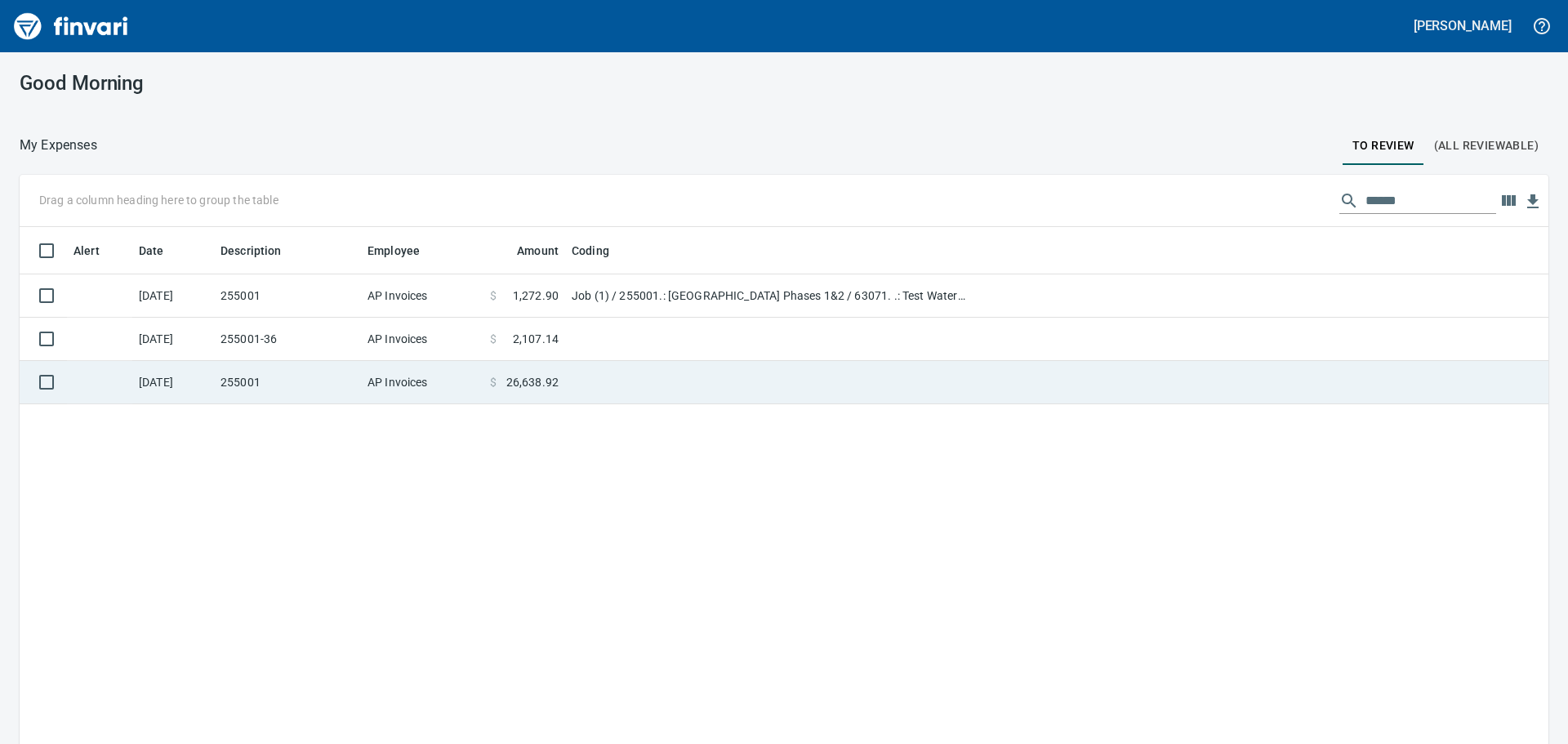
click at [659, 394] on td at bounding box center [769, 382] width 408 height 43
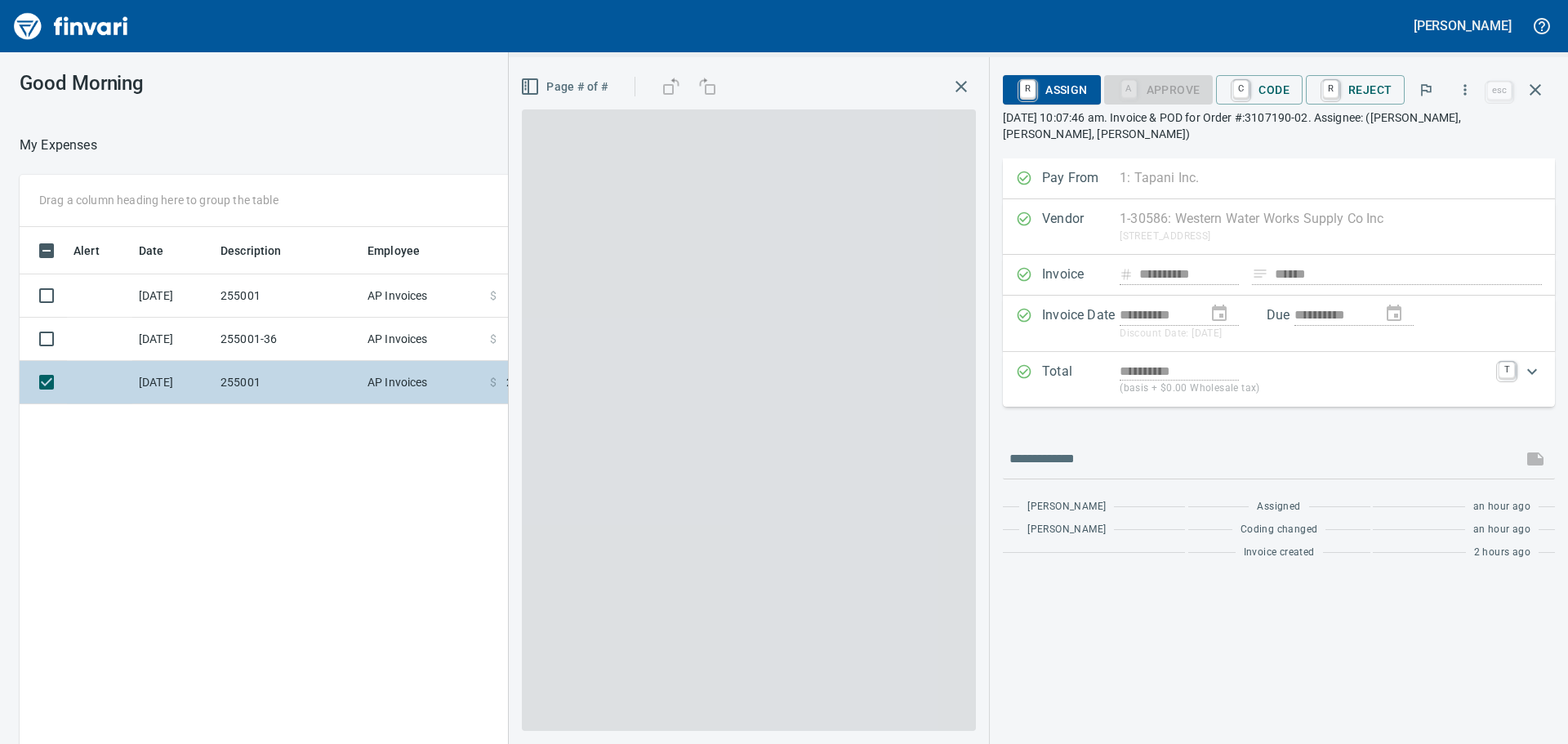
scroll to position [552, 1096]
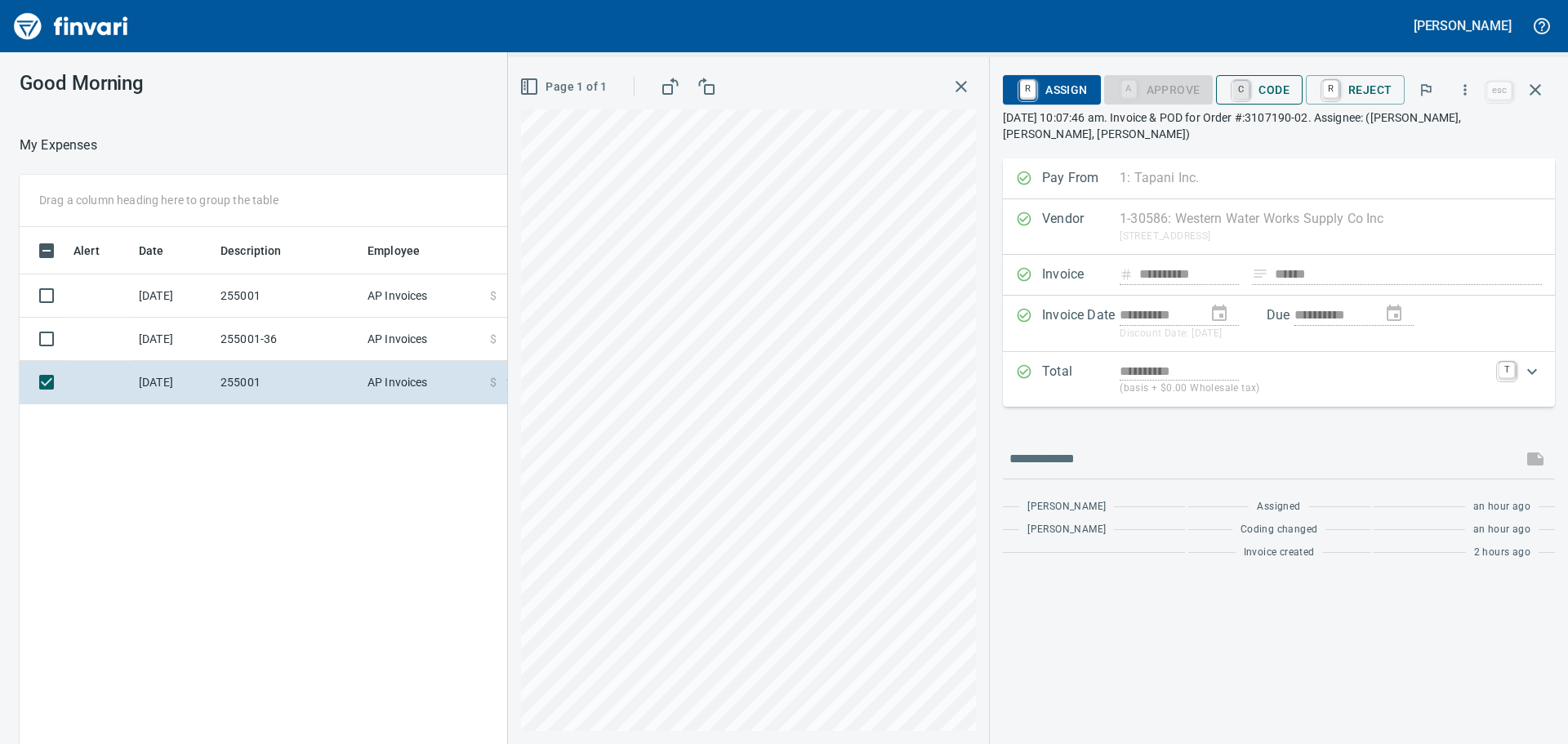
click at [1245, 95] on link "C" at bounding box center [1241, 90] width 15 height 18
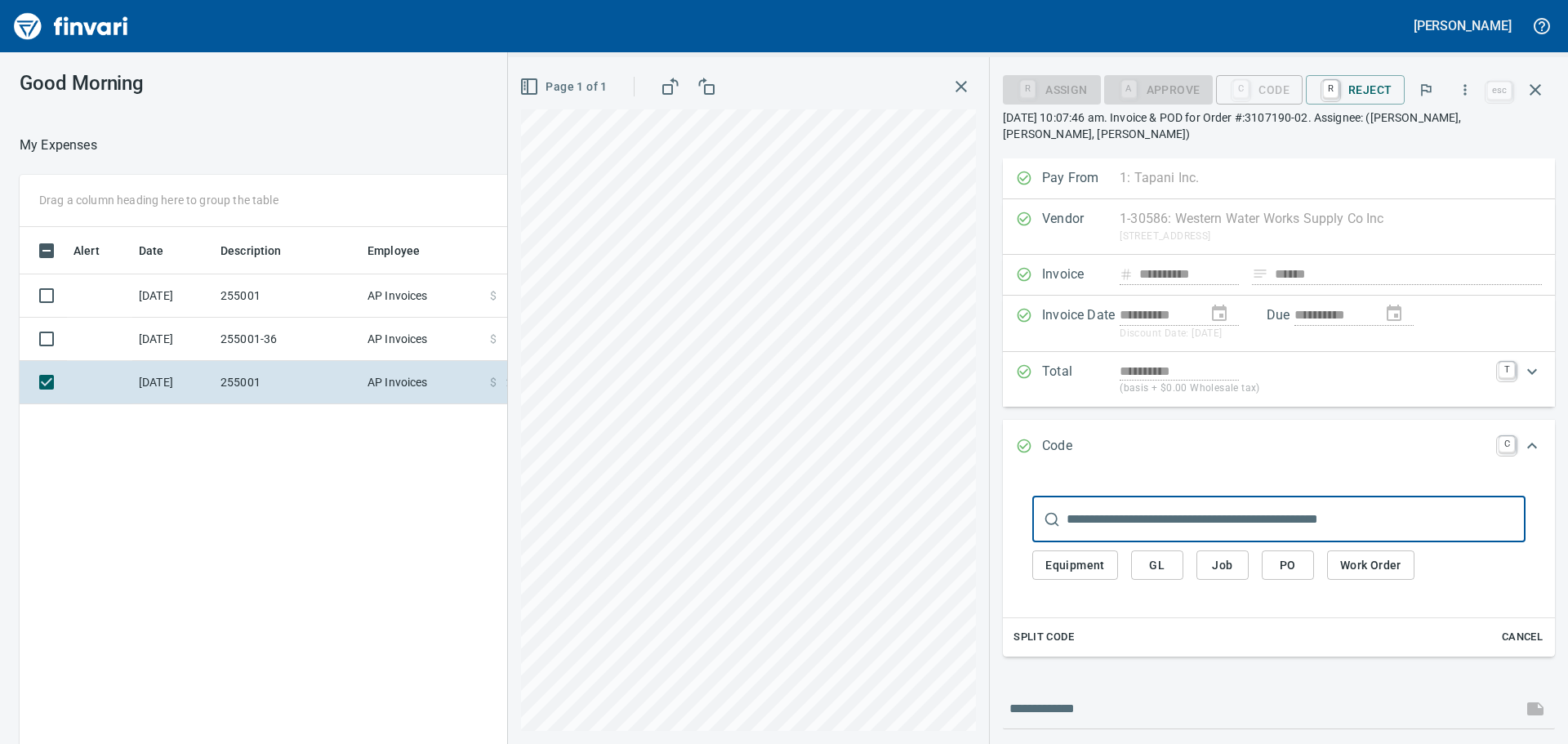
click at [1212, 565] on span "Job" at bounding box center [1222, 565] width 26 height 21
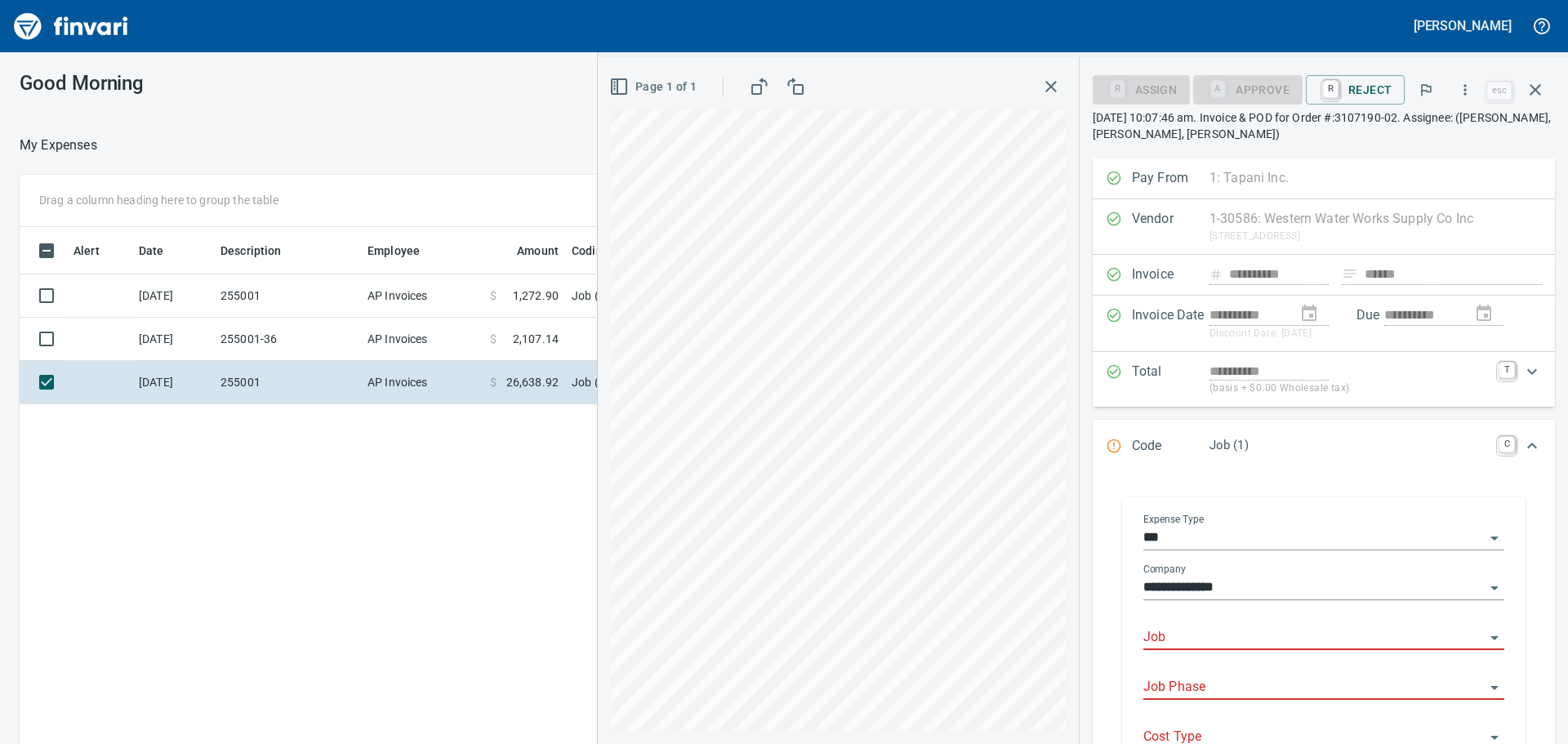
click at [1216, 631] on input "Job" at bounding box center [1314, 638] width 341 height 23
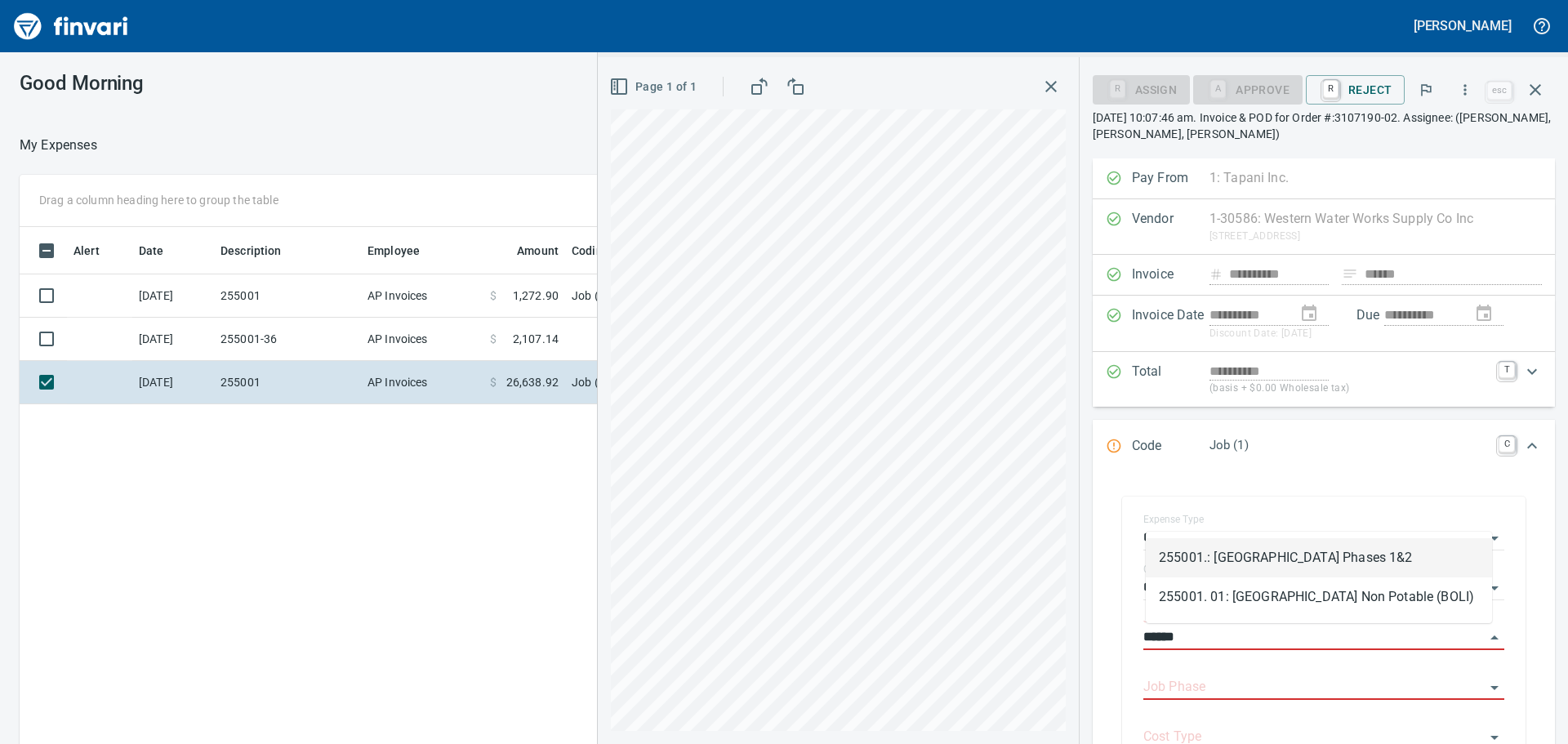
click at [1219, 556] on li "255001.: [GEOGRAPHIC_DATA] Phases 1&2" at bounding box center [1320, 558] width 347 height 39
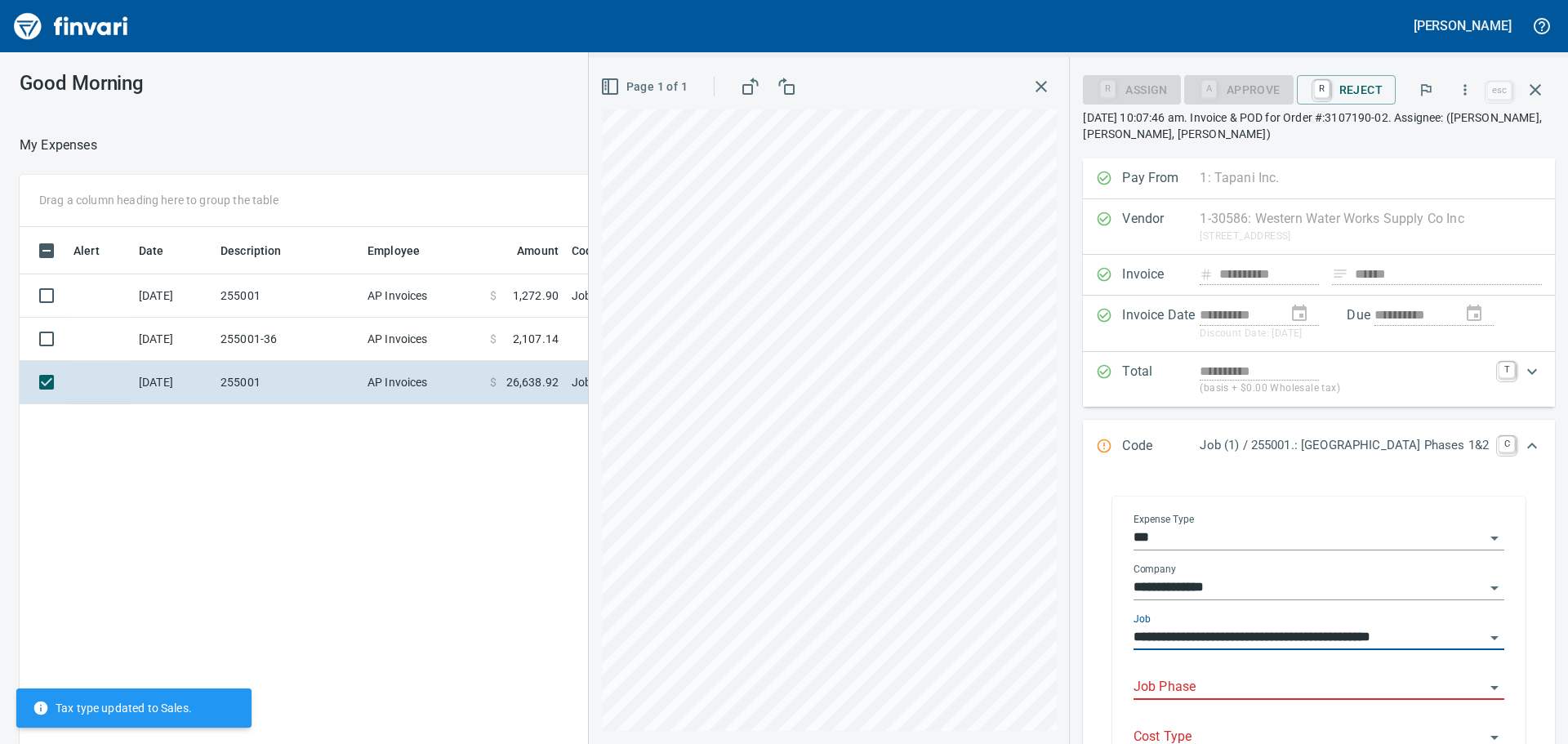
click at [1186, 671] on div "Job Phase" at bounding box center [1319, 681] width 371 height 37
type input "**********"
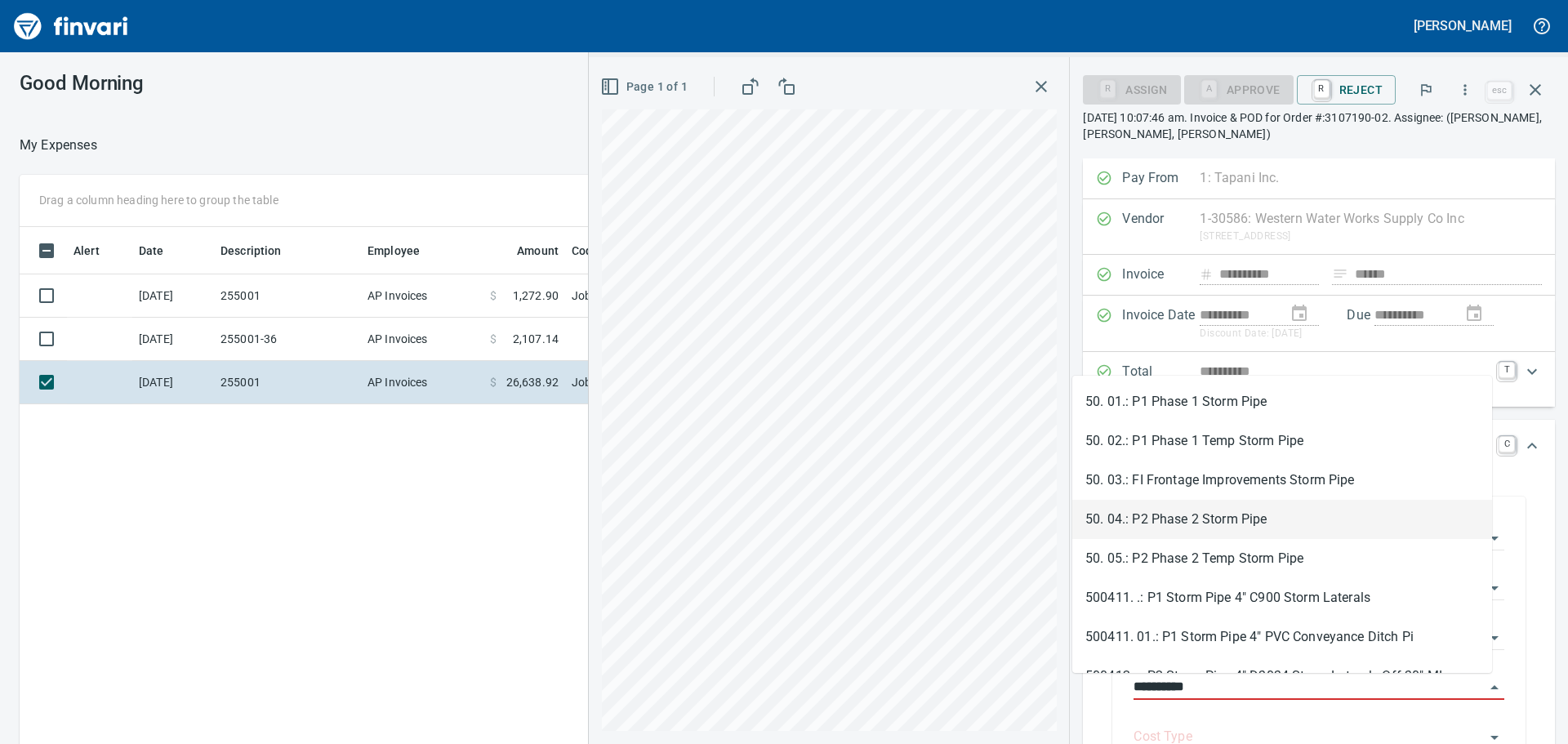
click at [1235, 522] on li "50. 04.: P2 Phase 2 Storm Pipe" at bounding box center [1282, 520] width 420 height 39
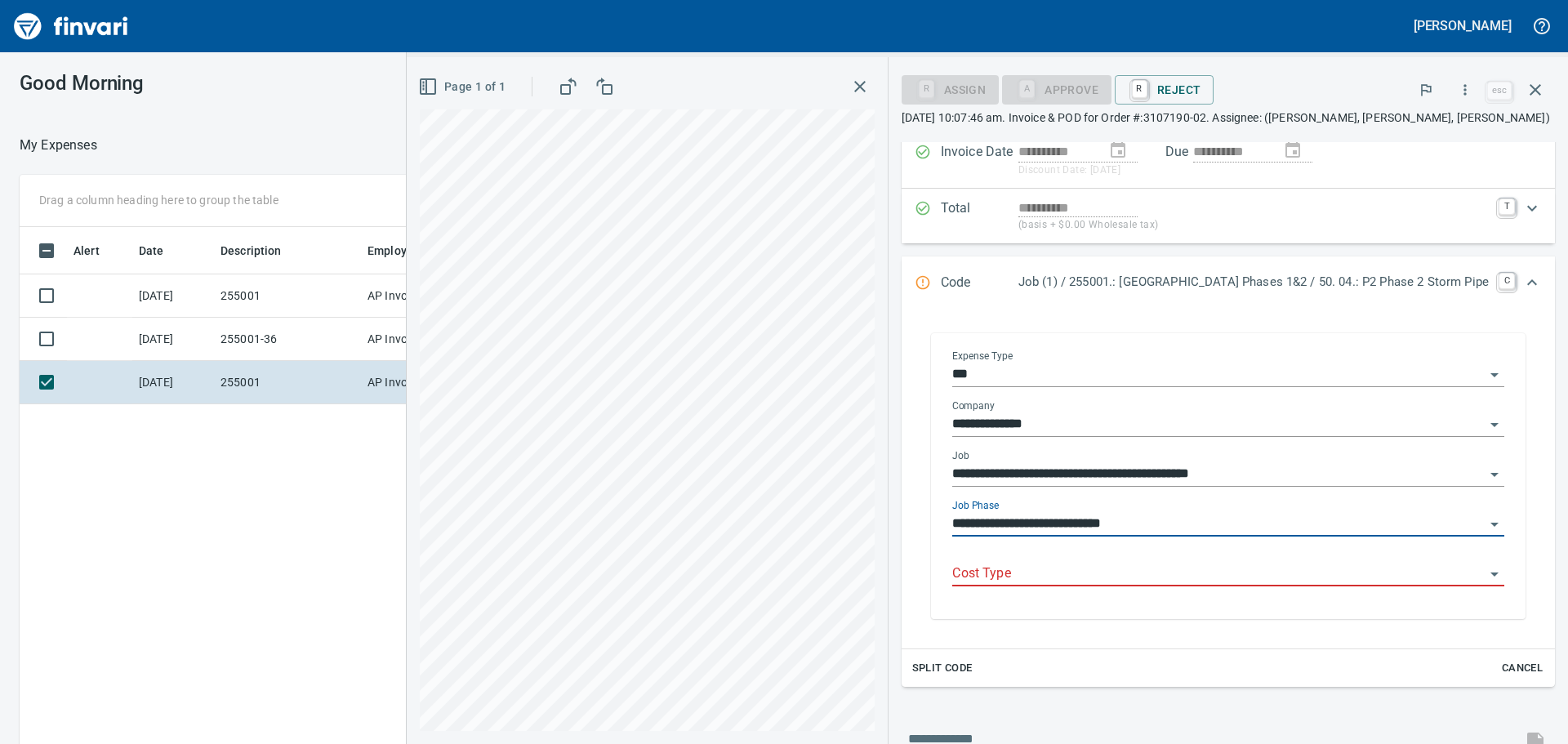
scroll to position [163, 0]
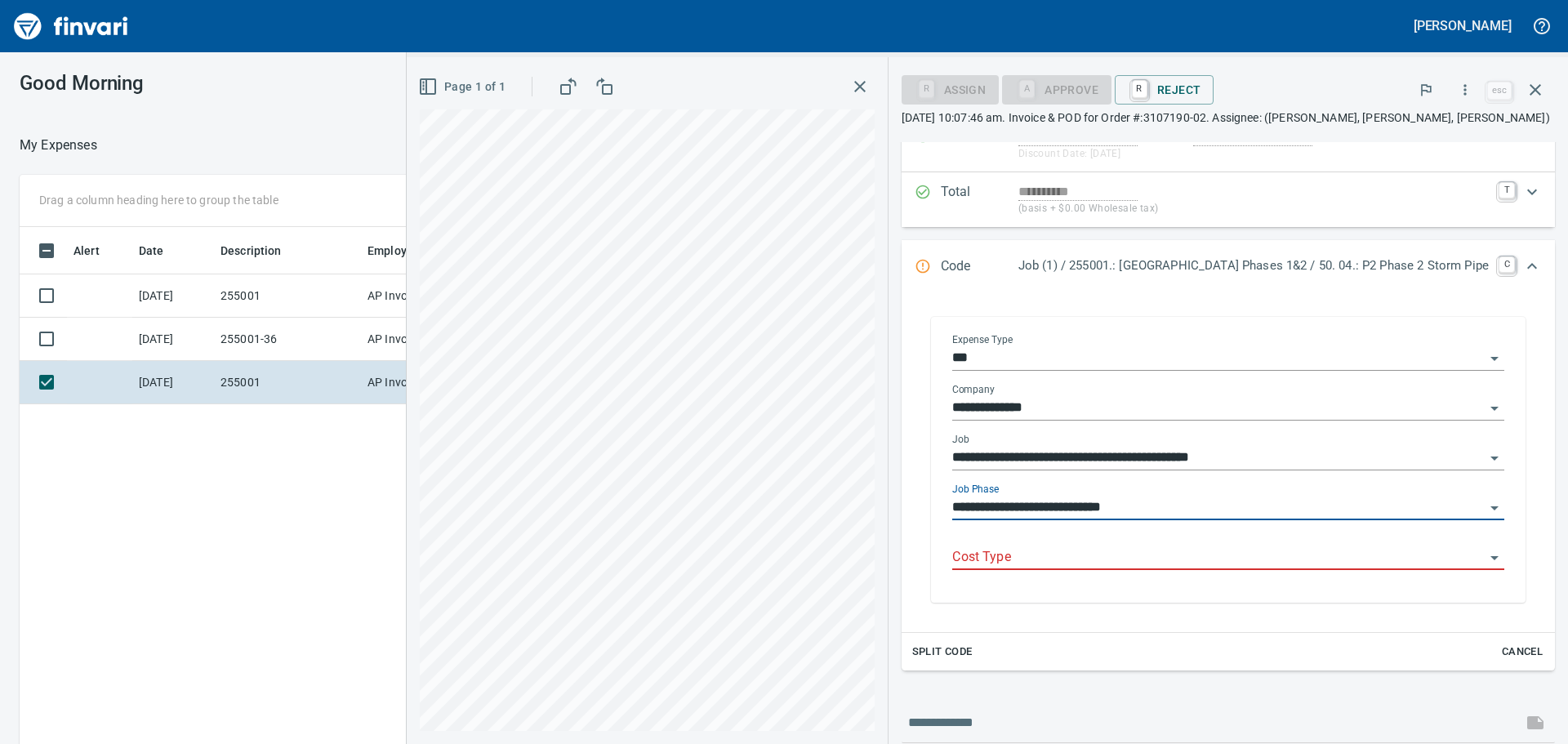
type input "**********"
click at [1050, 560] on input "Cost Type" at bounding box center [1219, 558] width 532 height 23
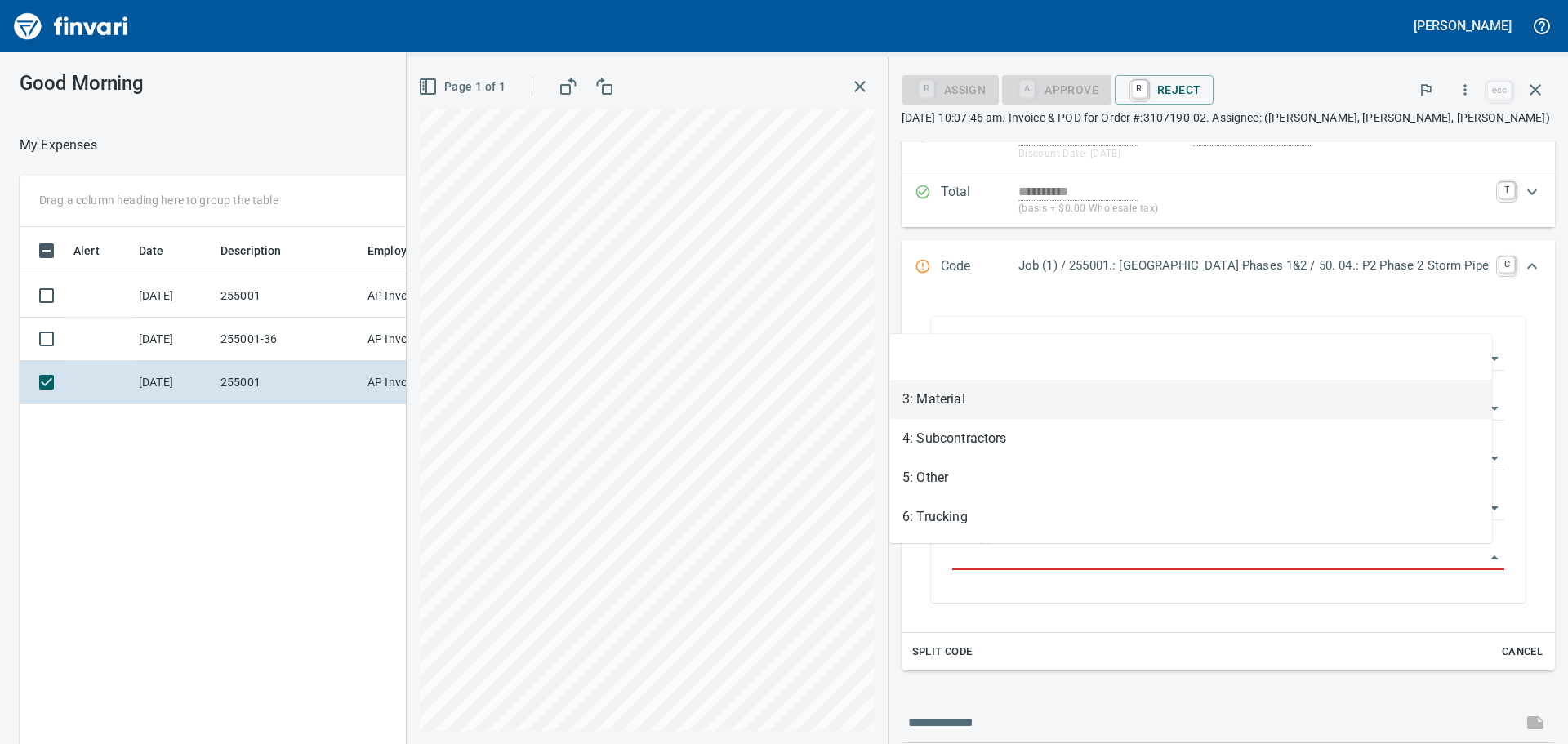
click at [935, 405] on li "3: Material" at bounding box center [1191, 399] width 603 height 39
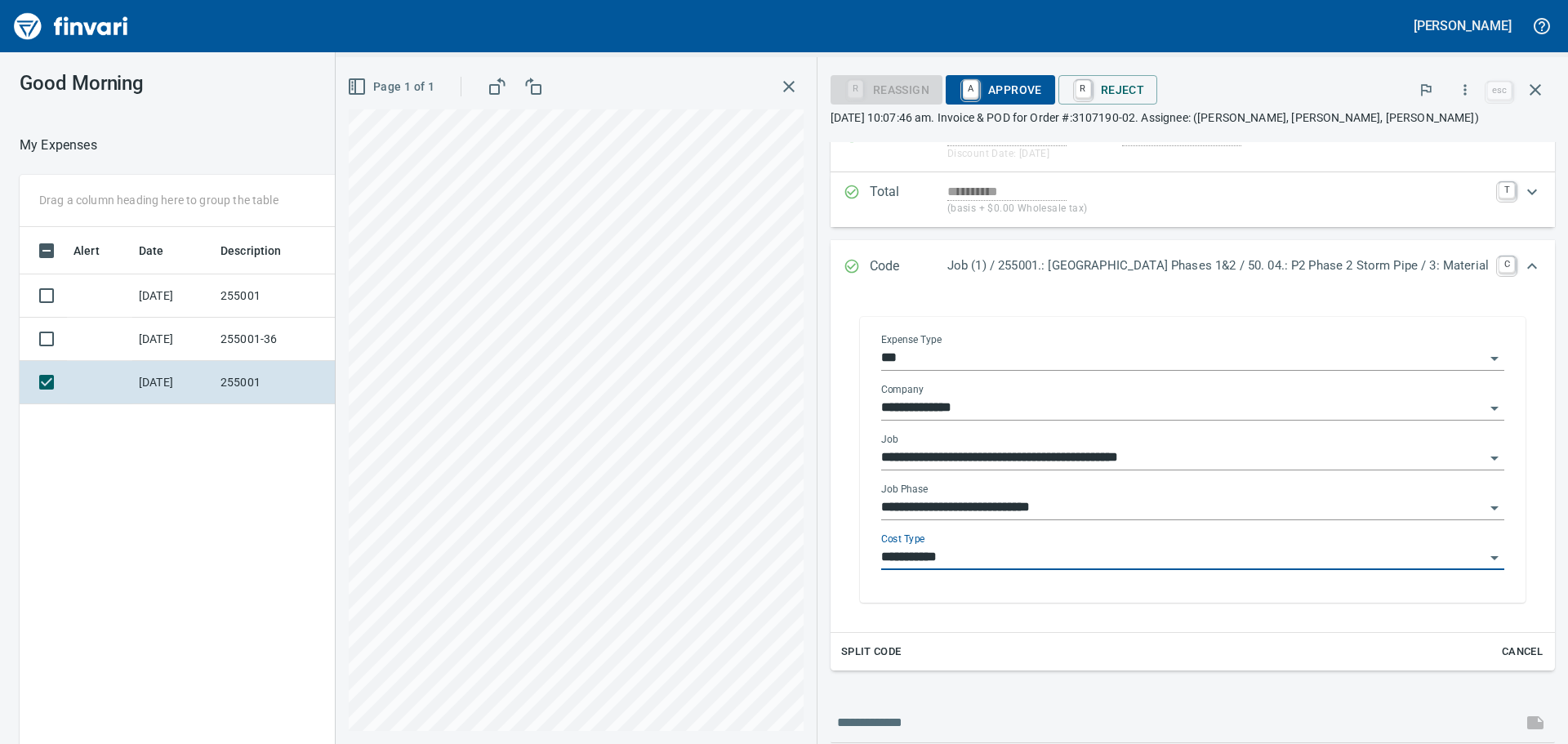
type input "**********"
click at [959, 88] on span "A Approve" at bounding box center [1000, 89] width 83 height 28
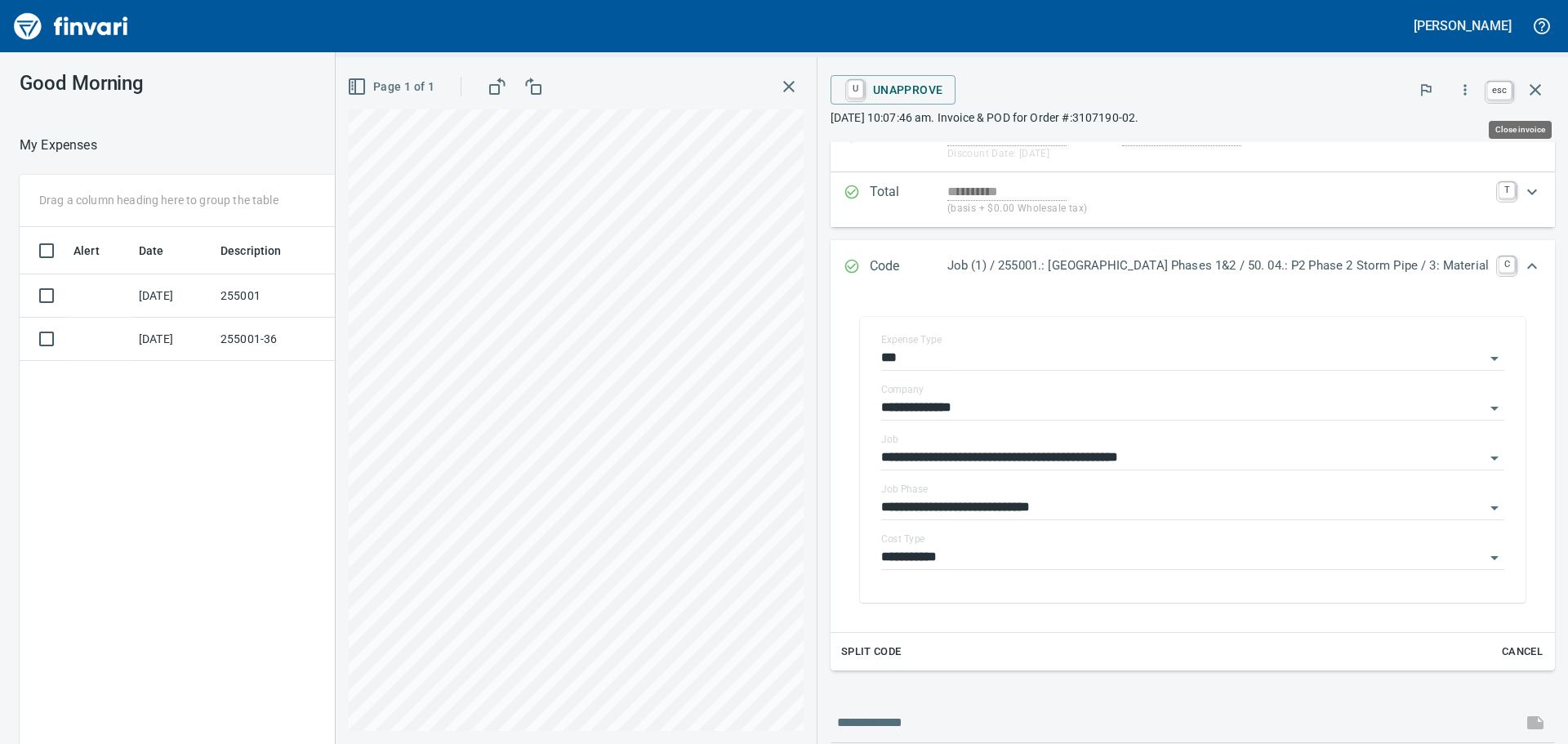
click at [1530, 93] on icon "button" at bounding box center [1536, 90] width 20 height 20
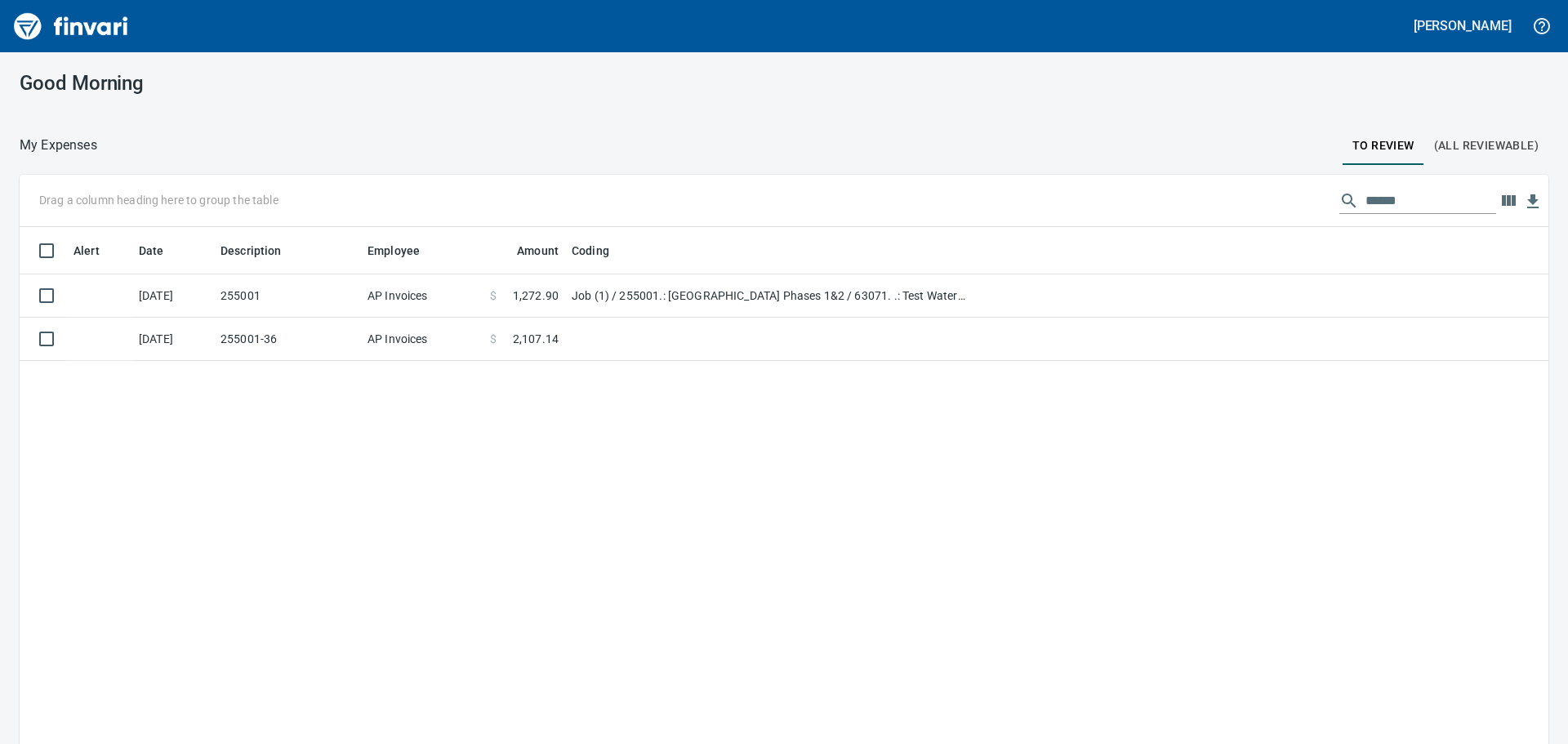
scroll to position [552, 1502]
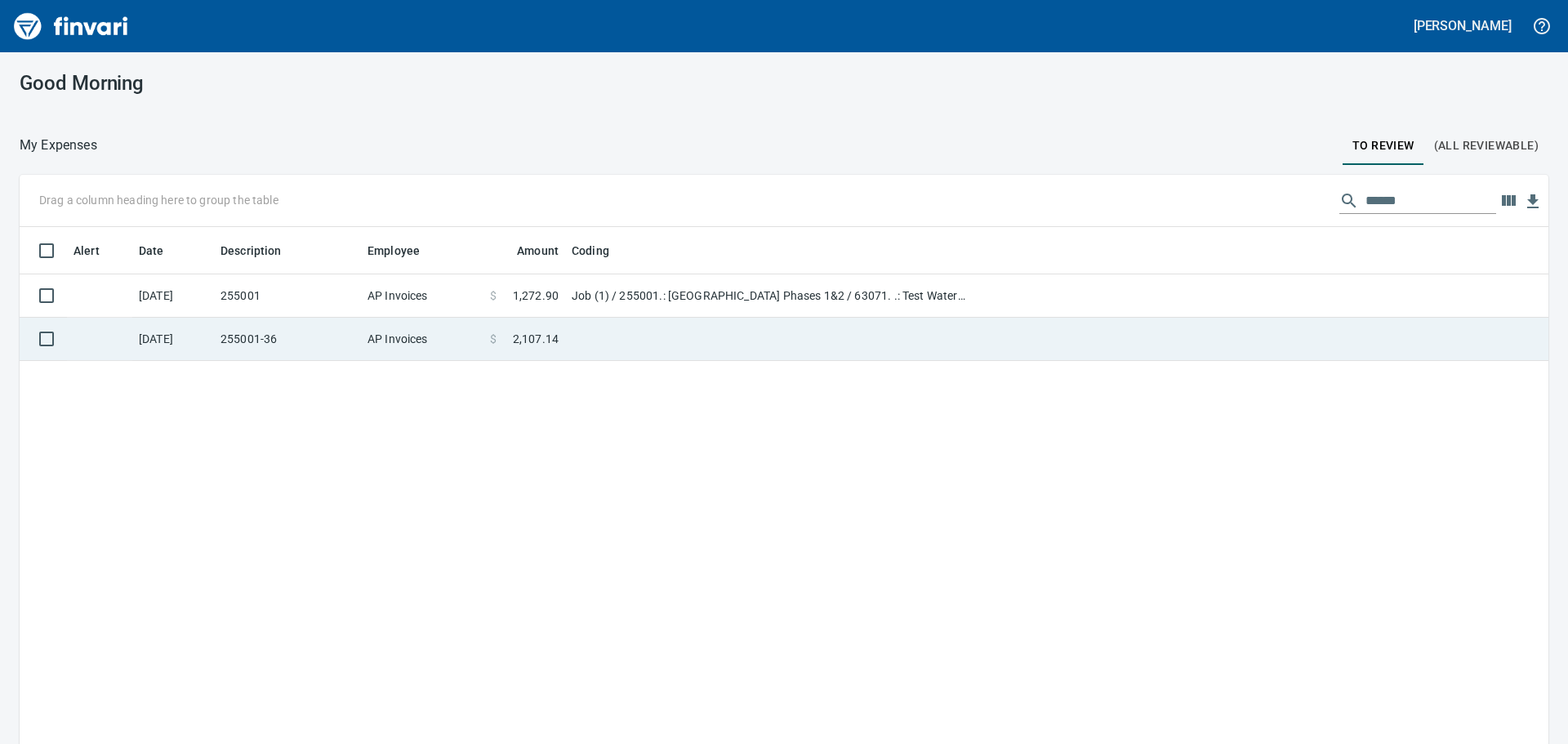
click at [686, 330] on td at bounding box center [769, 339] width 408 height 43
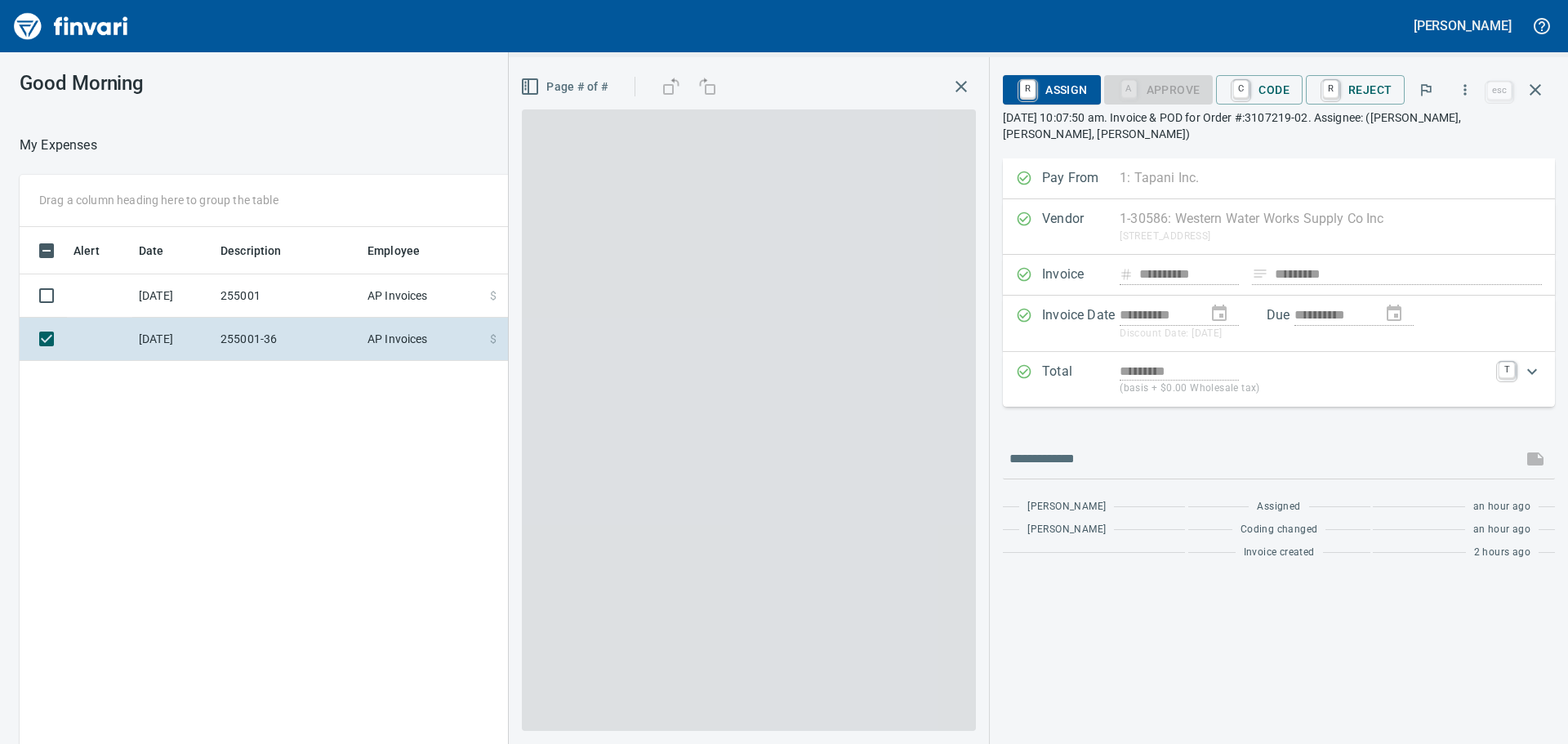
scroll to position [552, 1096]
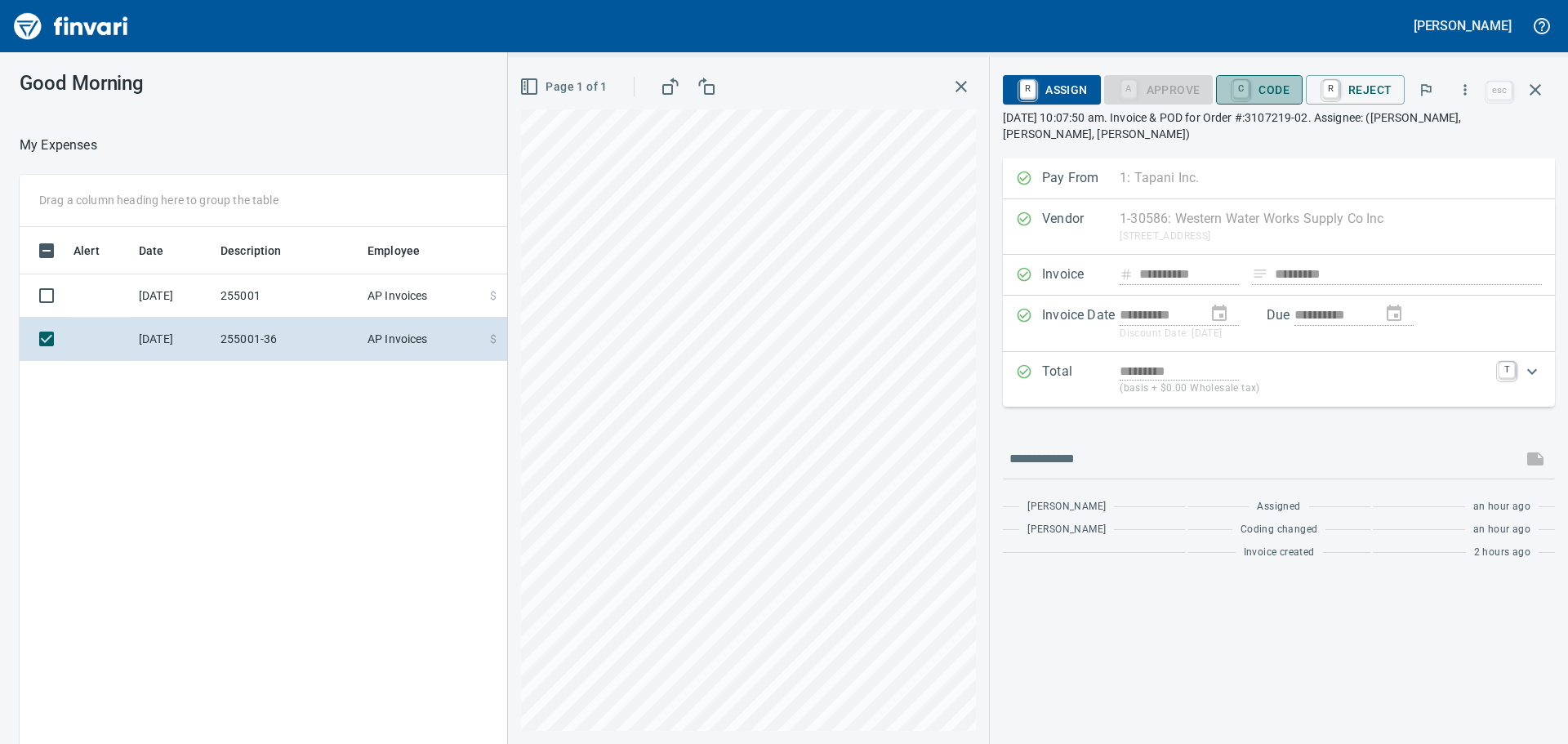
click at [1263, 92] on span "C Code" at bounding box center [1260, 89] width 61 height 28
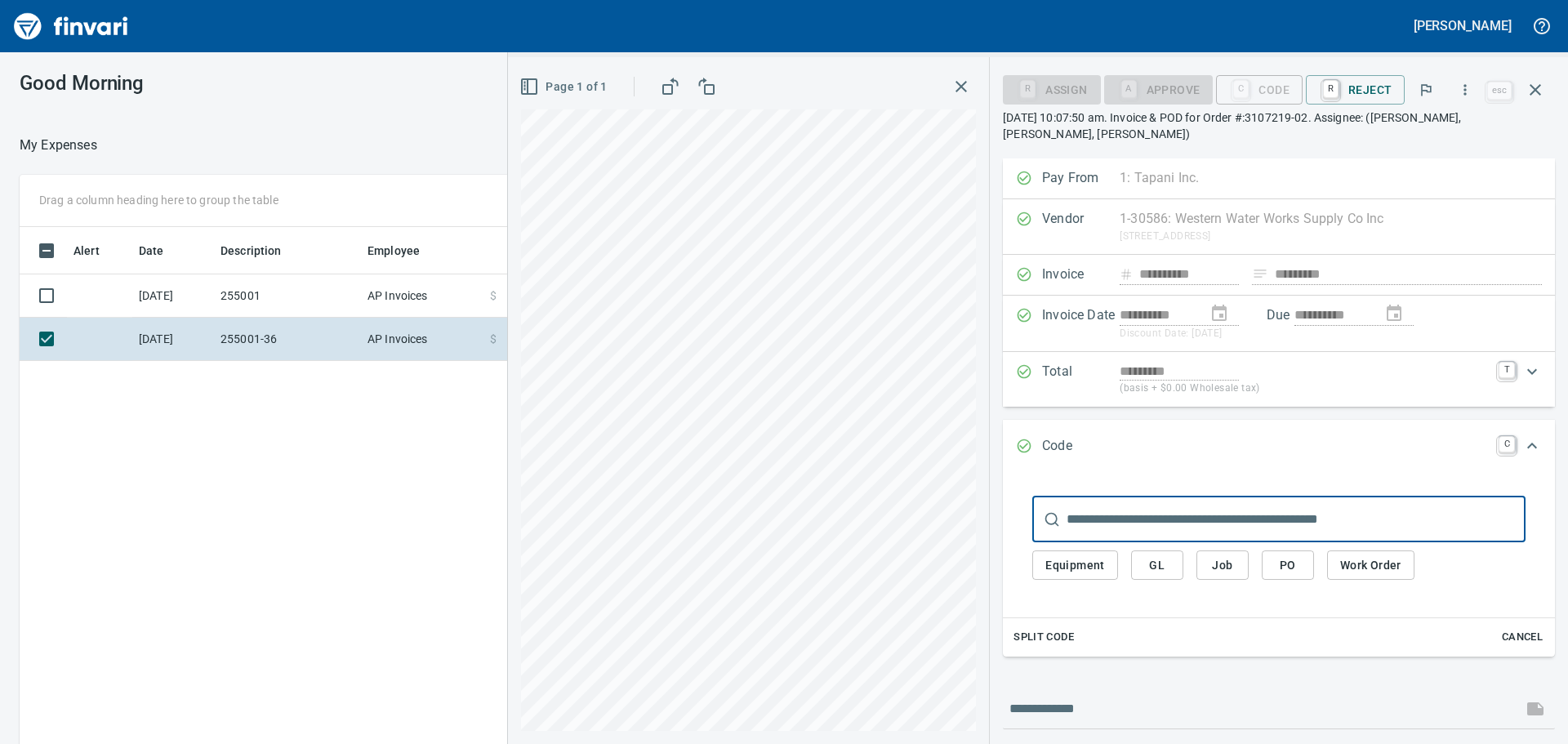
click at [1229, 572] on span "Job" at bounding box center [1222, 565] width 26 height 21
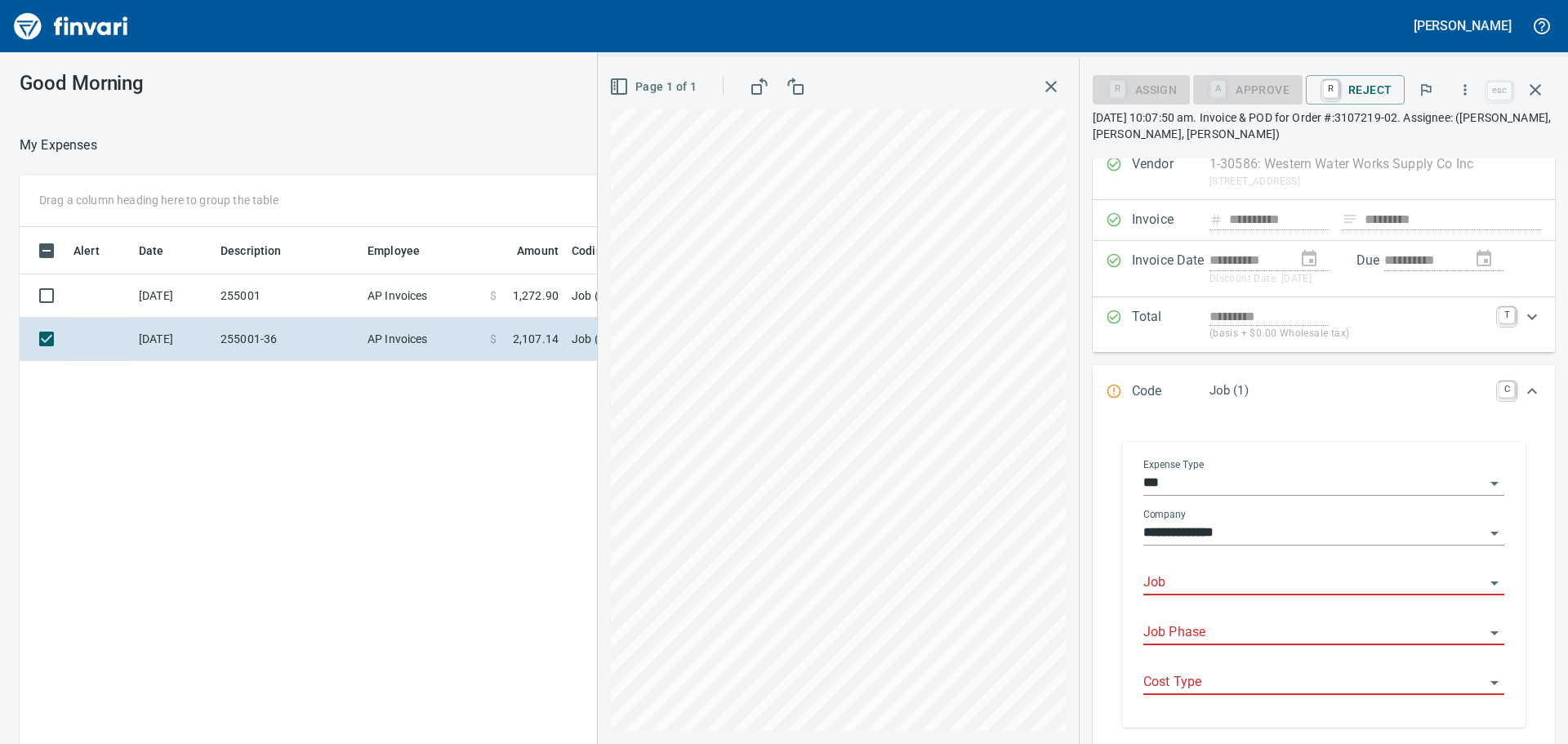
scroll to position [163, 0]
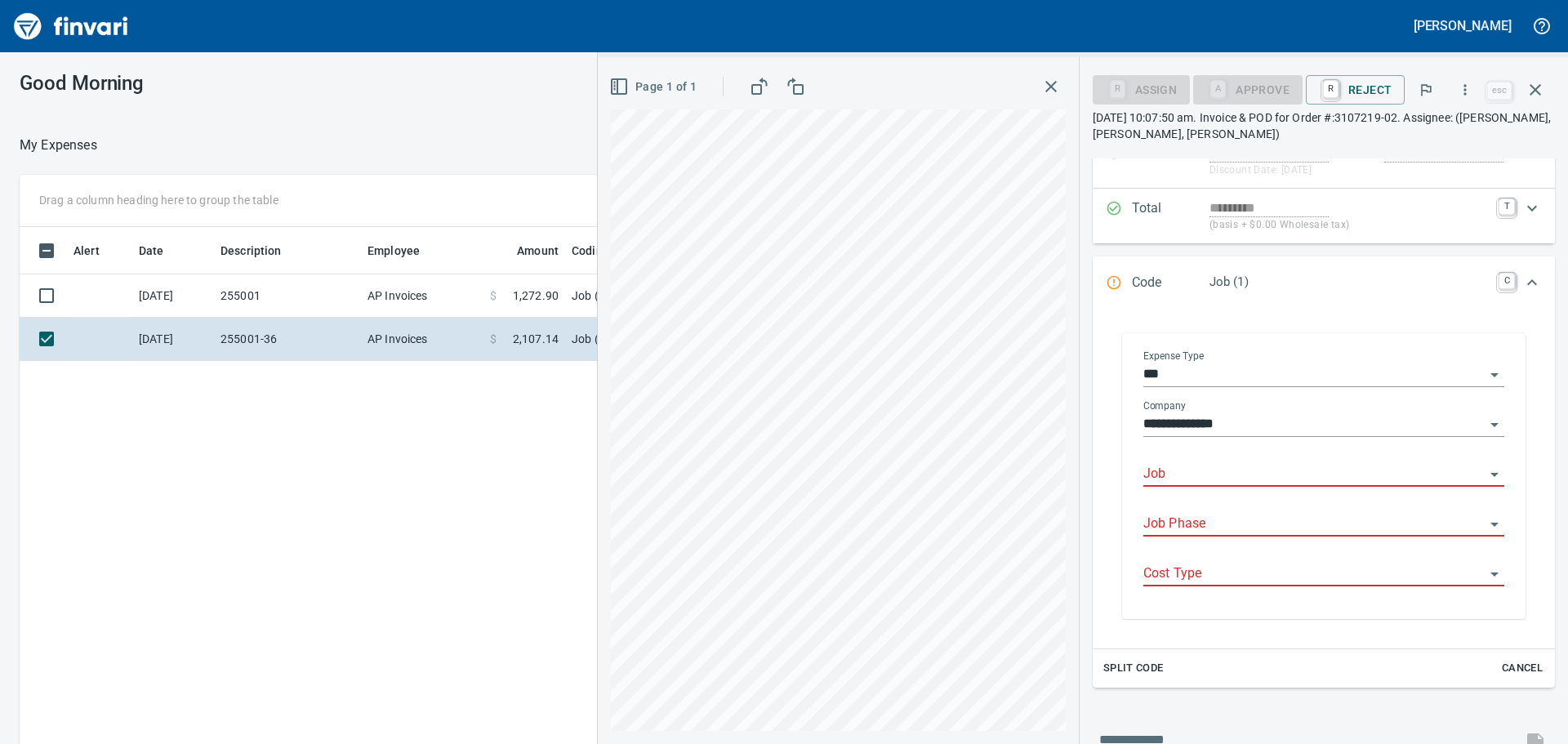
click at [1195, 475] on input "Job" at bounding box center [1314, 474] width 341 height 23
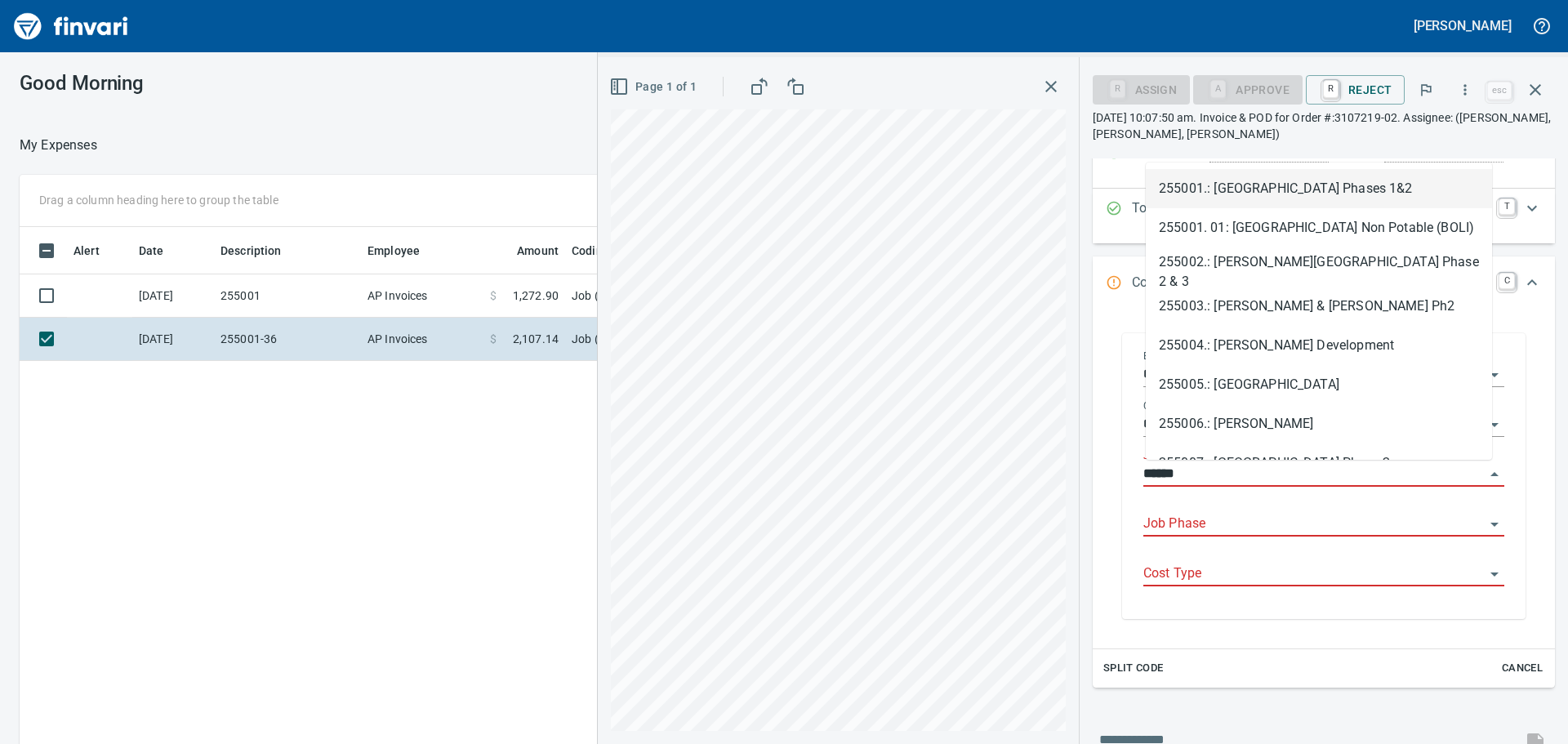
scroll to position [552, 1096]
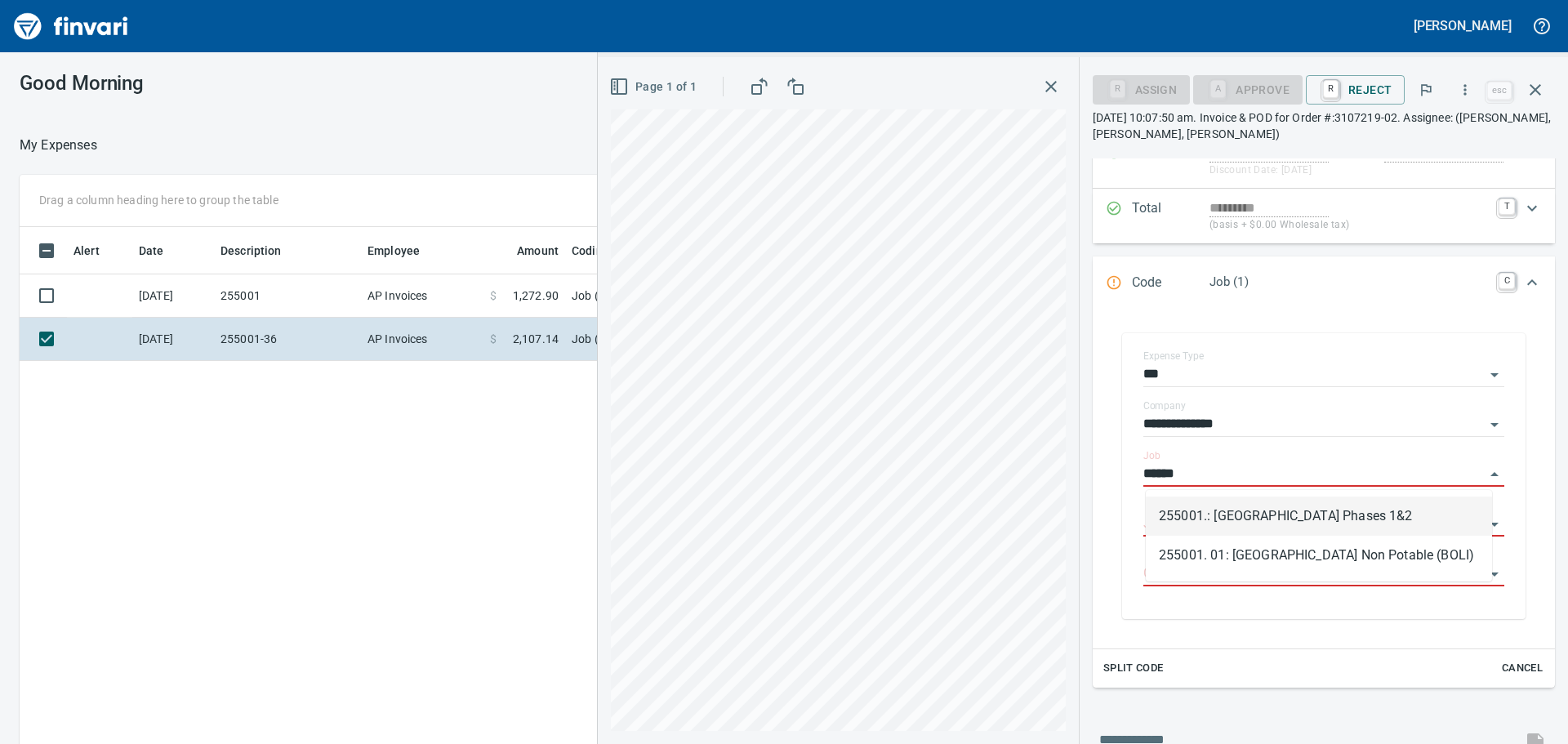
click at [1191, 505] on li "255001.: [GEOGRAPHIC_DATA] Phases 1&2" at bounding box center [1320, 516] width 347 height 39
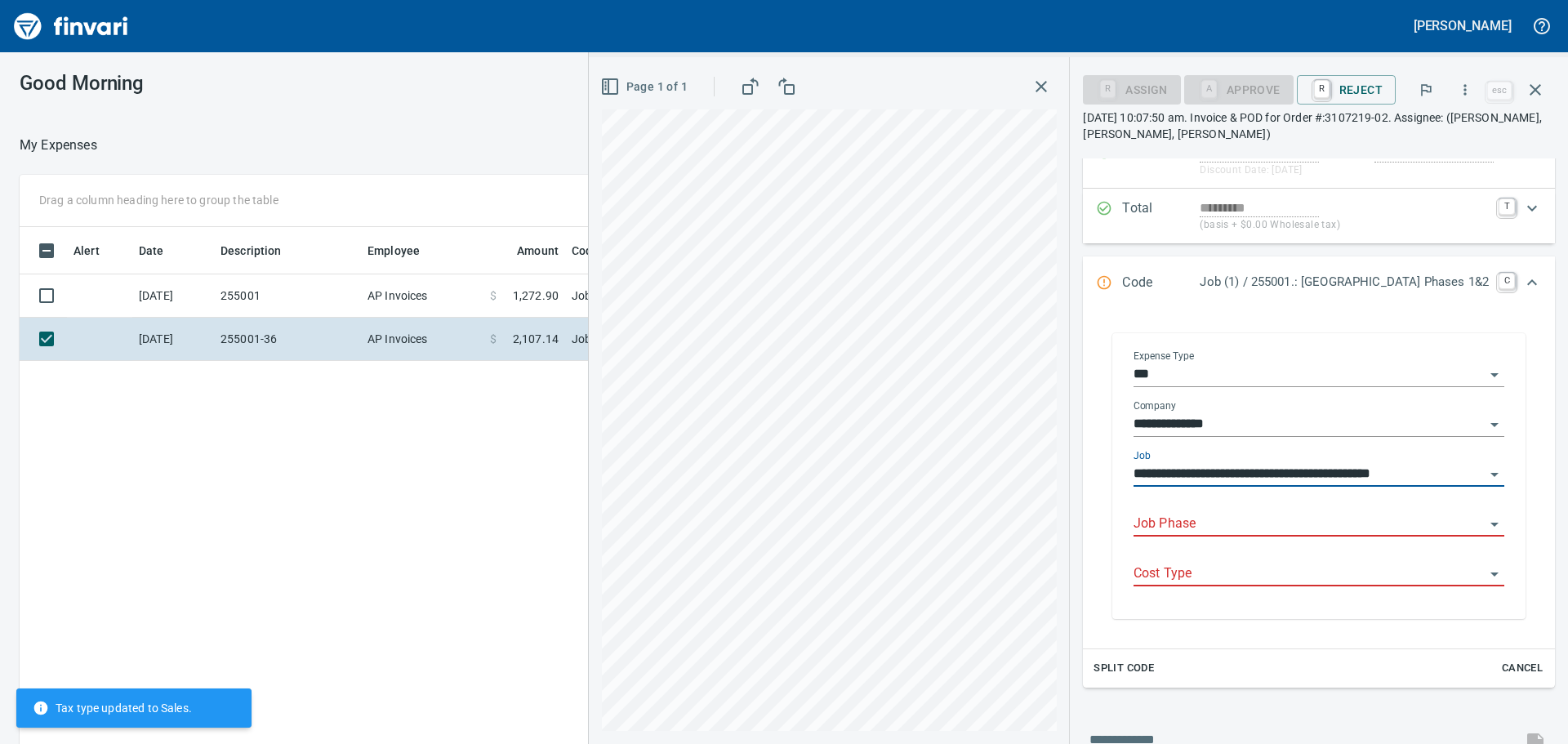
type input "**********"
click at [1206, 522] on input "Job Phase" at bounding box center [1309, 524] width 351 height 23
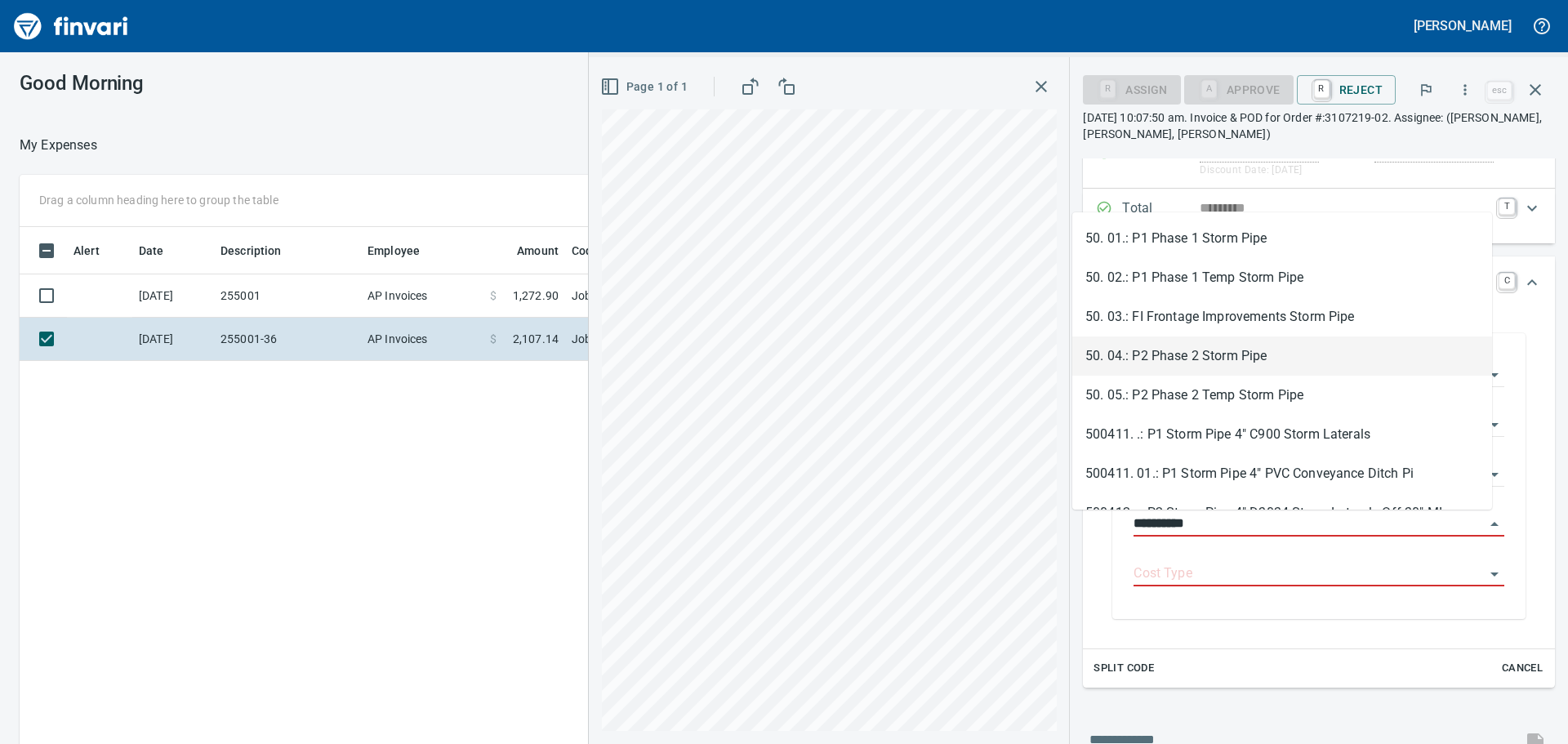
click at [1152, 359] on li "50. 04.: P2 Phase 2 Storm Pipe" at bounding box center [1282, 356] width 420 height 39
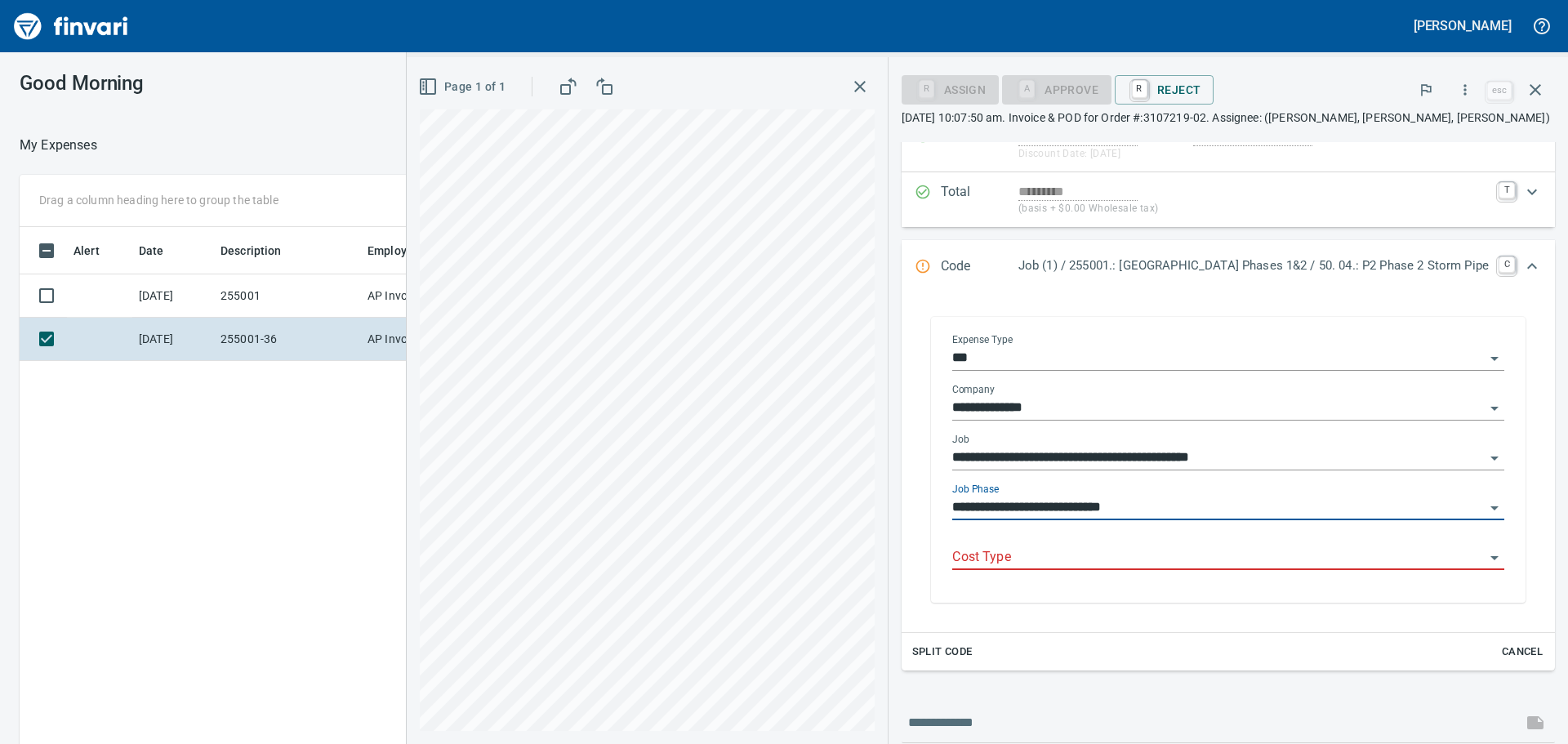
type input "**********"
click at [1097, 563] on input "Cost Type" at bounding box center [1219, 558] width 532 height 23
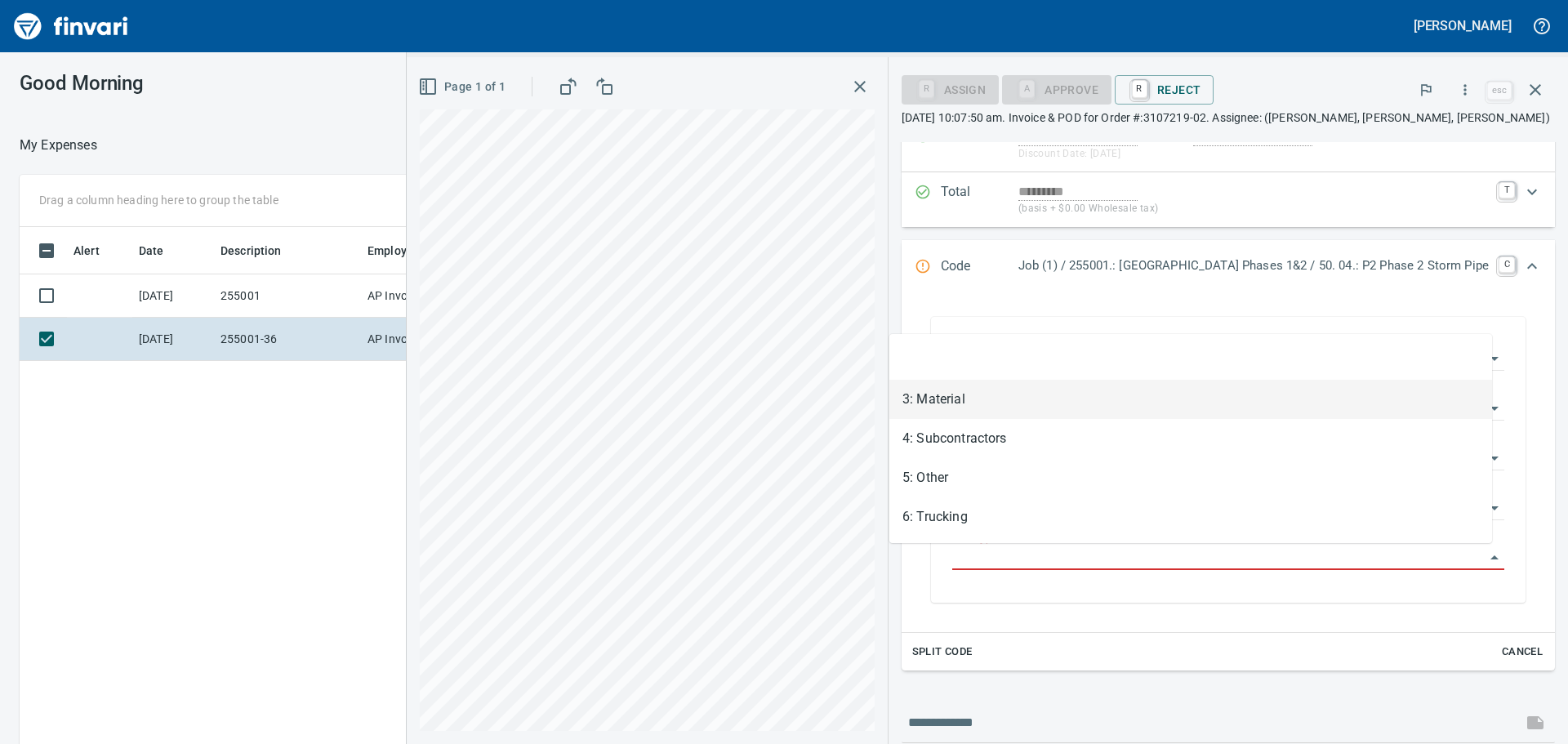
click at [981, 409] on li "3: Material" at bounding box center [1191, 399] width 603 height 39
type input "**********"
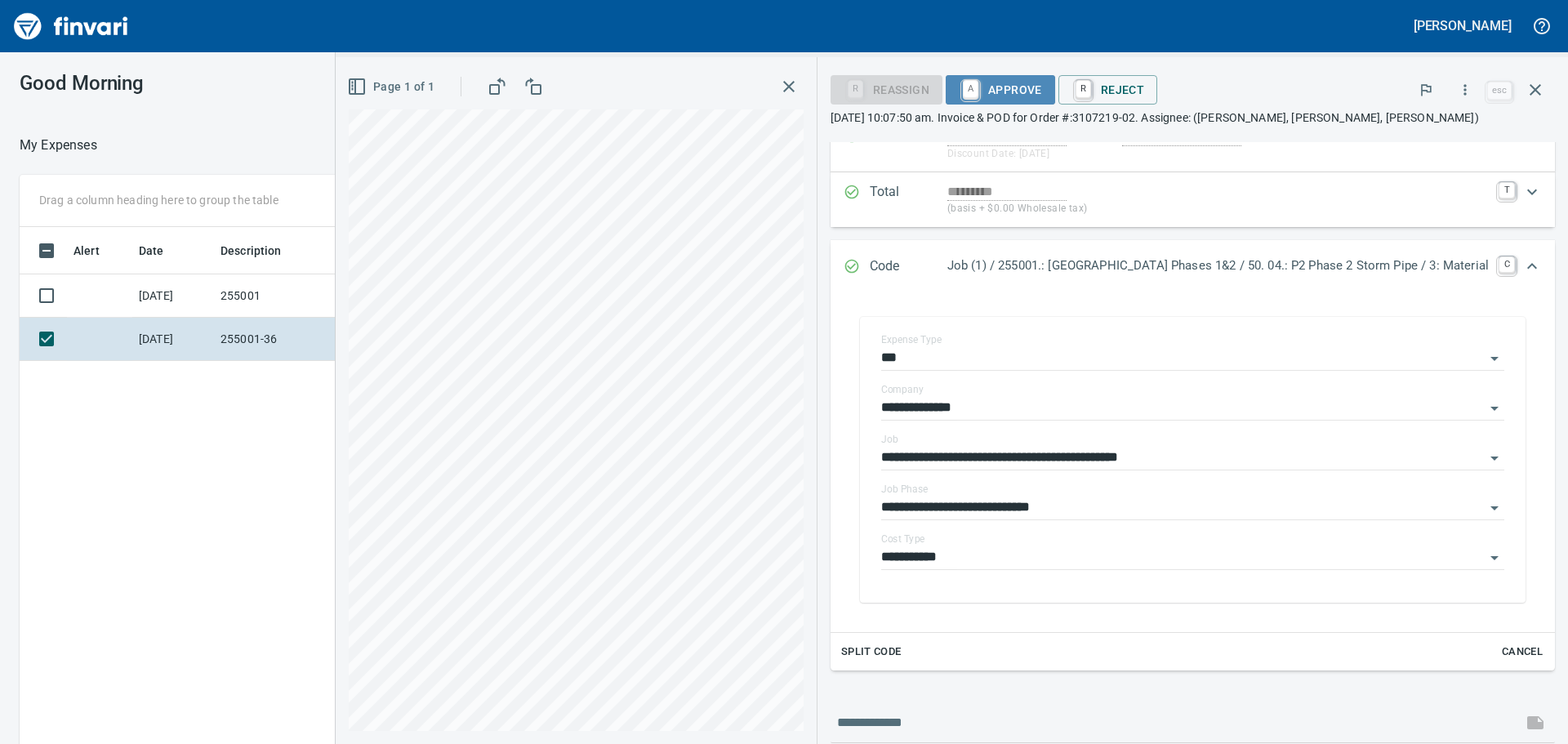
click at [972, 91] on span "A Approve" at bounding box center [1000, 89] width 83 height 28
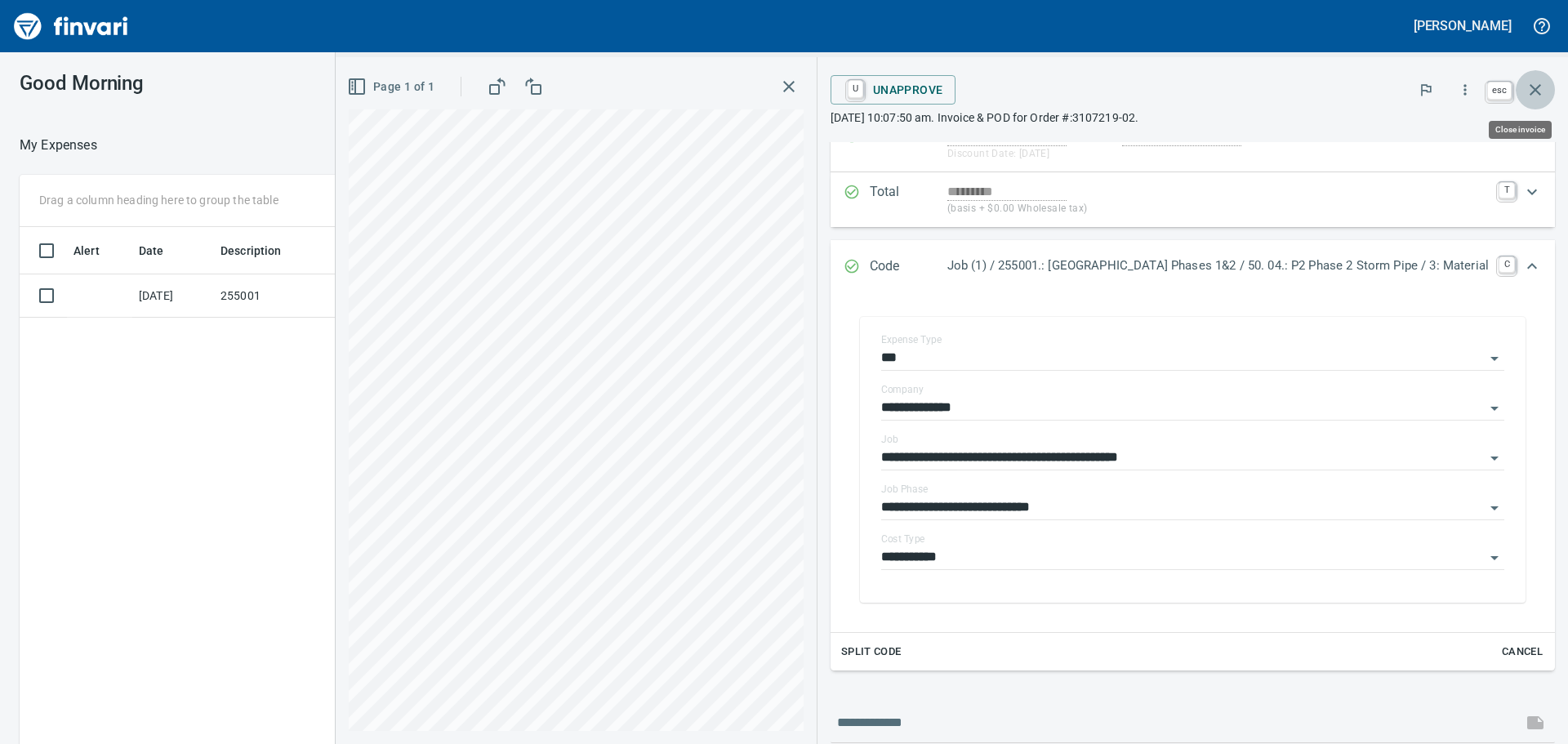
click at [1530, 92] on icon "button" at bounding box center [1536, 90] width 20 height 20
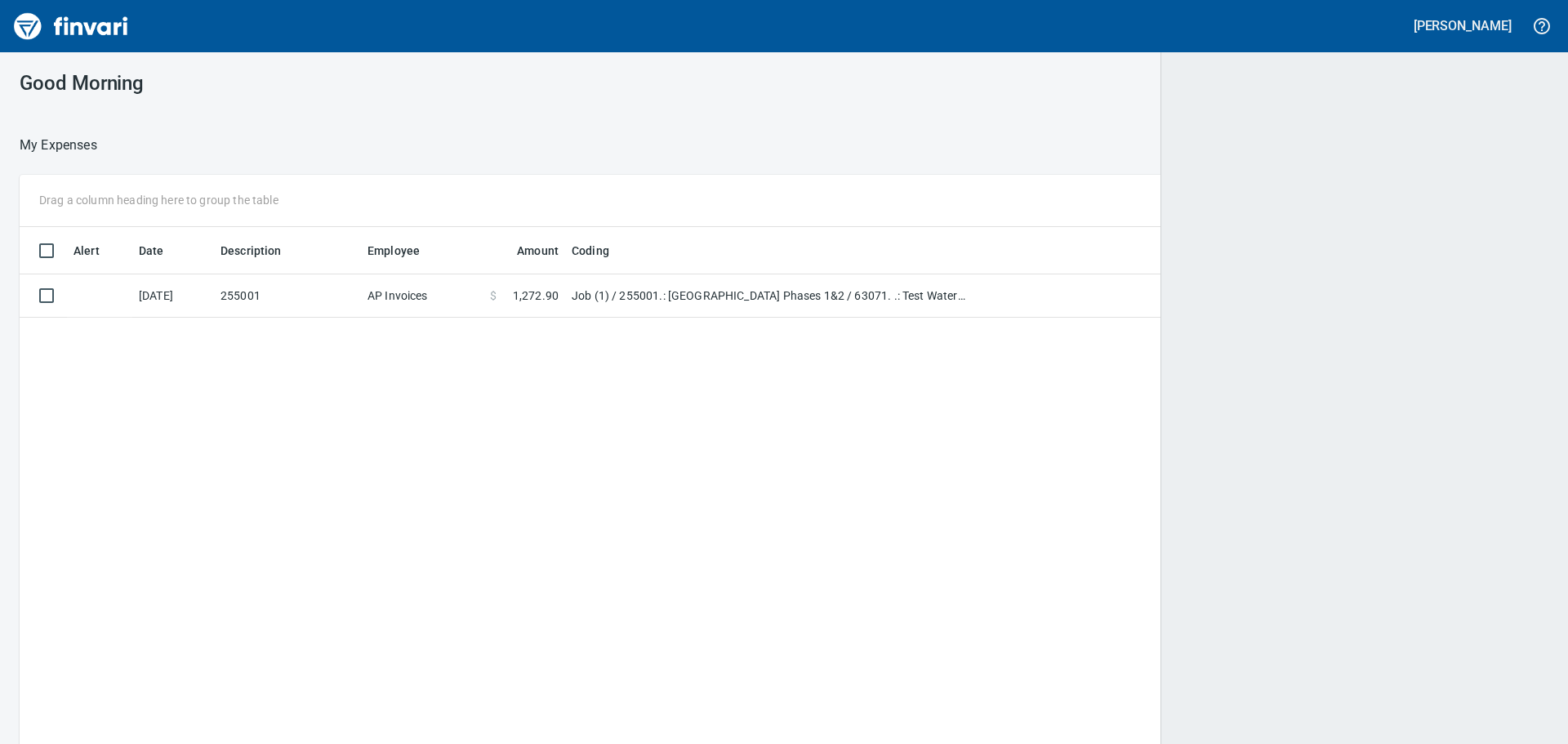
scroll to position [552, 1501]
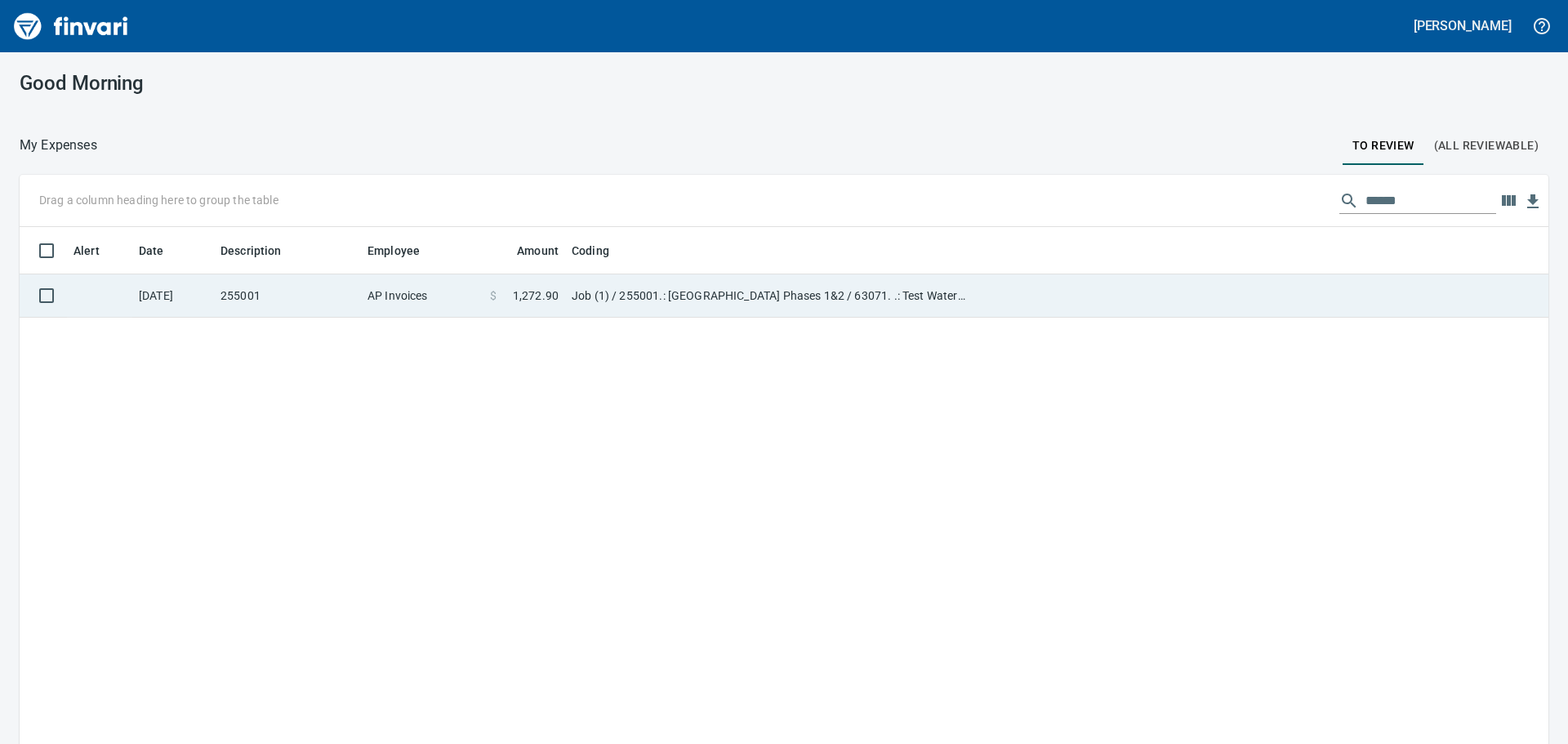
click at [626, 300] on td "Job (1) / 255001.: [GEOGRAPHIC_DATA] Phases 1&2 / 63071. .: Test Water Pipe" at bounding box center [769, 296] width 408 height 43
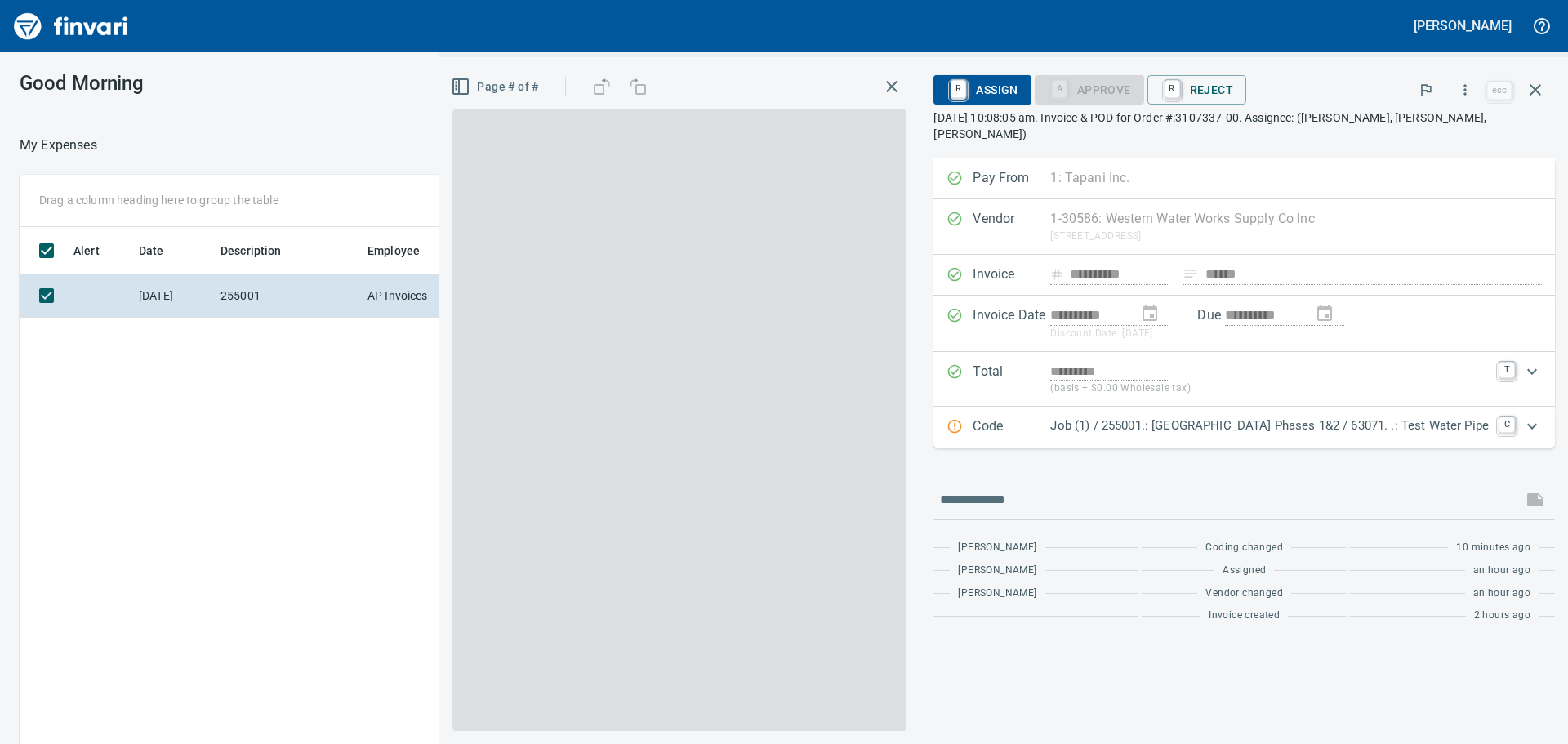
scroll to position [552, 1096]
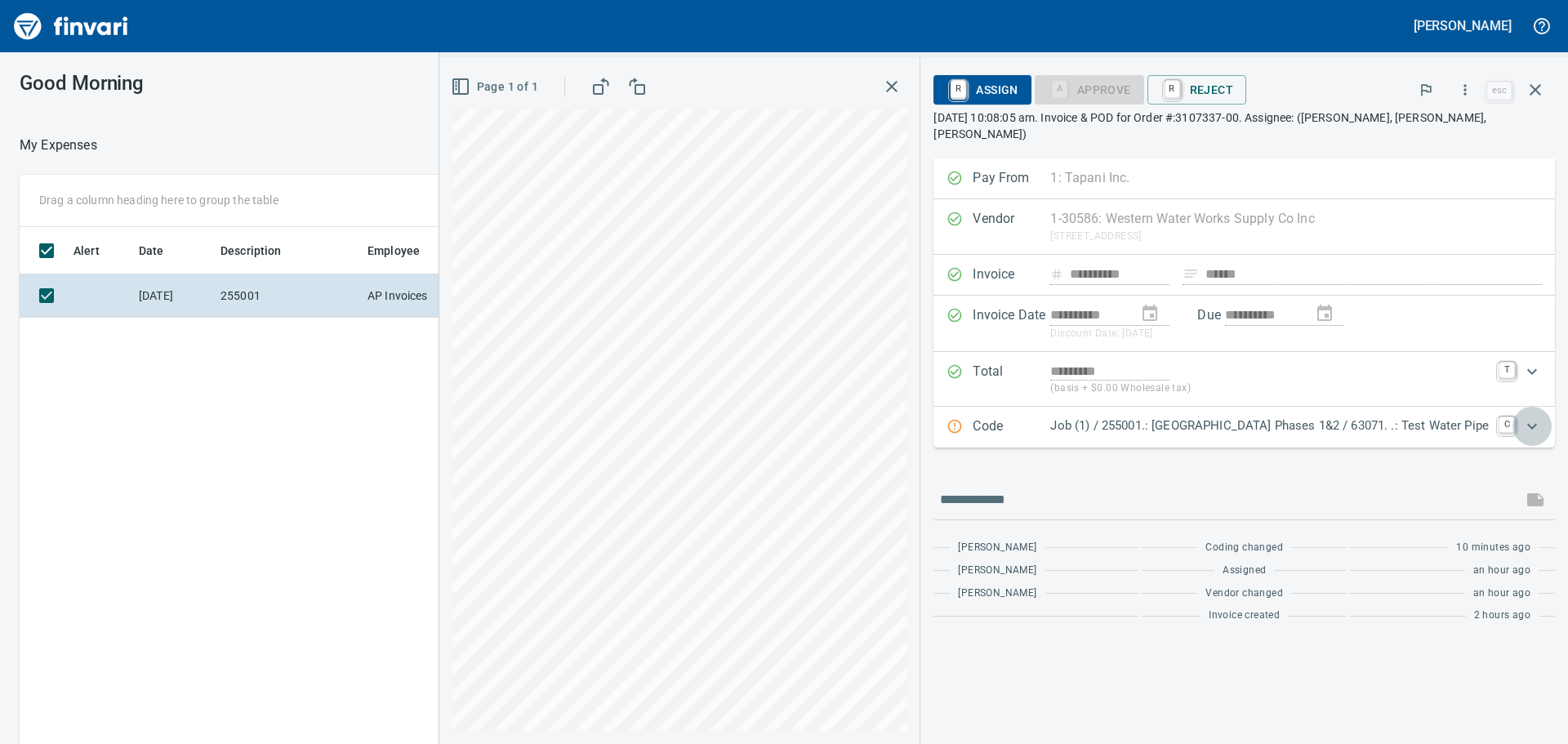
click at [1532, 416] on icon "Expand" at bounding box center [1532, 426] width 20 height 20
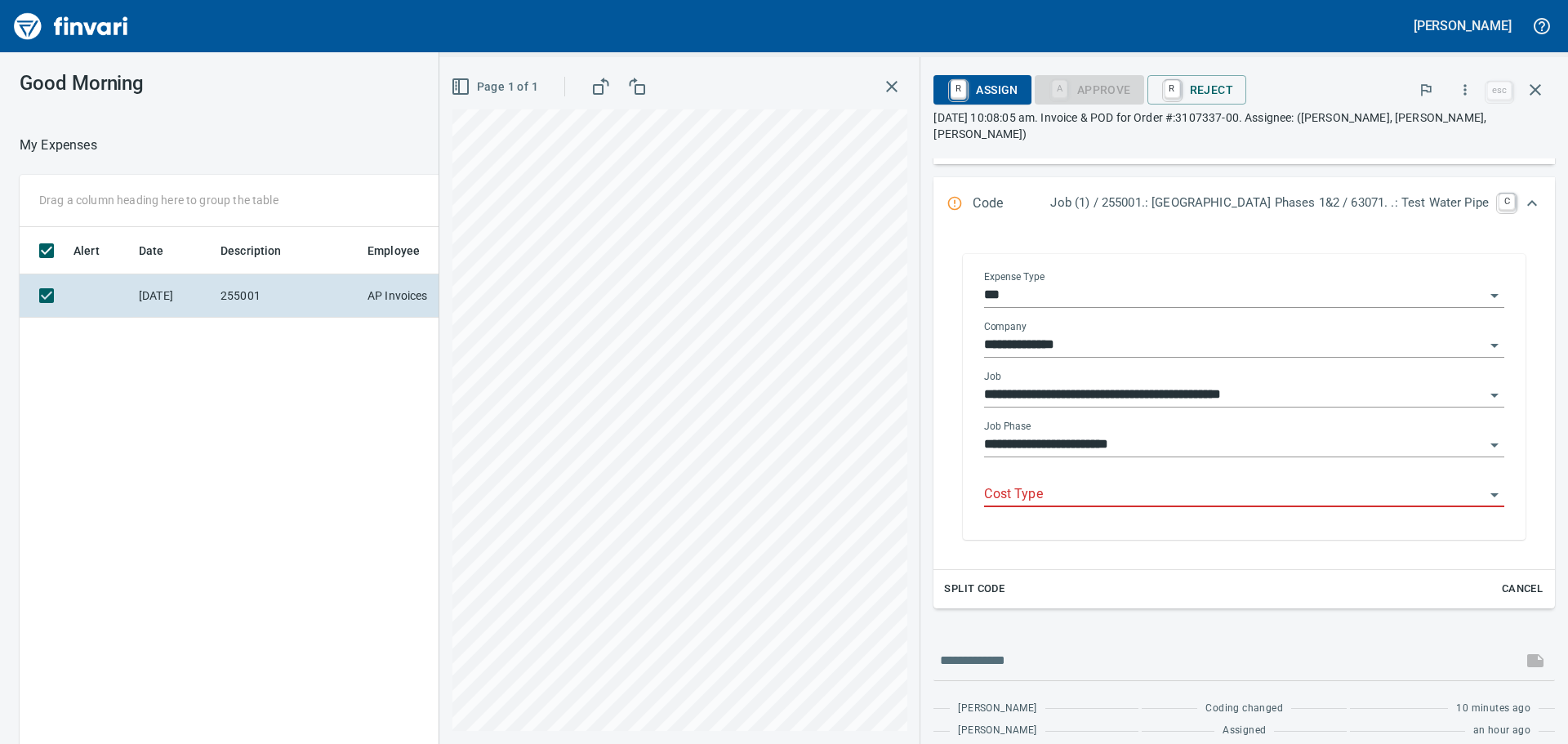
scroll to position [245, 0]
click at [985, 481] on input "Cost Type" at bounding box center [1235, 493] width 500 height 23
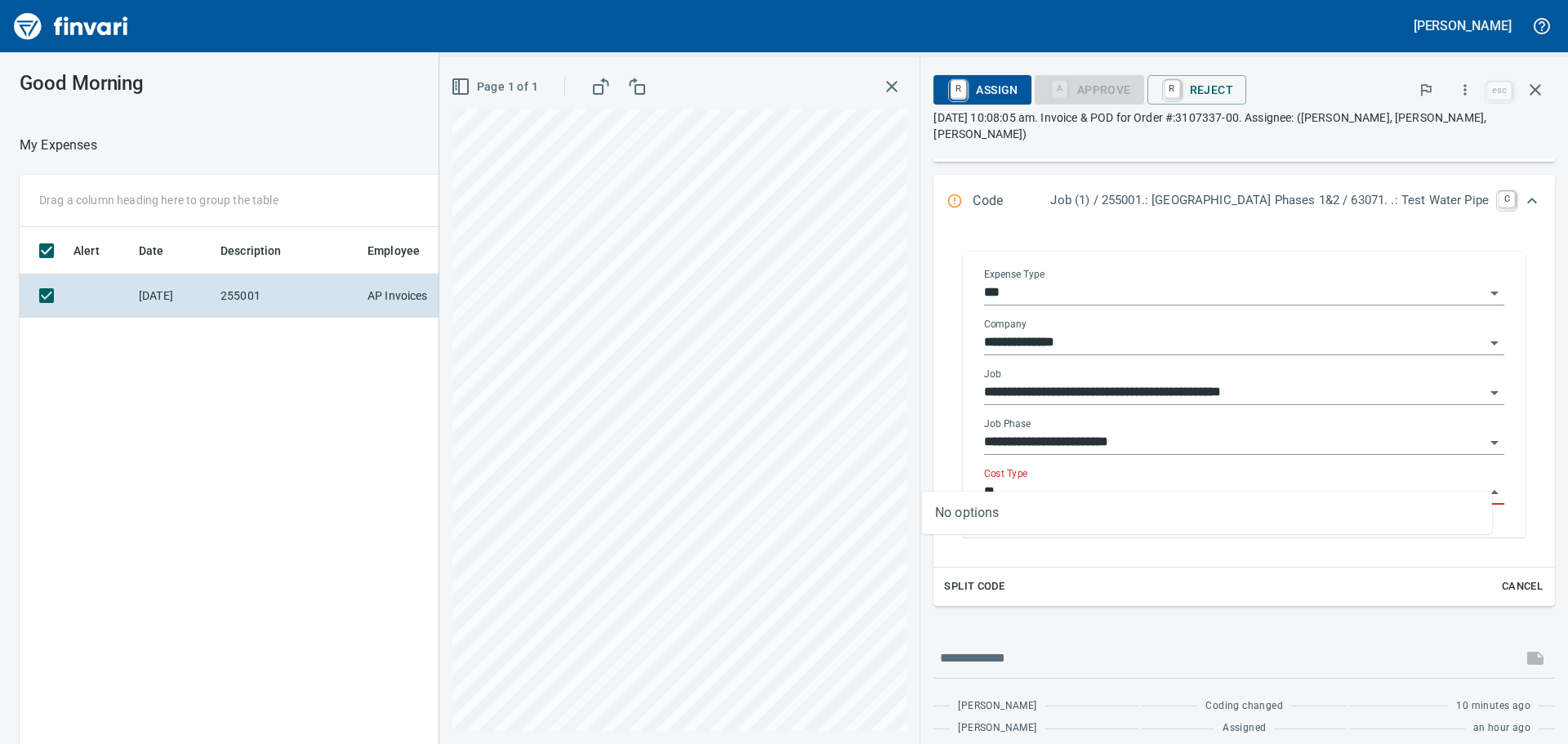
type input "*"
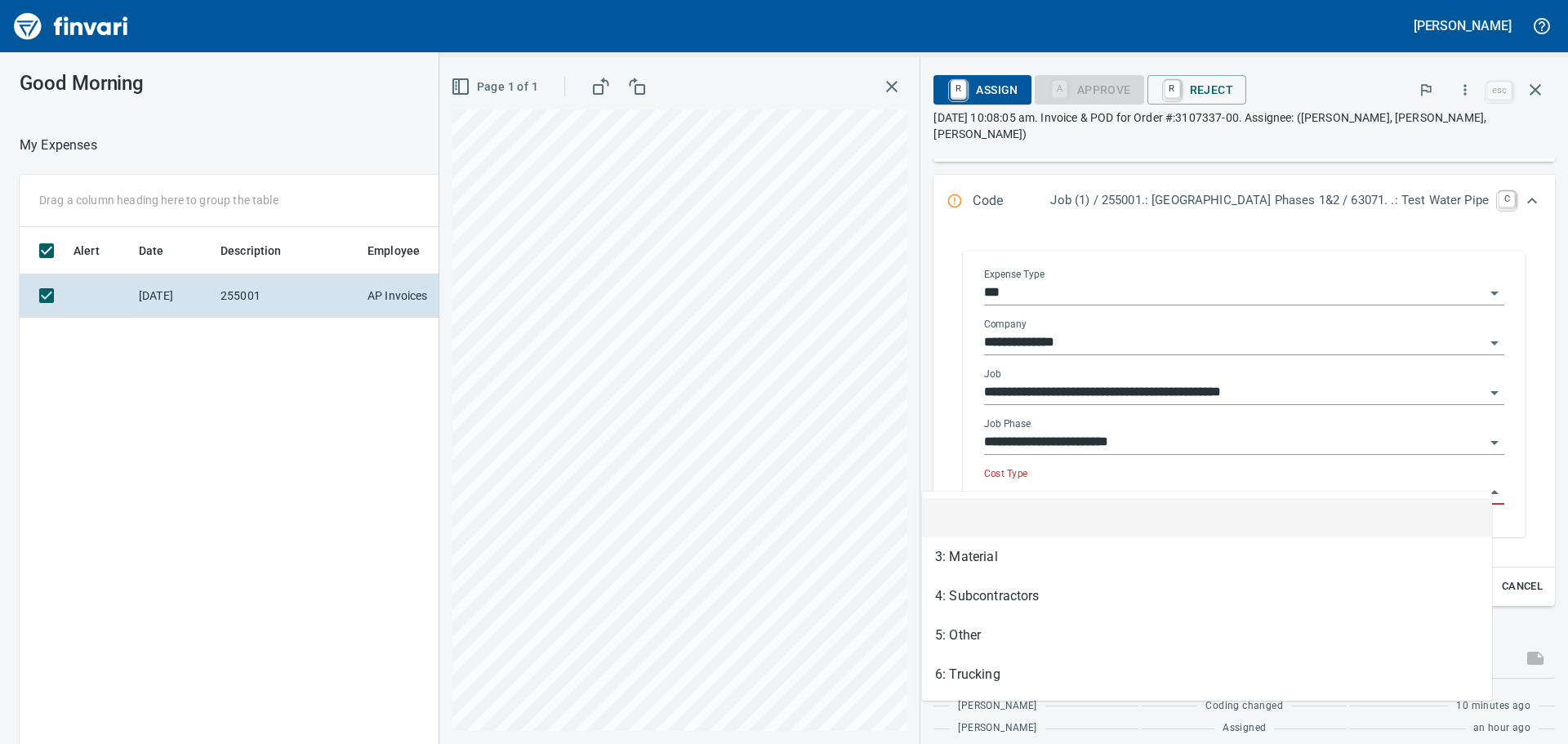
click at [1094, 431] on input "**********" at bounding box center [1235, 443] width 500 height 23
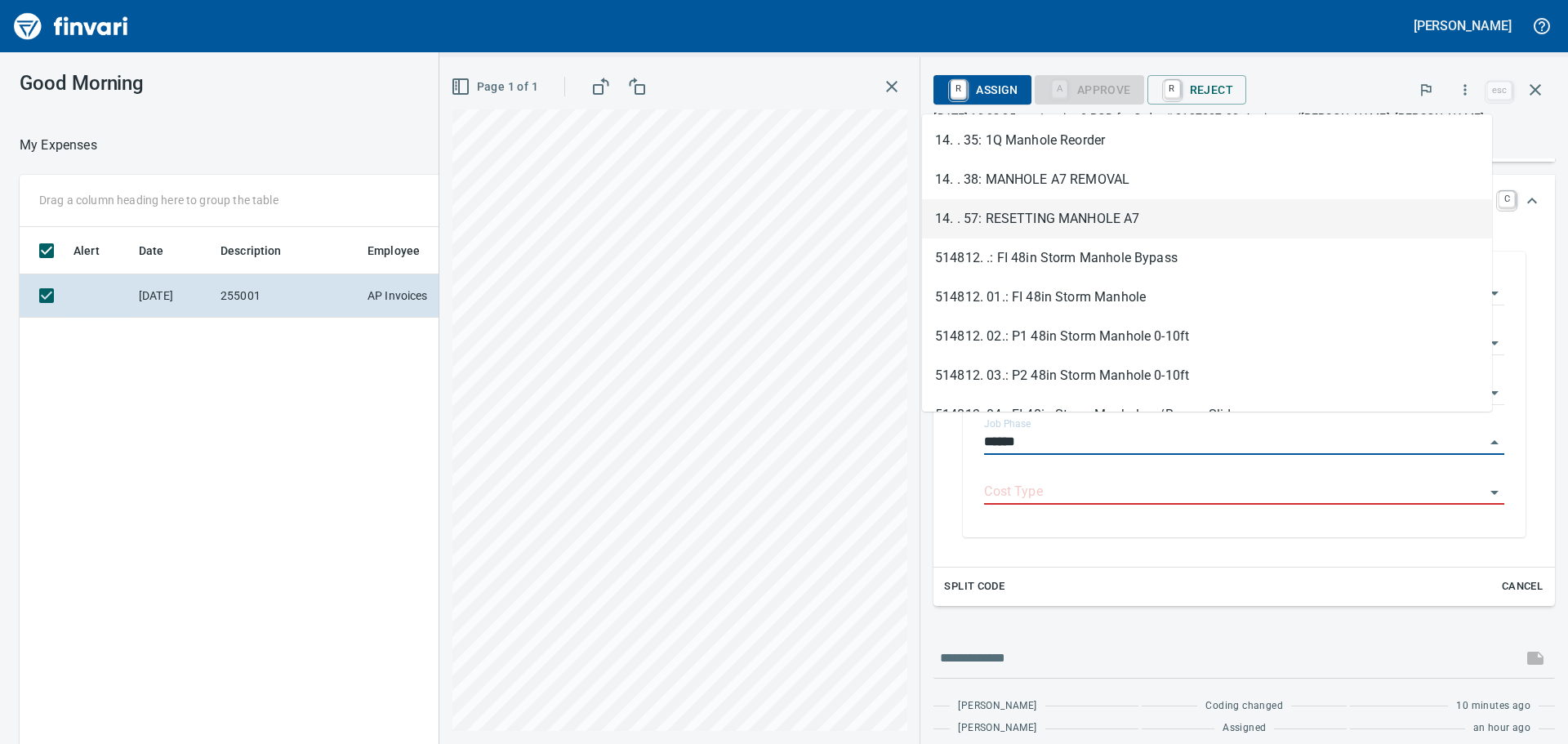
click at [1068, 224] on li "14. . 57: RESETTING MANHOLE A7" at bounding box center [1207, 219] width 570 height 39
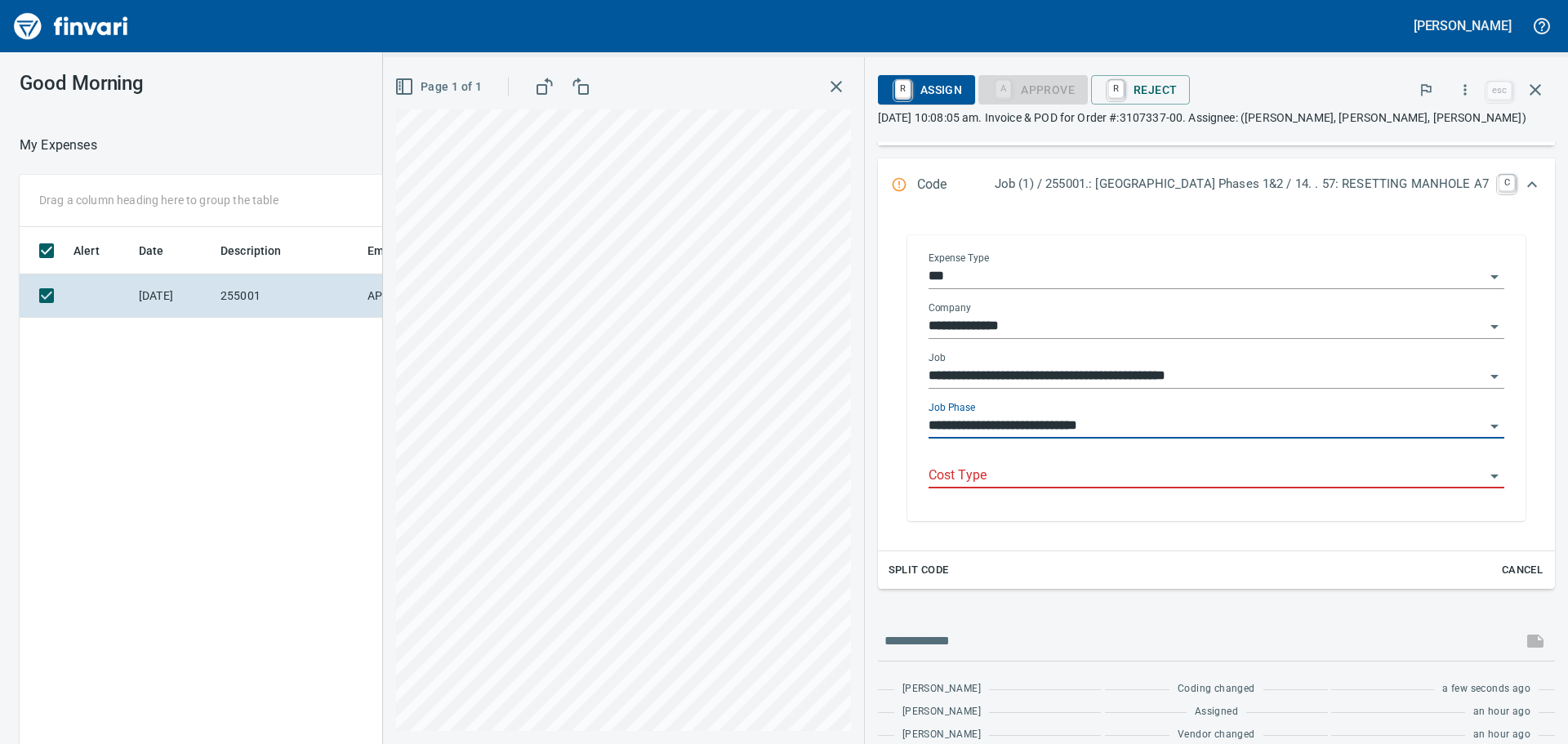
click at [929, 473] on input "Cost Type" at bounding box center [1207, 476] width 557 height 23
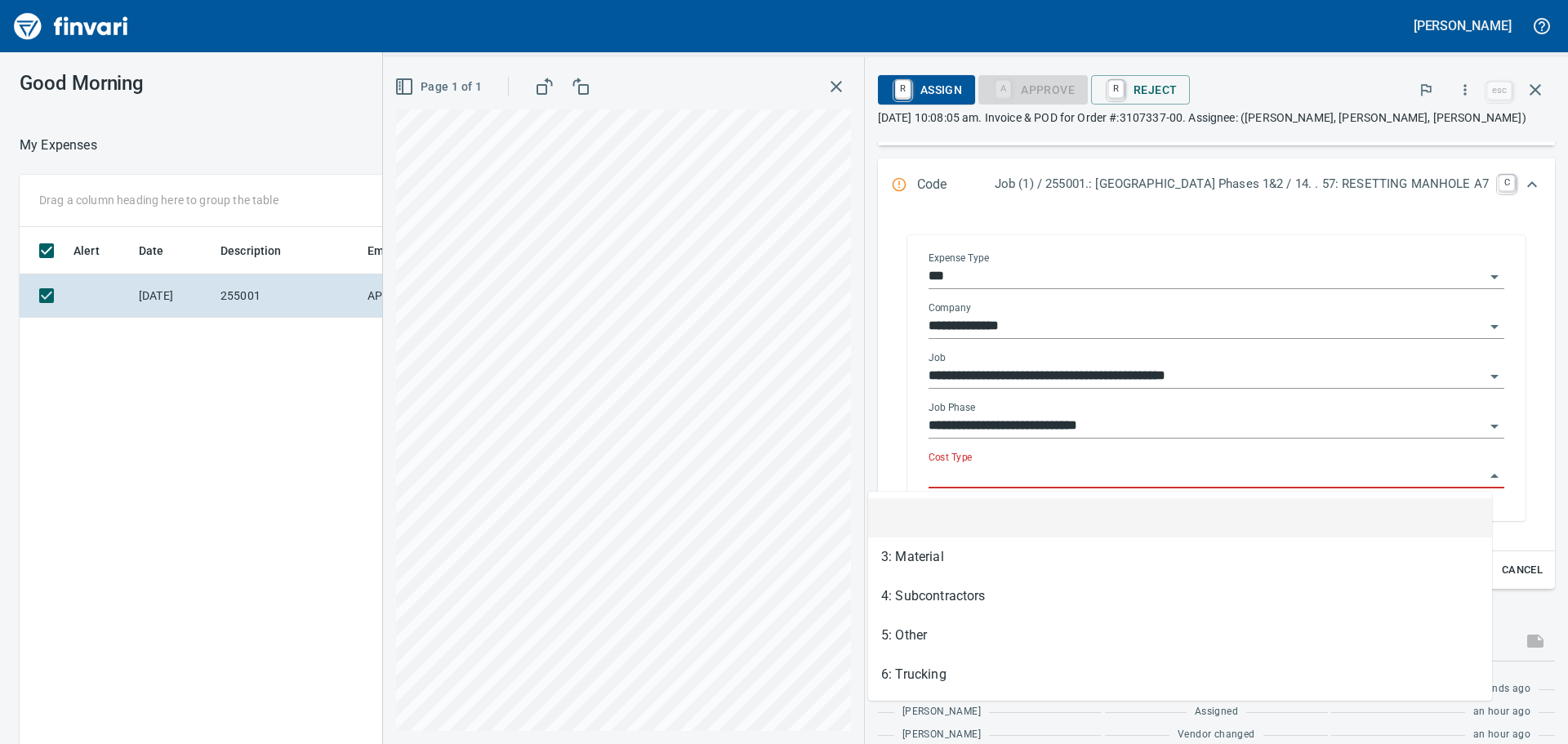
click at [1078, 424] on input "**********" at bounding box center [1207, 426] width 557 height 23
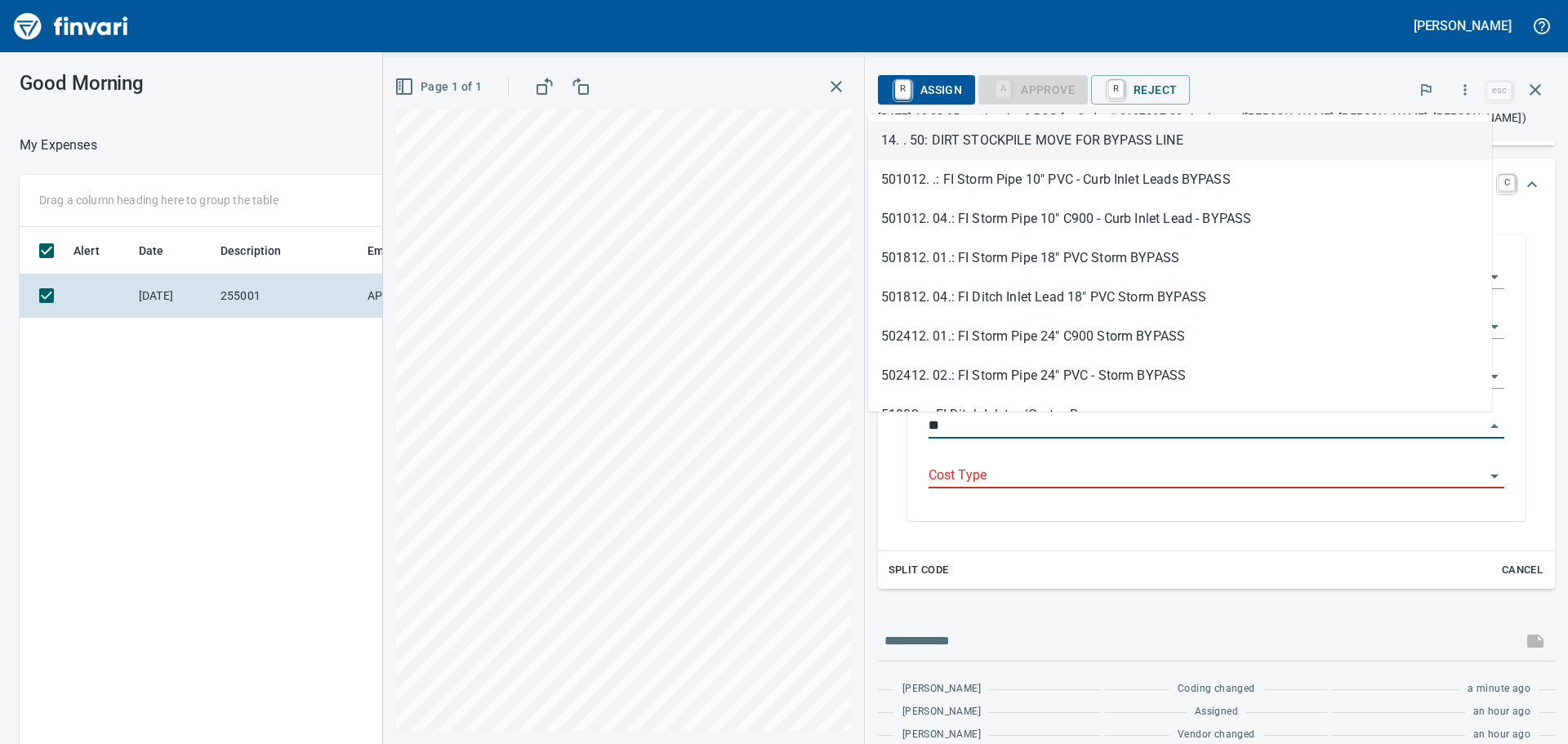
type input "*"
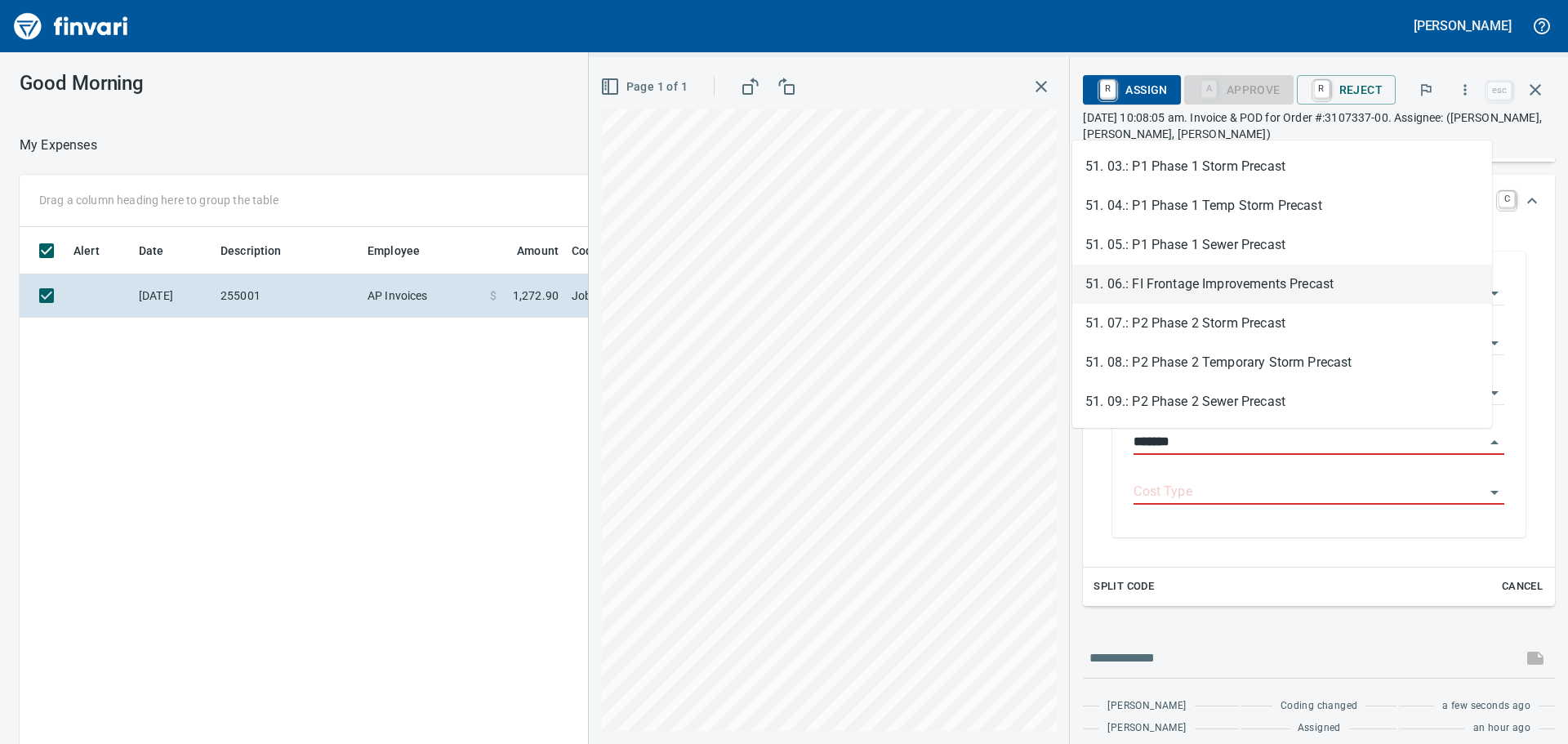
click at [1158, 290] on li "51. 06.: FI Frontage Improvements Precast" at bounding box center [1282, 284] width 420 height 39
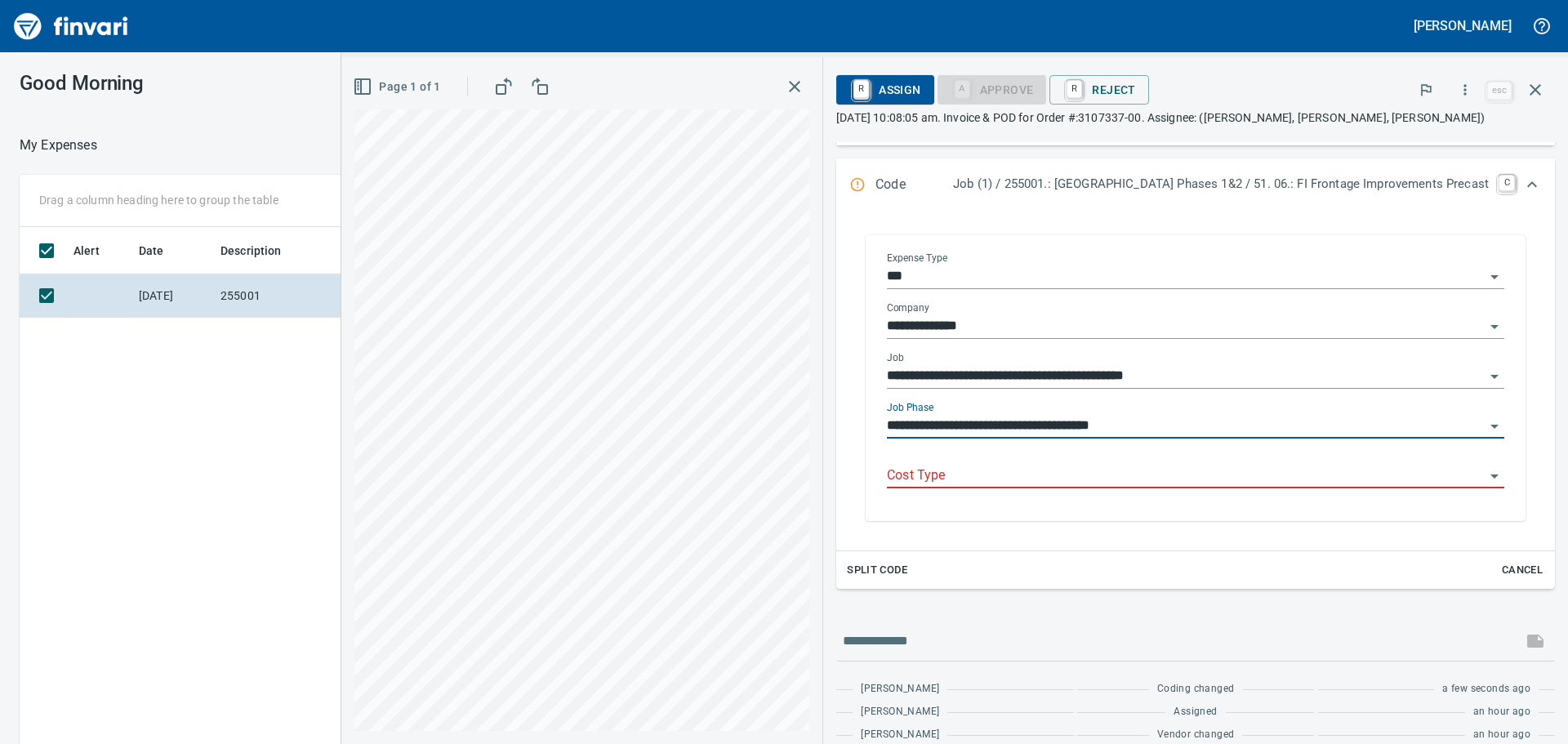
type input "**********"
click at [959, 483] on input "Cost Type" at bounding box center [1186, 476] width 598 height 23
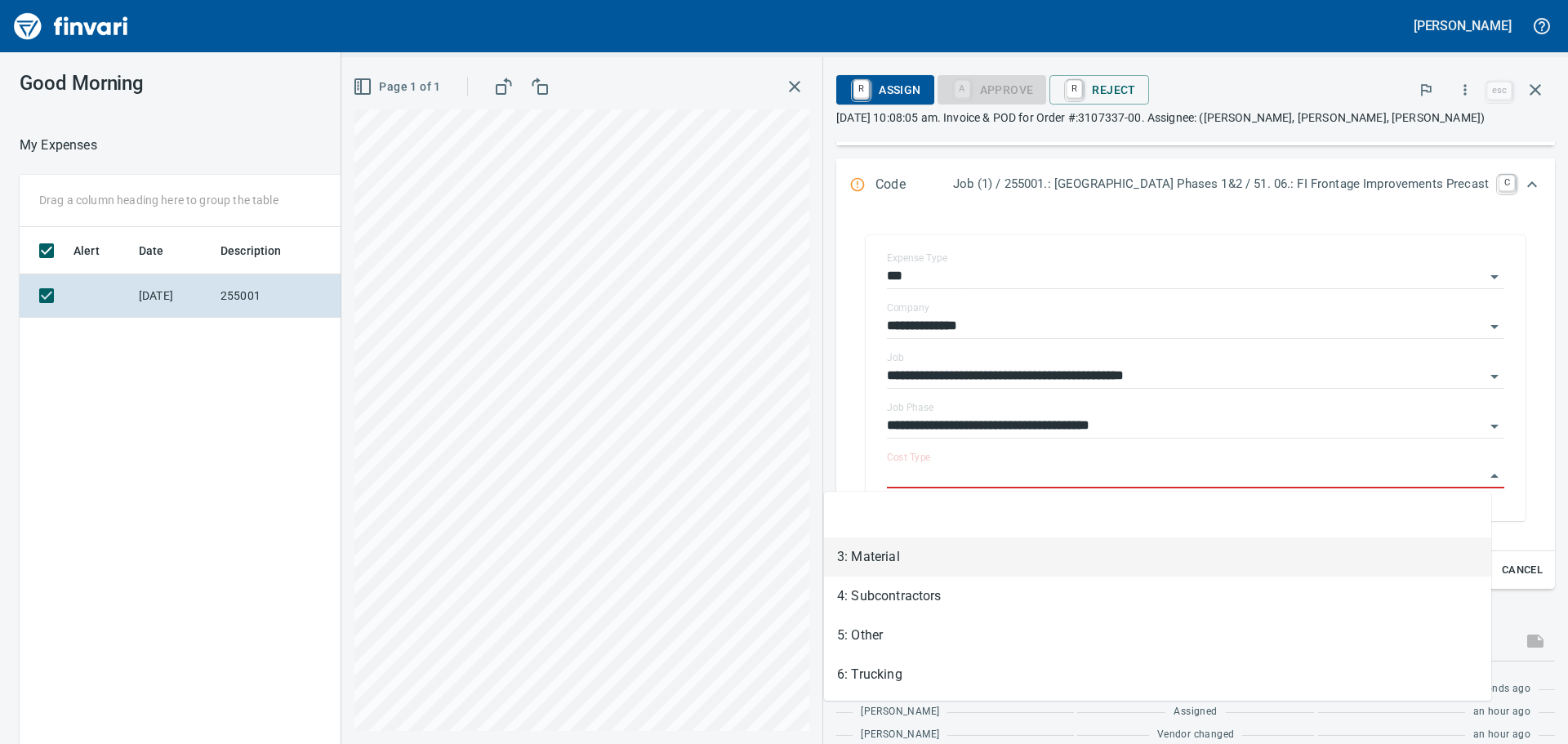
click at [893, 570] on li "3: Material" at bounding box center [1158, 557] width 667 height 39
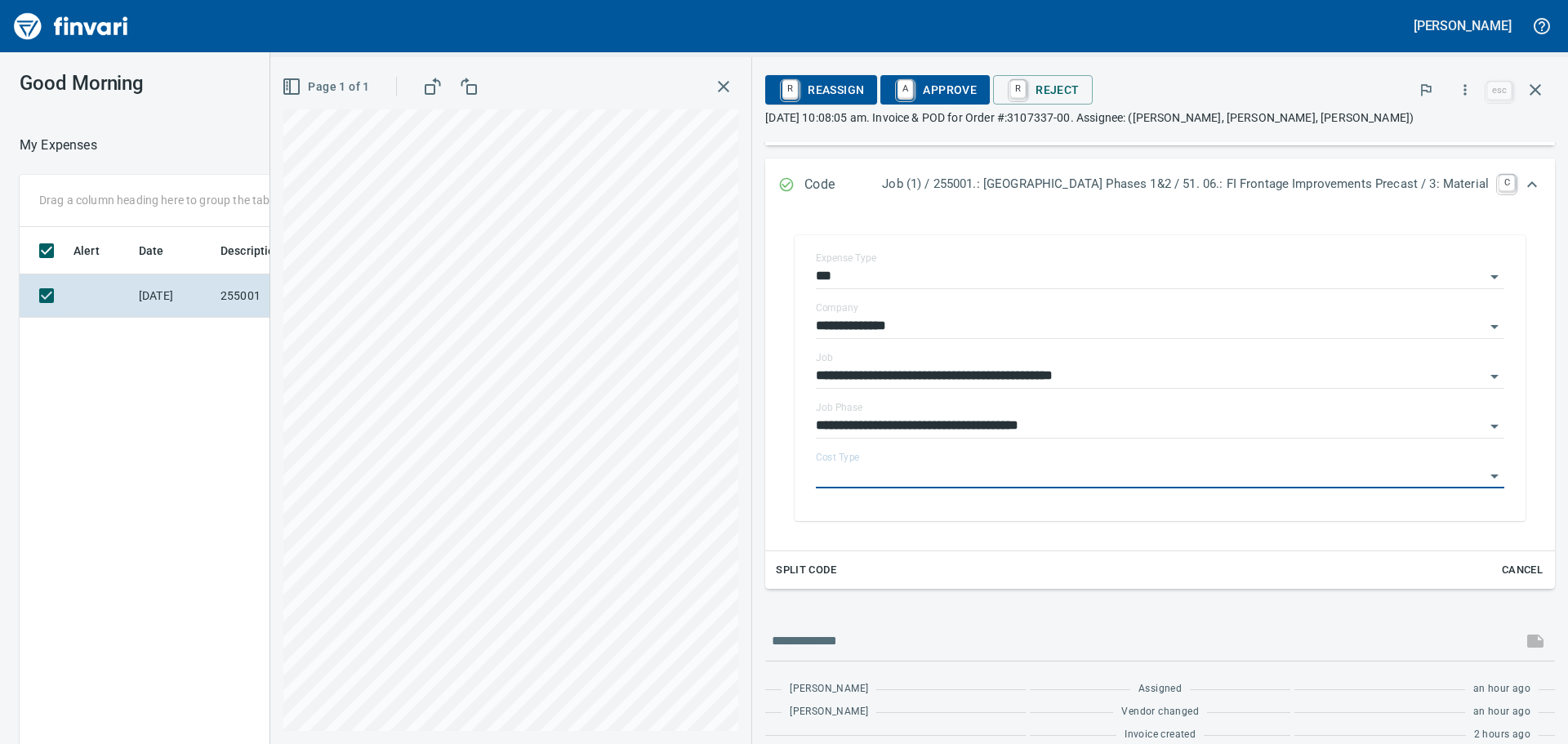
type input "**********"
click at [902, 91] on span "A Approve" at bounding box center [935, 89] width 83 height 28
